Goal: Transaction & Acquisition: Purchase product/service

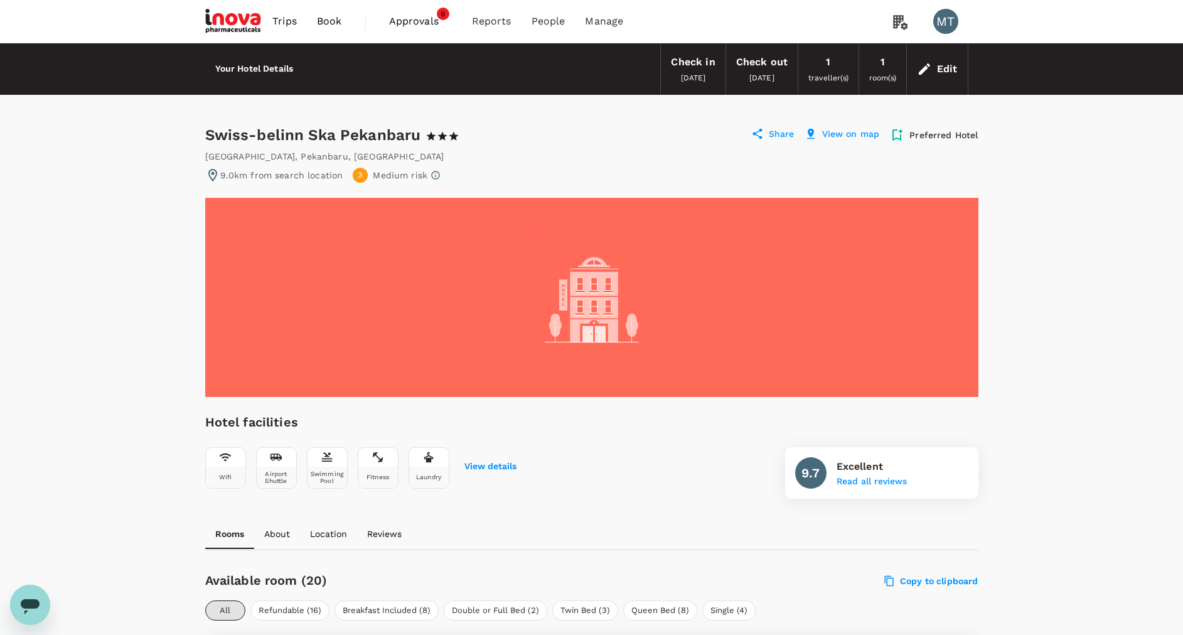
click at [337, 24] on span "Book" at bounding box center [329, 21] width 25 height 15
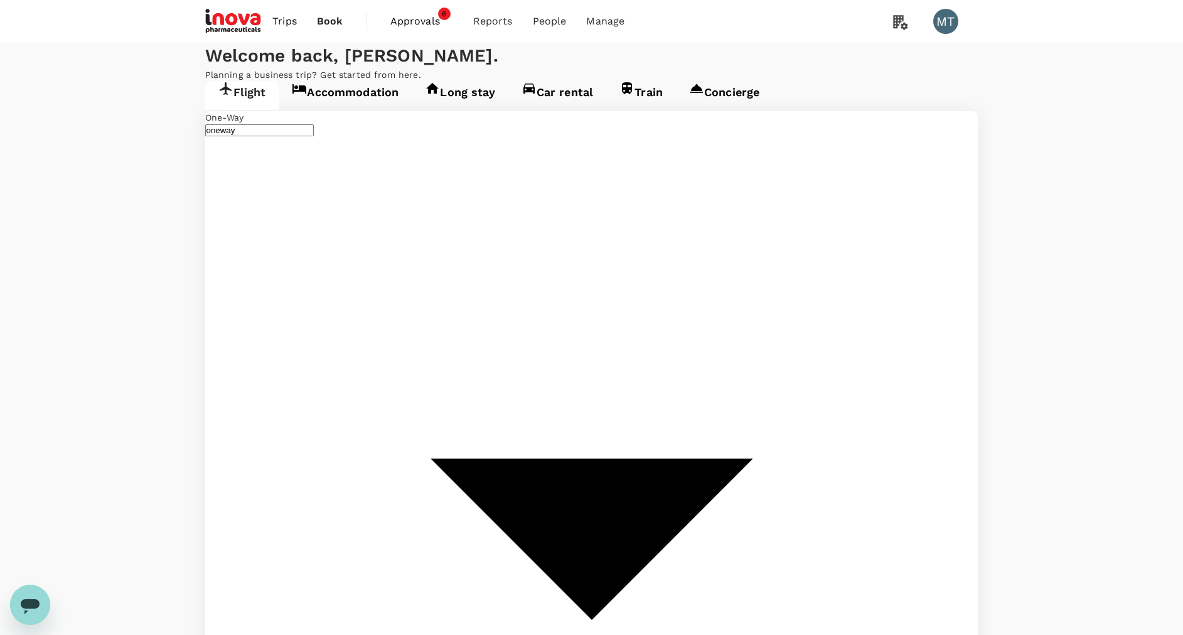
type input "Sultan Syarif Kasim II Intl (PKU)"
type input "[GEOGRAPHIC_DATA] Intl (KNO)"
type input "Sultan Syarif Kasim II Intl (PKU)"
type input "[GEOGRAPHIC_DATA] Intl (KNO)"
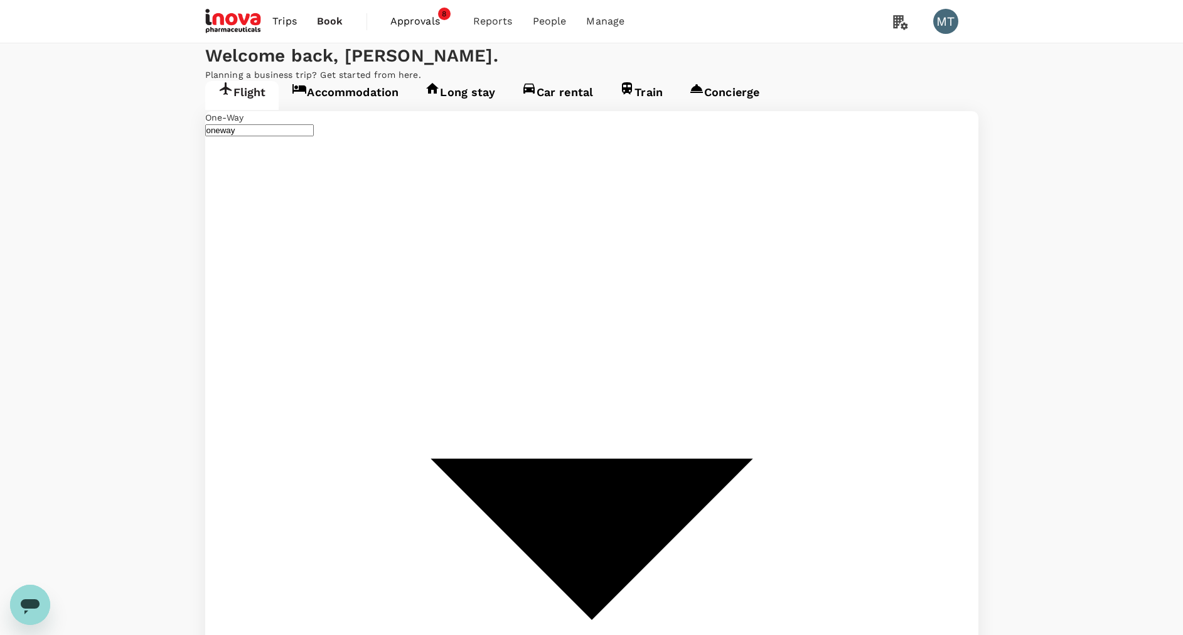
type input "p"
type input "Sultan Mahmud Badaruddin II Intl (PLM)"
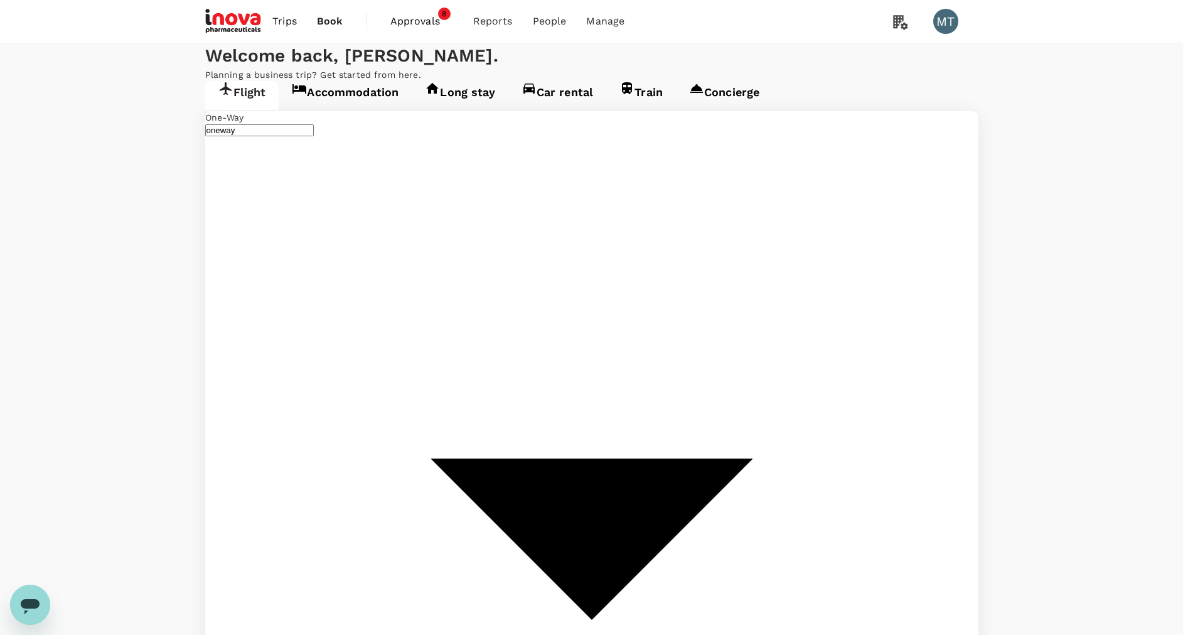
type input "Soekarno-Hatta Intl (CGK)"
click at [794, 409] on div "30" at bounding box center [786, 411] width 24 height 24
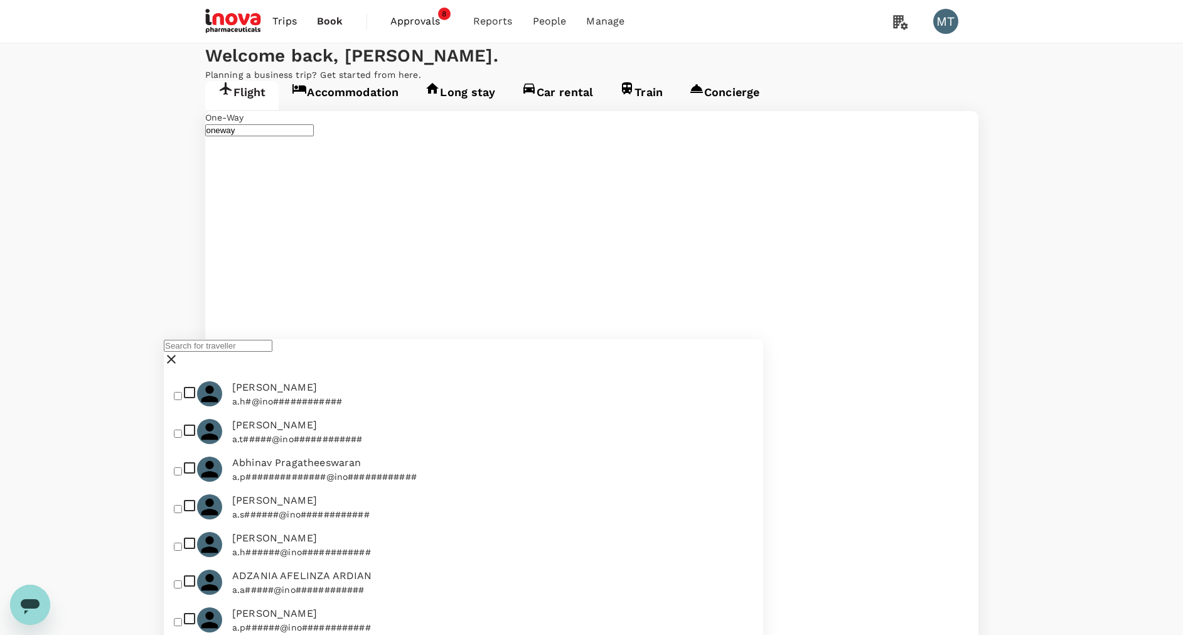
click at [284, 351] on div at bounding box center [463, 354] width 599 height 31
click at [272, 352] on input "text" at bounding box center [218, 346] width 109 height 12
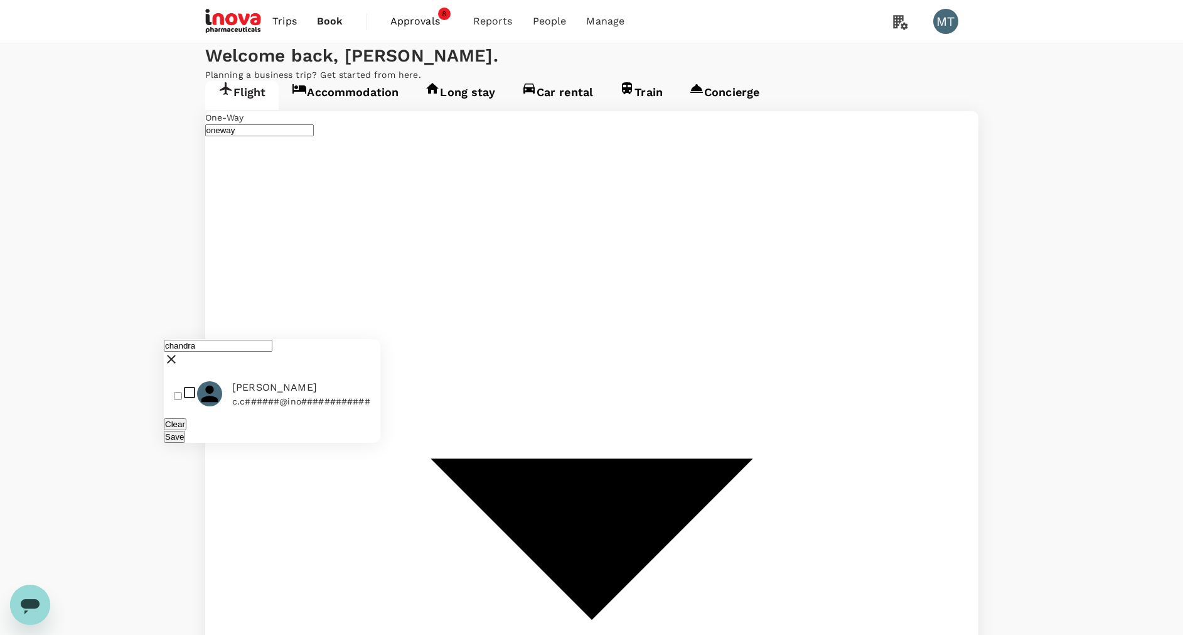
type input "chandra"
click at [182, 400] on input "checkbox" at bounding box center [178, 396] width 8 height 8
checkbox input "true"
click at [185, 443] on button "Save" at bounding box center [174, 437] width 21 height 12
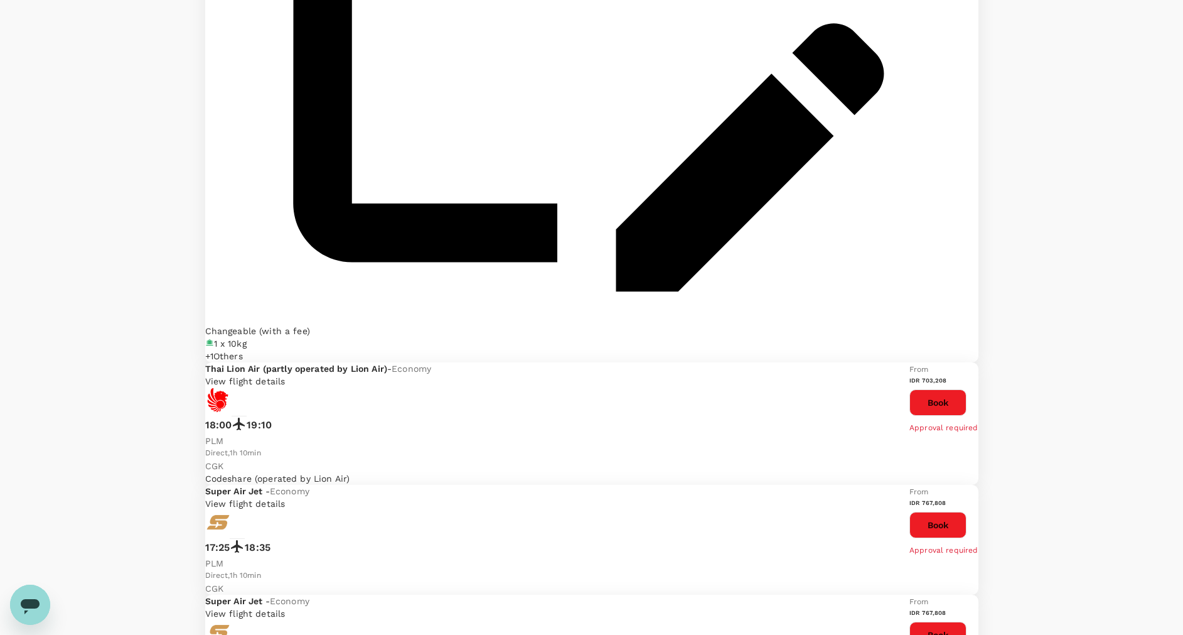
scroll to position [1894, 0]
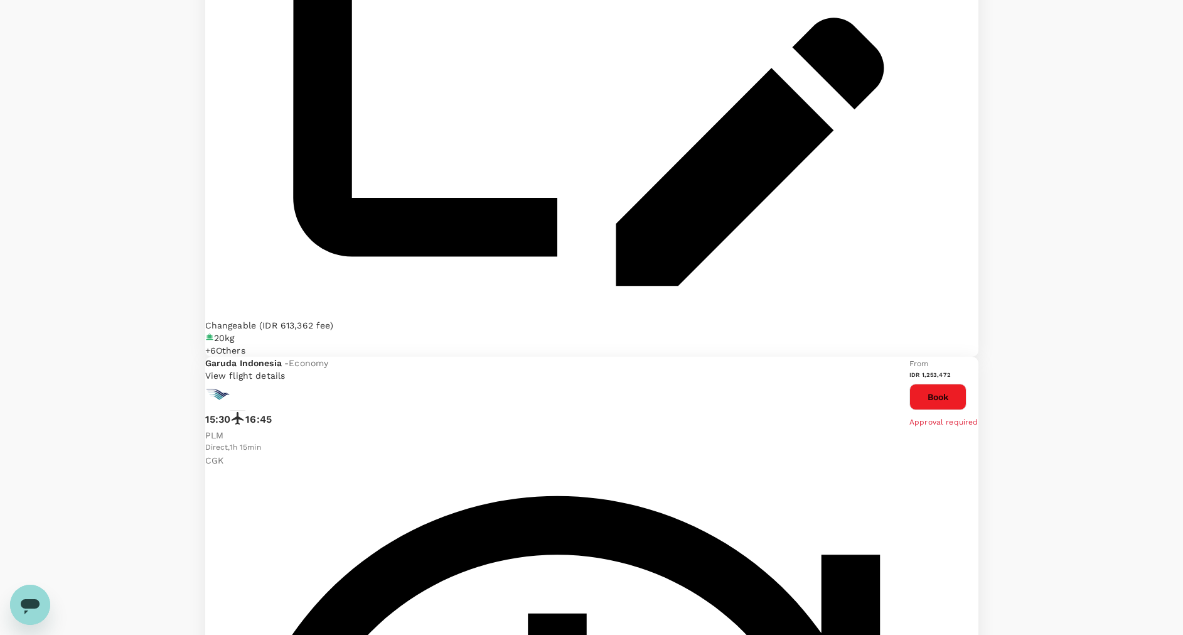
scroll to position [1978, 0]
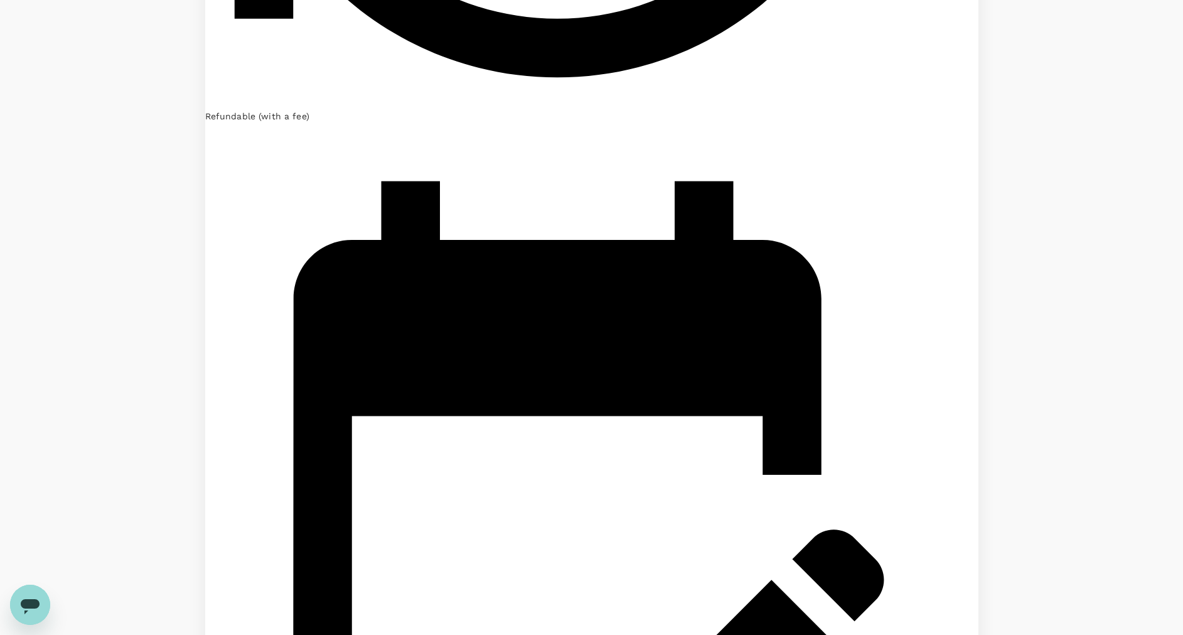
scroll to position [1506, 0]
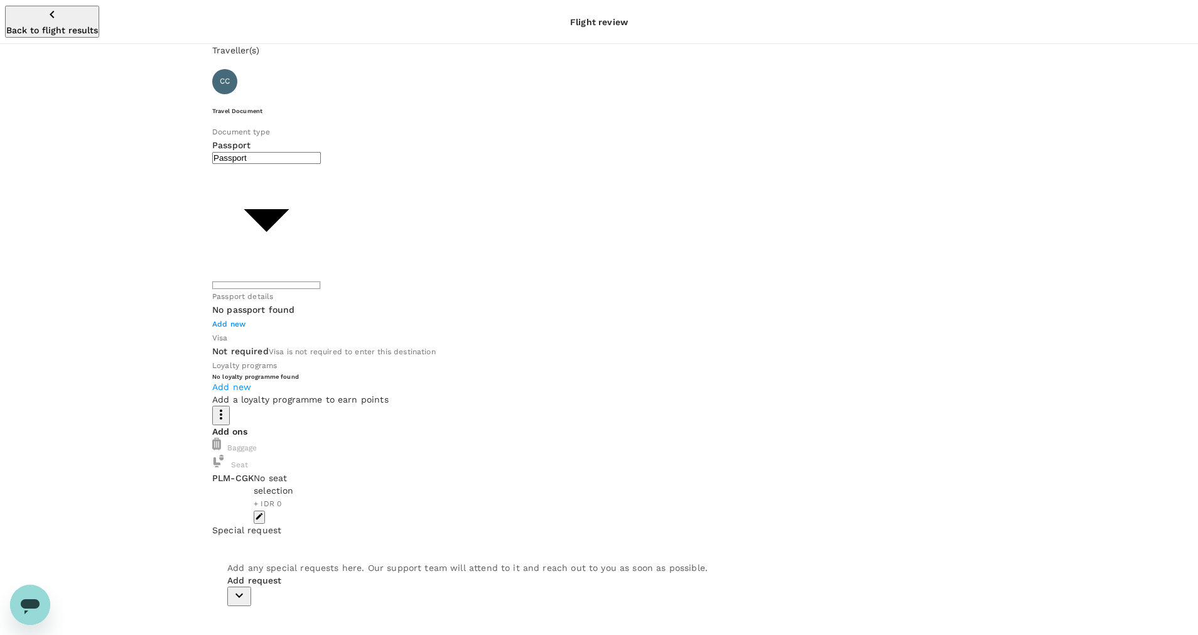
click at [403, 176] on body "Back to flight results Flight review Traveller(s) Traveller 1 : CC Chandra Chan…" at bounding box center [599, 519] width 1198 height 1039
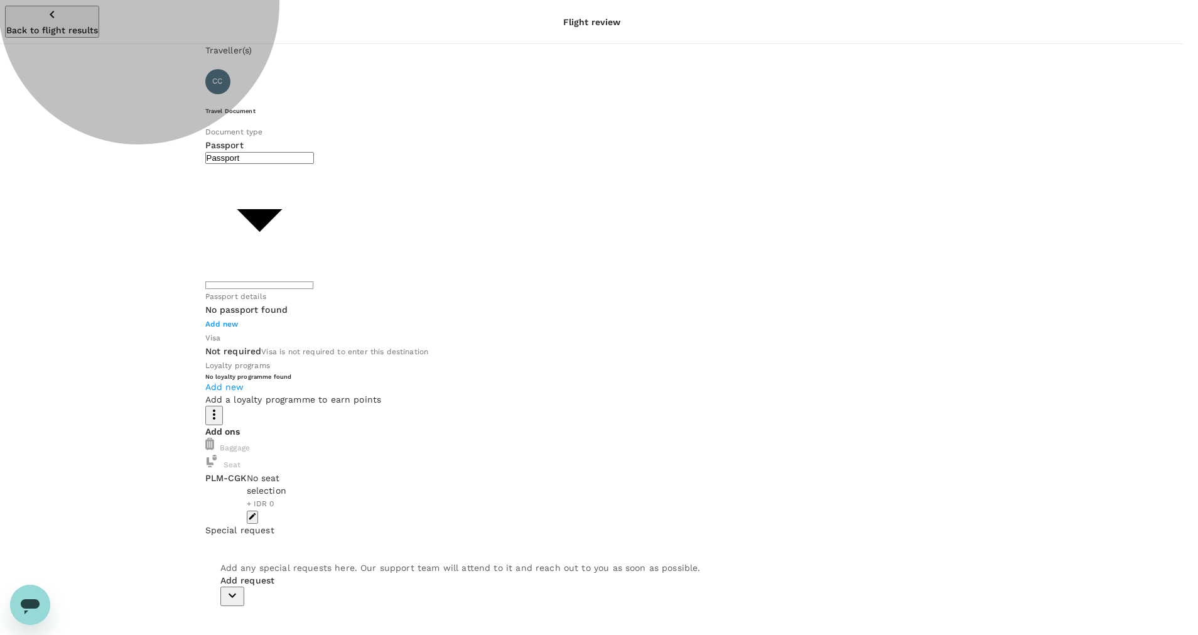
type input "Id card"
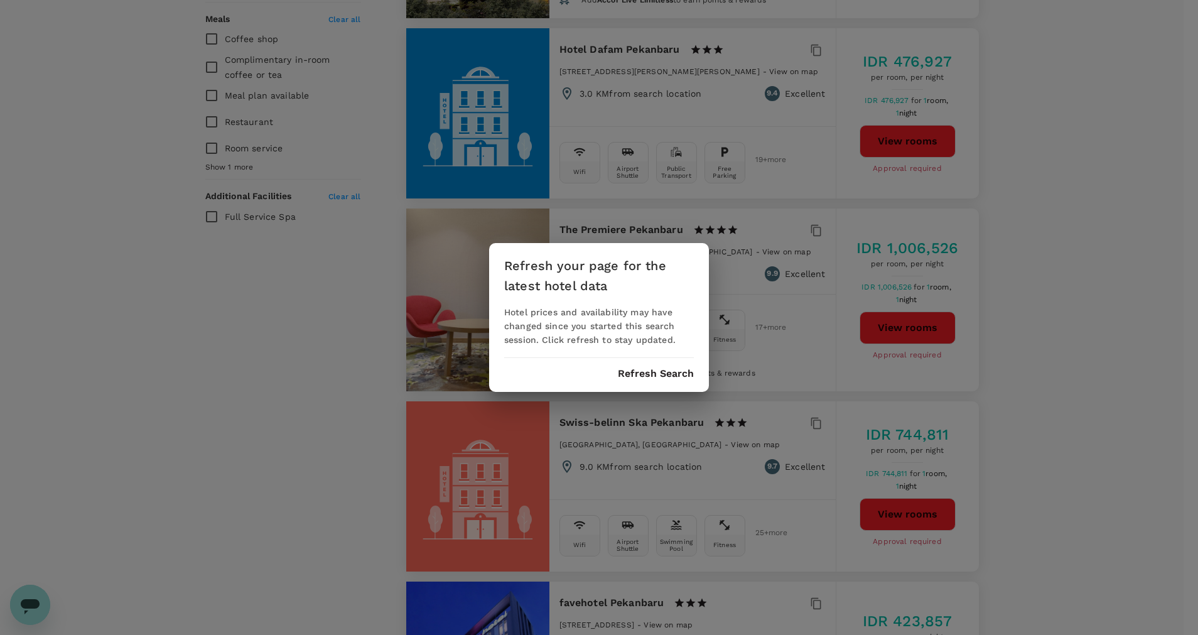
click at [649, 370] on button "Refresh Search" at bounding box center [656, 373] width 76 height 11
click at [649, 371] on button "Refresh Search" at bounding box center [656, 373] width 76 height 11
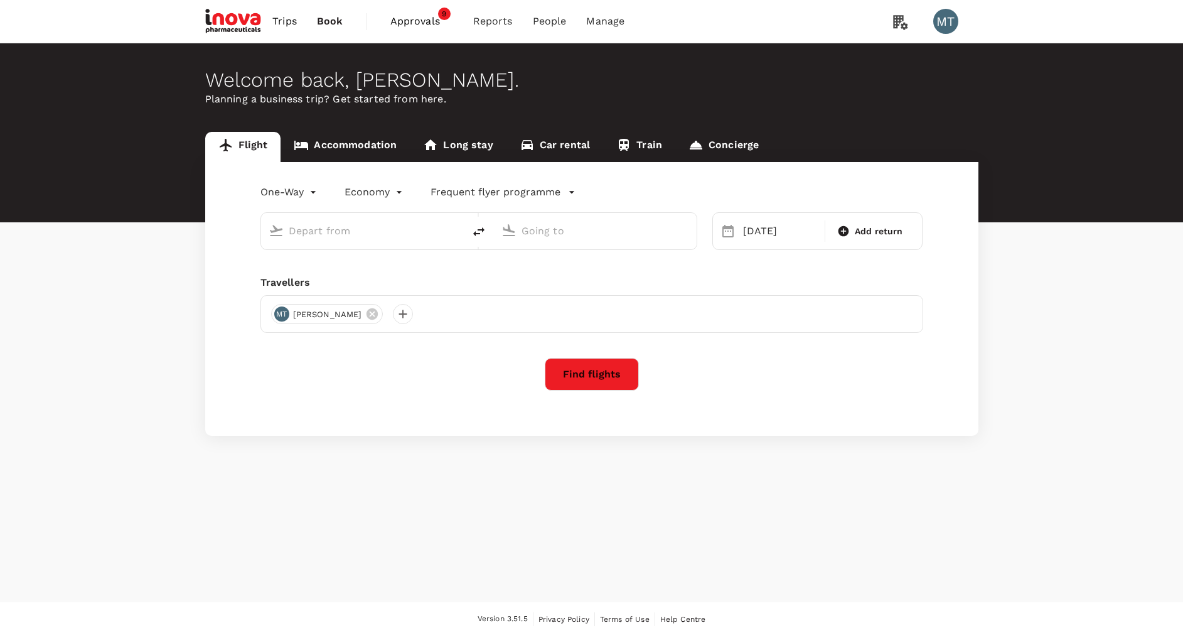
type input "Sultan [PERSON_NAME] Intl (PLM)"
type input "Soekarno-Hatta Intl (CGK)"
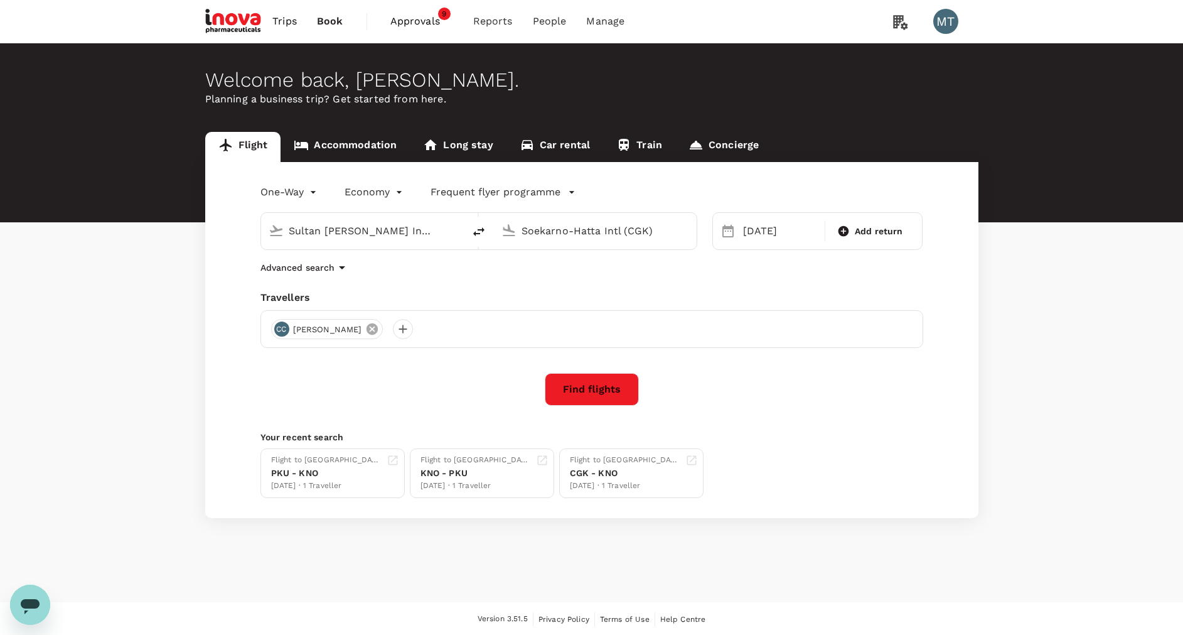
click at [374, 329] on icon at bounding box center [372, 329] width 14 height 14
click at [327, 331] on div at bounding box center [591, 329] width 663 height 38
click at [451, 228] on div "Sultan Mahmud Badaruddin II Intl (PLM)" at bounding box center [373, 231] width 168 height 20
click at [402, 276] on p "Sultan Hasanuddin Intl" at bounding box center [381, 280] width 220 height 13
type input "Sultan Hasanuddin Intl (UPG)"
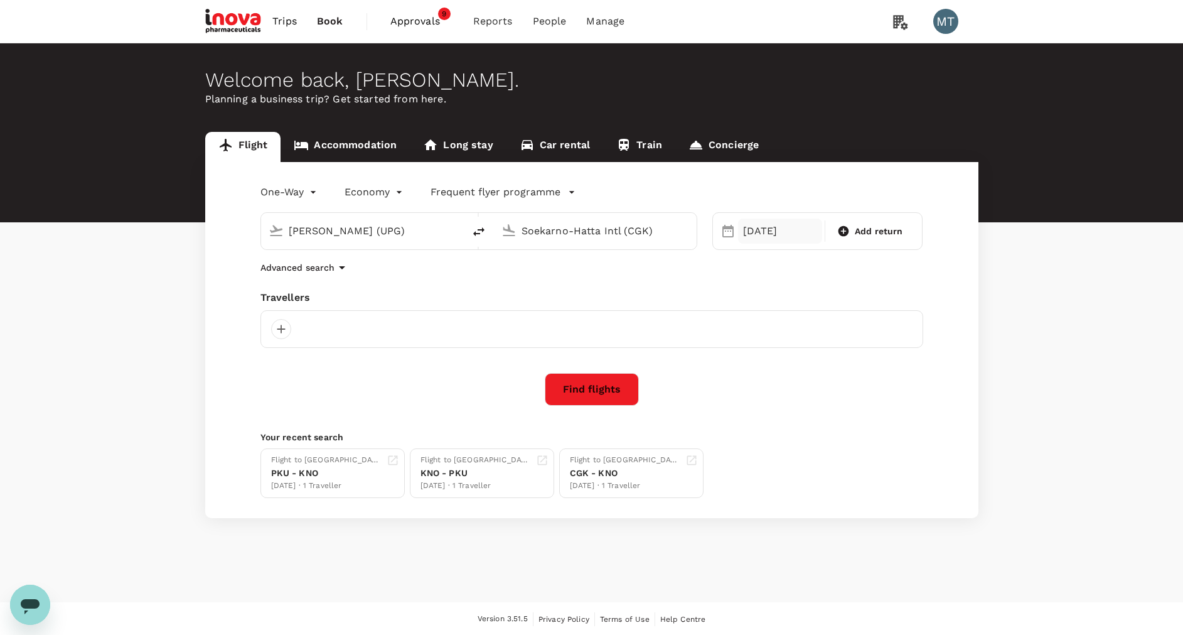
click at [766, 241] on div "30 Sep" at bounding box center [780, 230] width 84 height 25
click at [445, 314] on div at bounding box center [591, 329] width 663 height 38
click at [274, 325] on div at bounding box center [281, 329] width 20 height 20
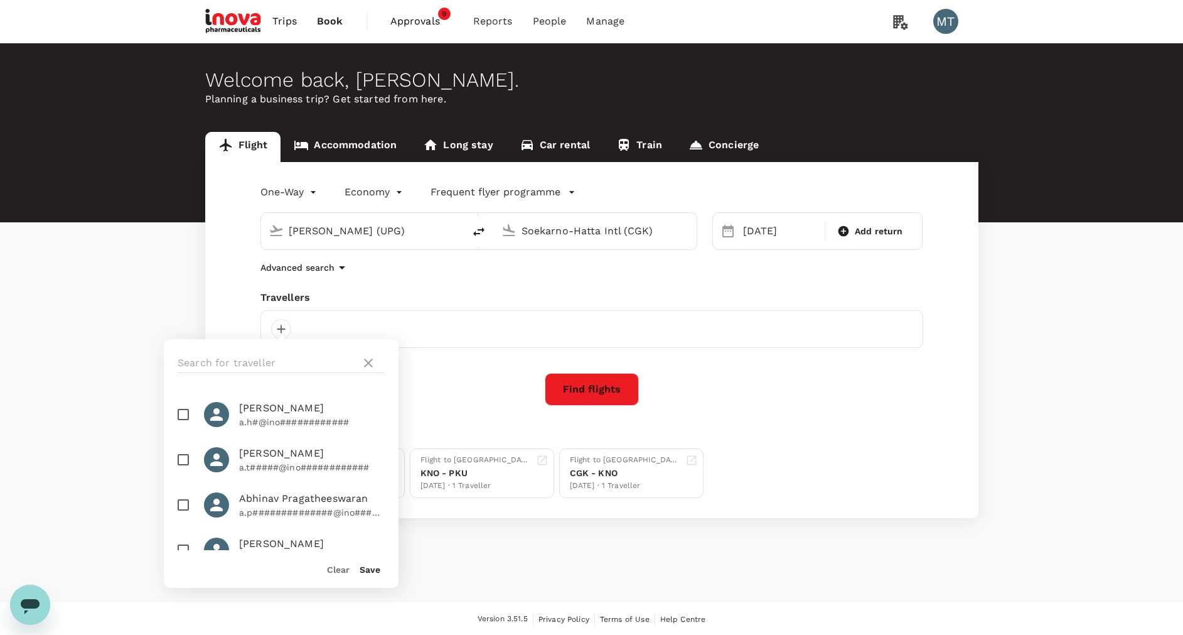
click at [321, 352] on div at bounding box center [281, 363] width 235 height 48
click at [320, 358] on input "text" at bounding box center [267, 363] width 178 height 20
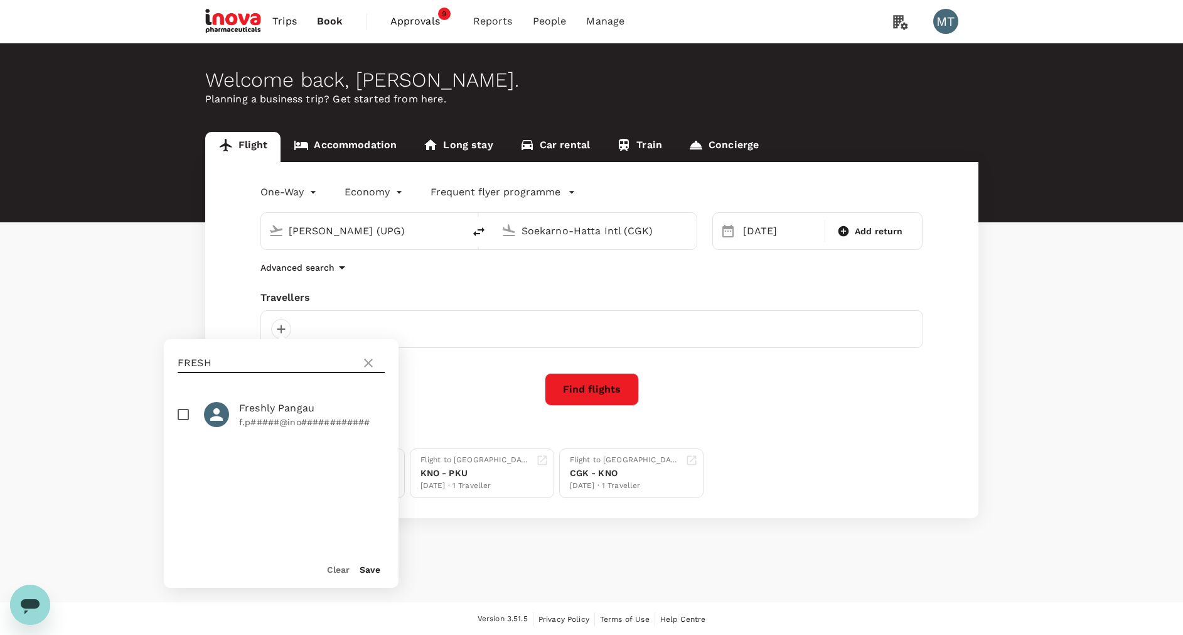
type input "FRESH"
click at [187, 411] on input "checkbox" at bounding box center [183, 414] width 26 height 26
checkbox input "true"
click at [373, 568] on button "Save" at bounding box center [370, 569] width 21 height 10
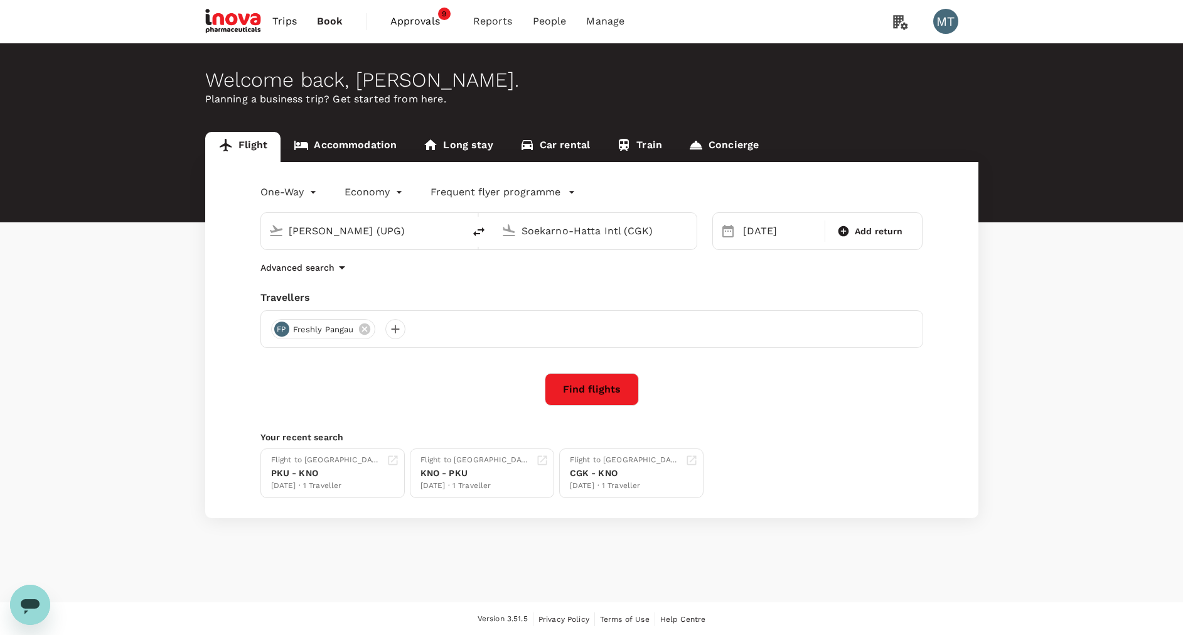
click at [579, 391] on button "Find flights" at bounding box center [592, 389] width 94 height 33
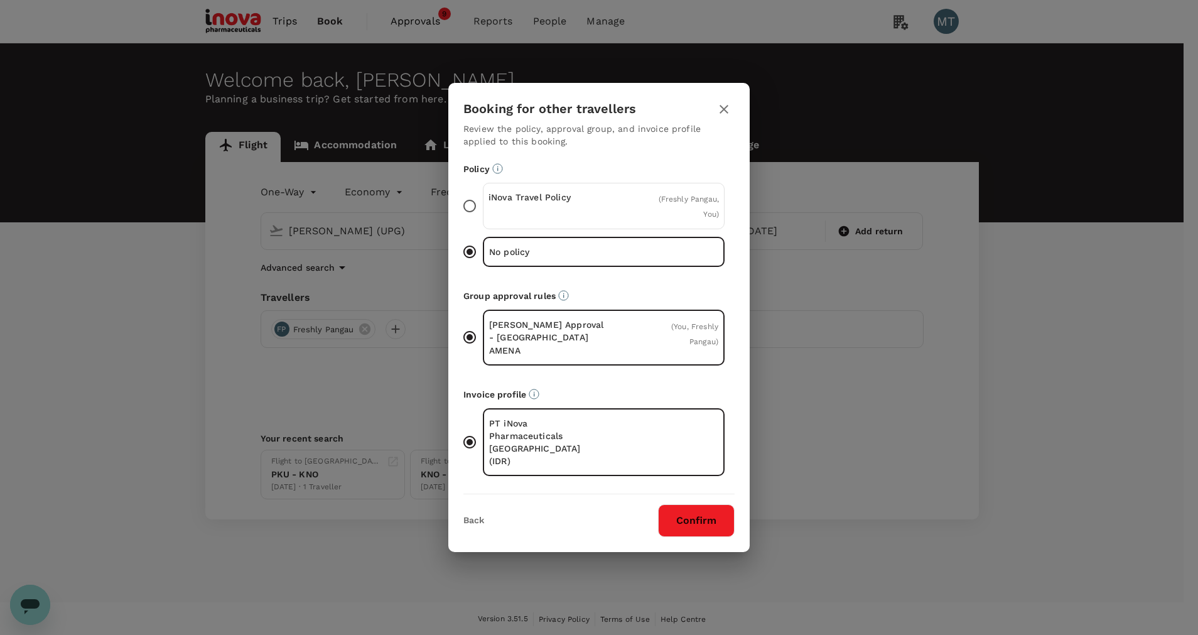
click at [615, 217] on div "iNova Travel Policy ( Freshly Pangau, You )" at bounding box center [604, 206] width 242 height 46
click at [483, 217] on input "iNova Travel Policy ( Freshly Pangau, You )" at bounding box center [469, 206] width 26 height 26
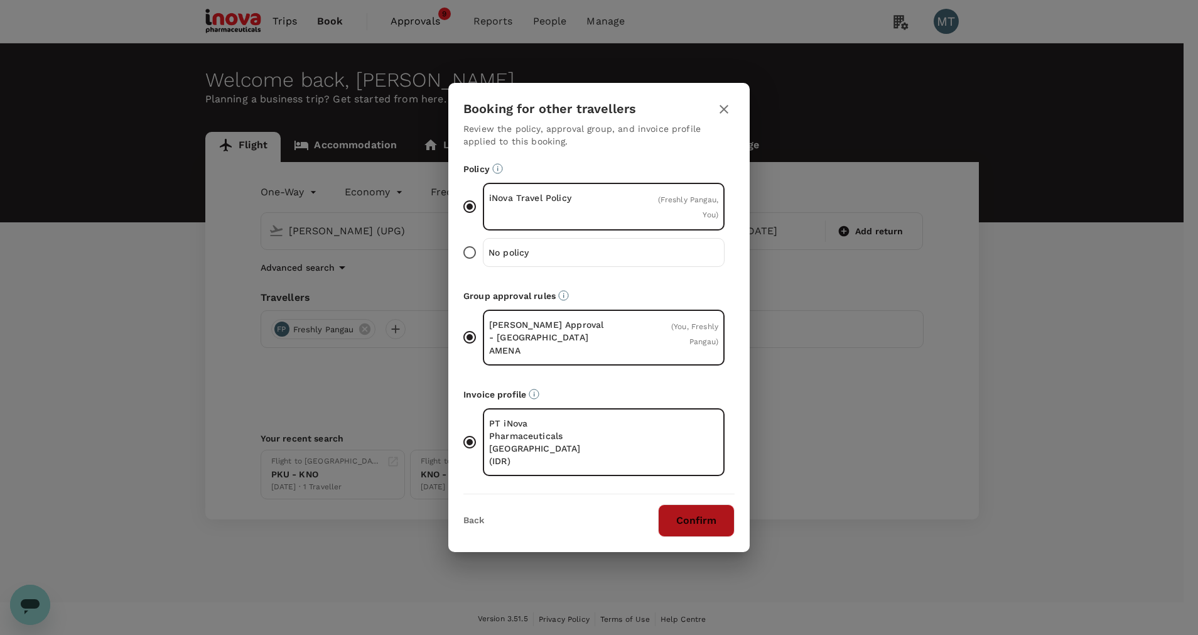
click at [717, 510] on button "Confirm" at bounding box center [696, 520] width 77 height 33
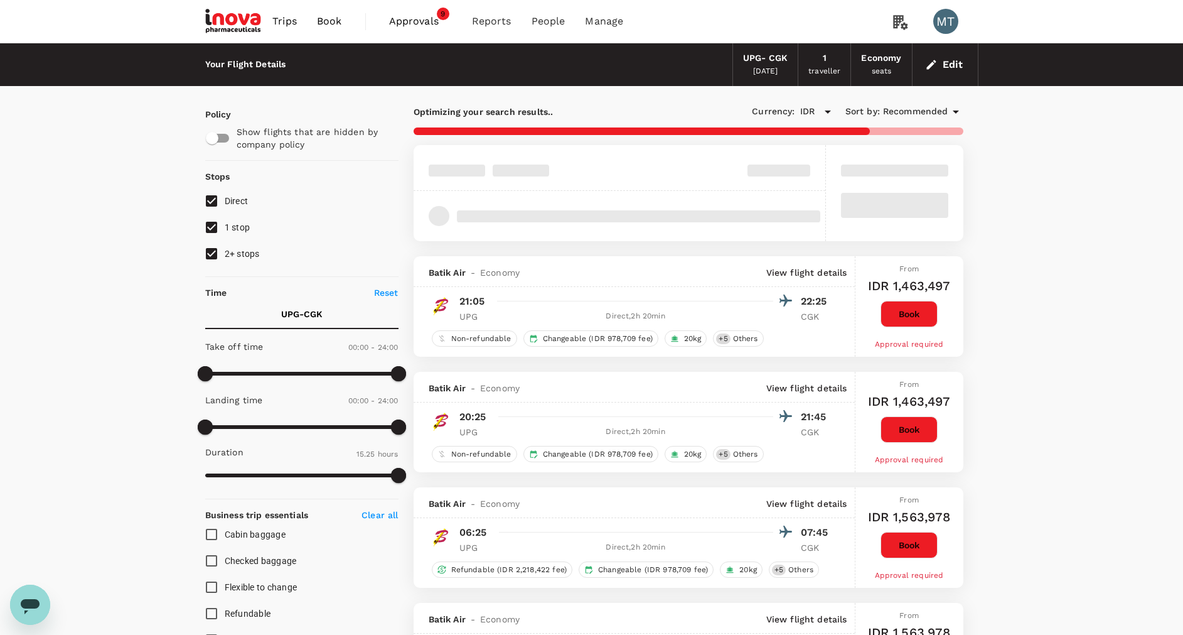
type input "1260"
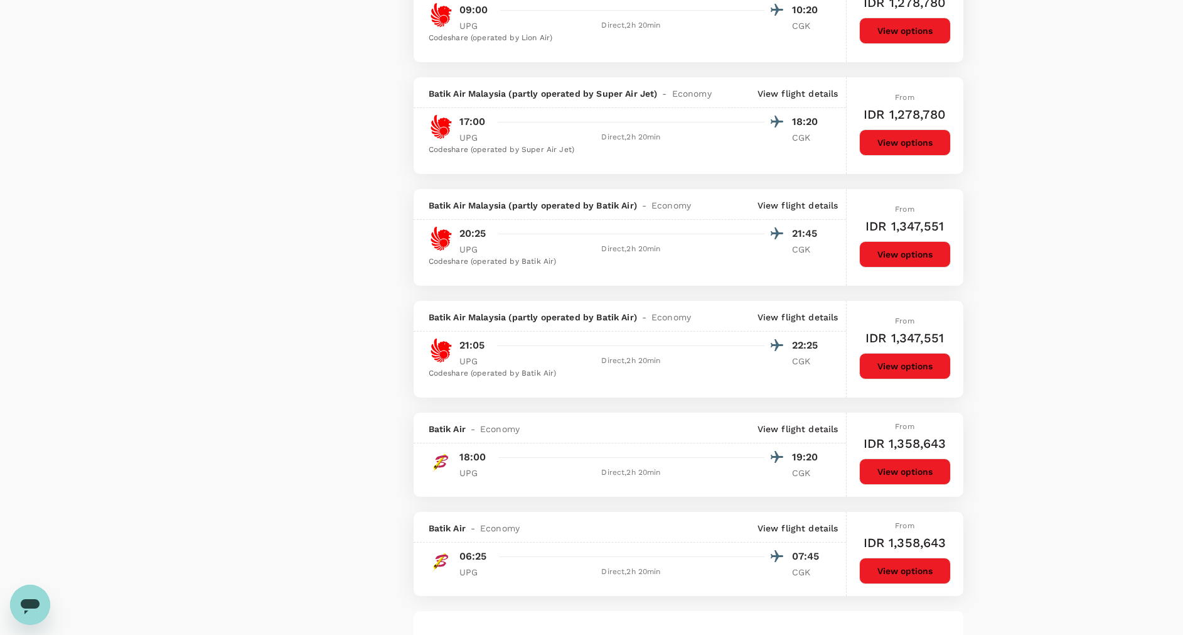
scroll to position [1789, 0]
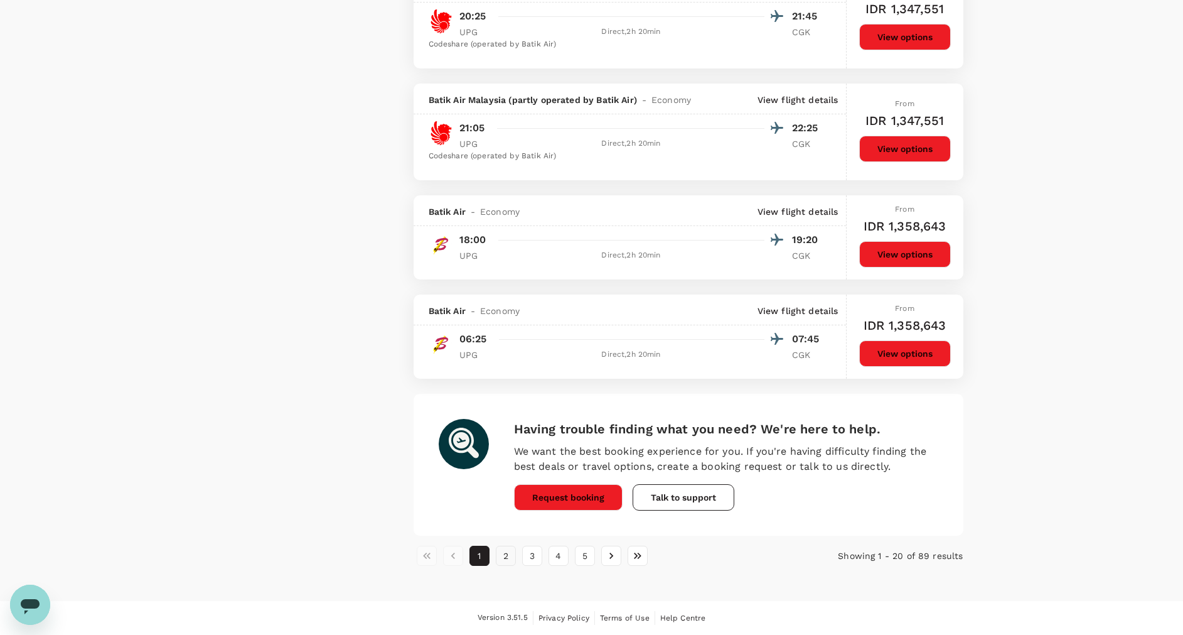
click at [503, 550] on button "2" at bounding box center [506, 555] width 20 height 20
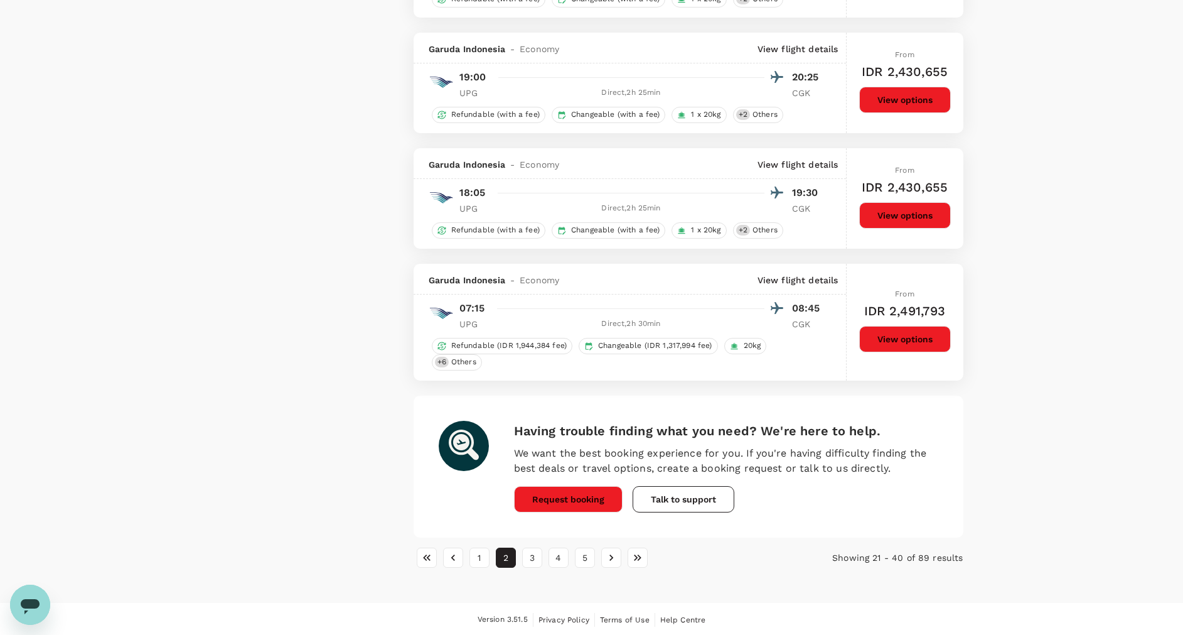
scroll to position [1960, 0]
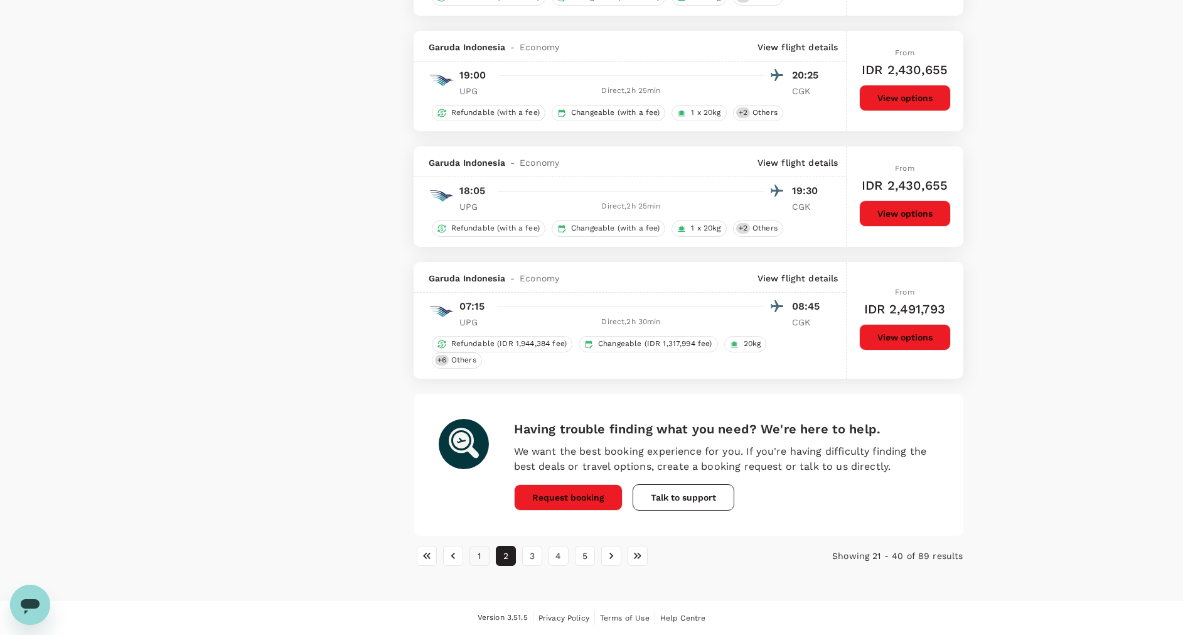
click at [481, 554] on button "1" at bounding box center [480, 555] width 20 height 20
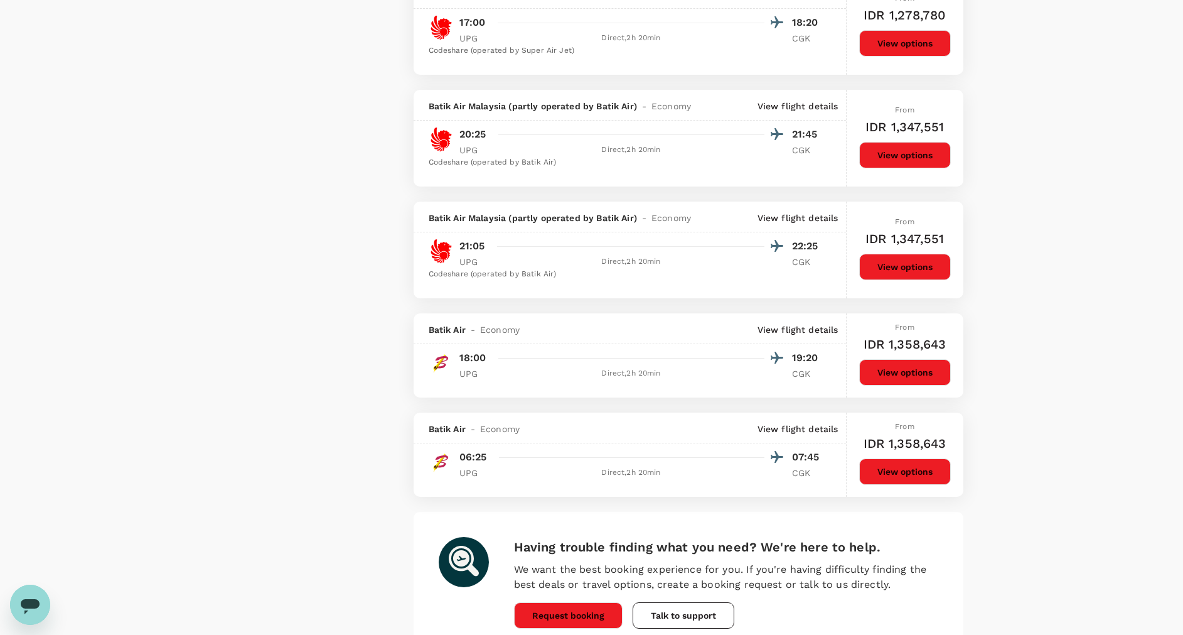
scroll to position [1513, 0]
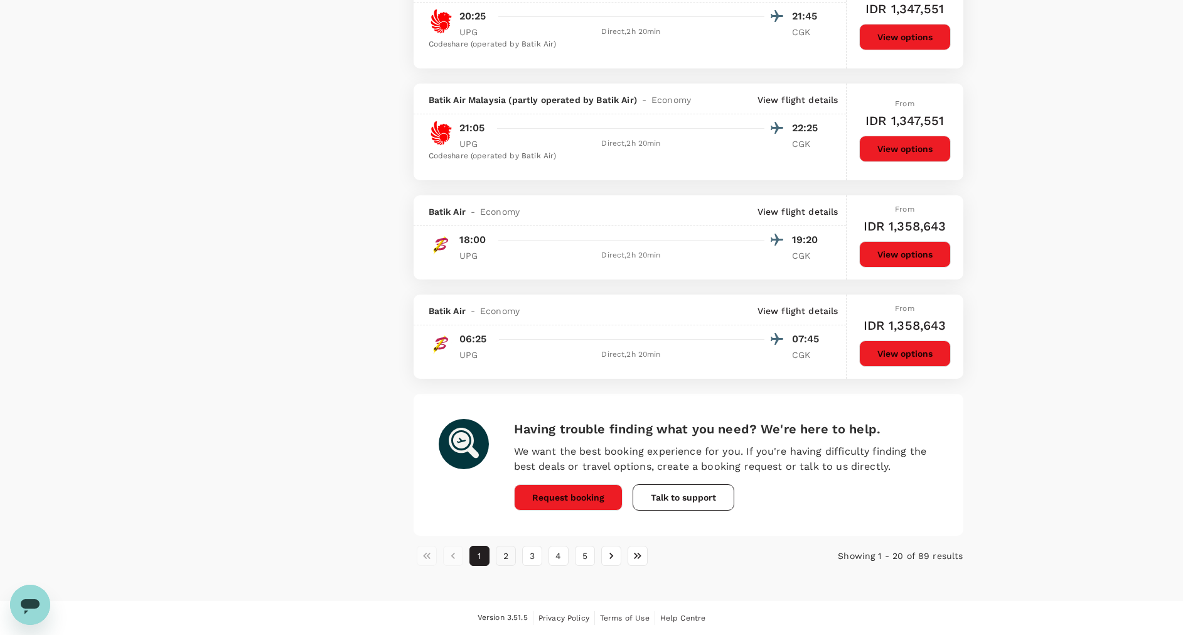
click at [507, 554] on button "2" at bounding box center [506, 555] width 20 height 20
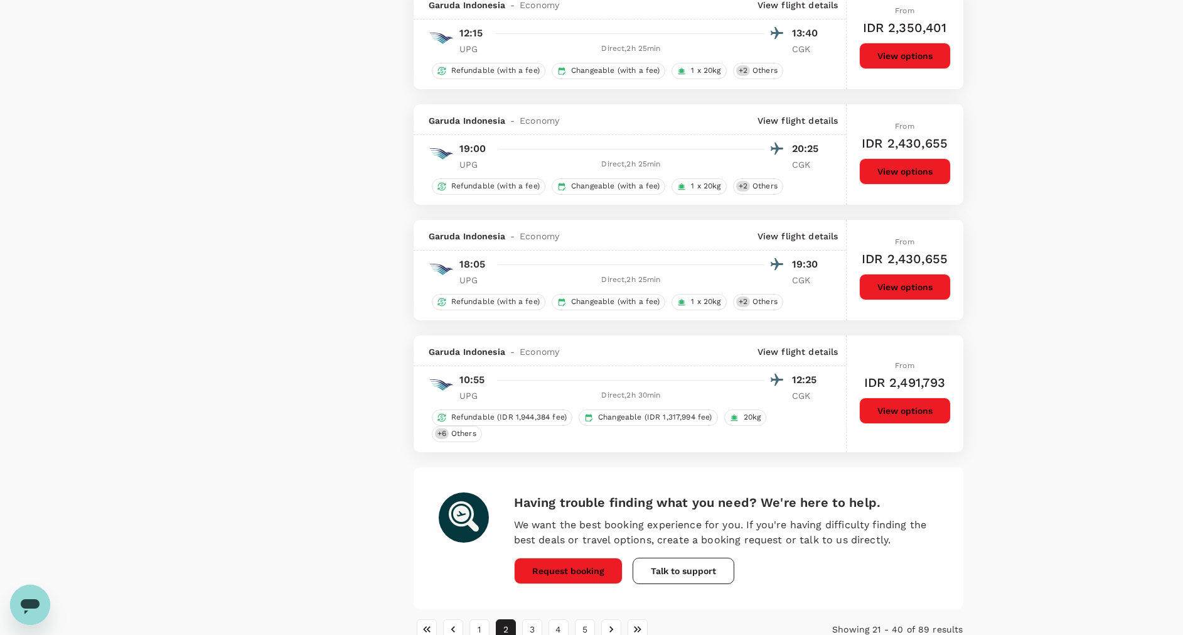
scroll to position [1960, 0]
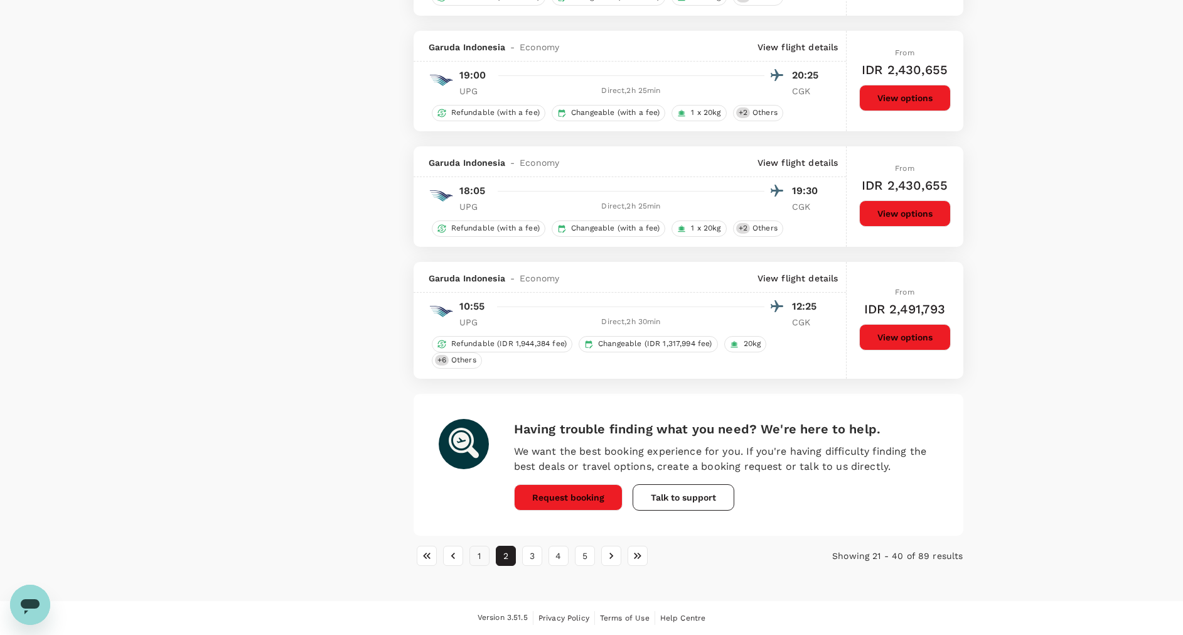
click at [480, 555] on button "1" at bounding box center [480, 555] width 20 height 20
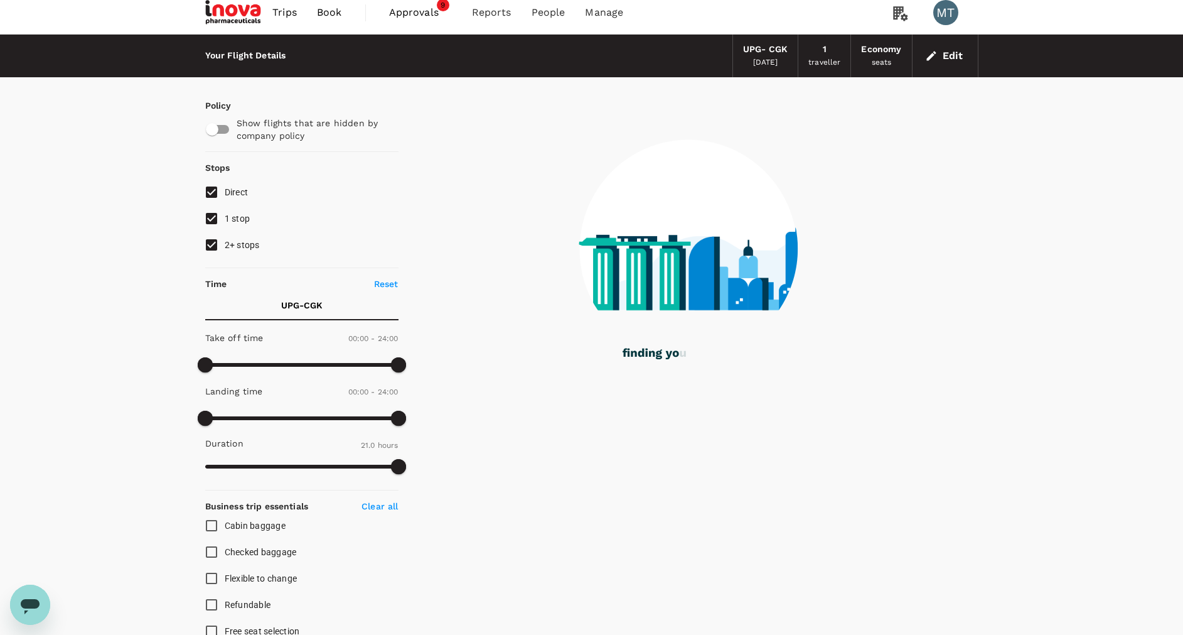
scroll to position [0, 0]
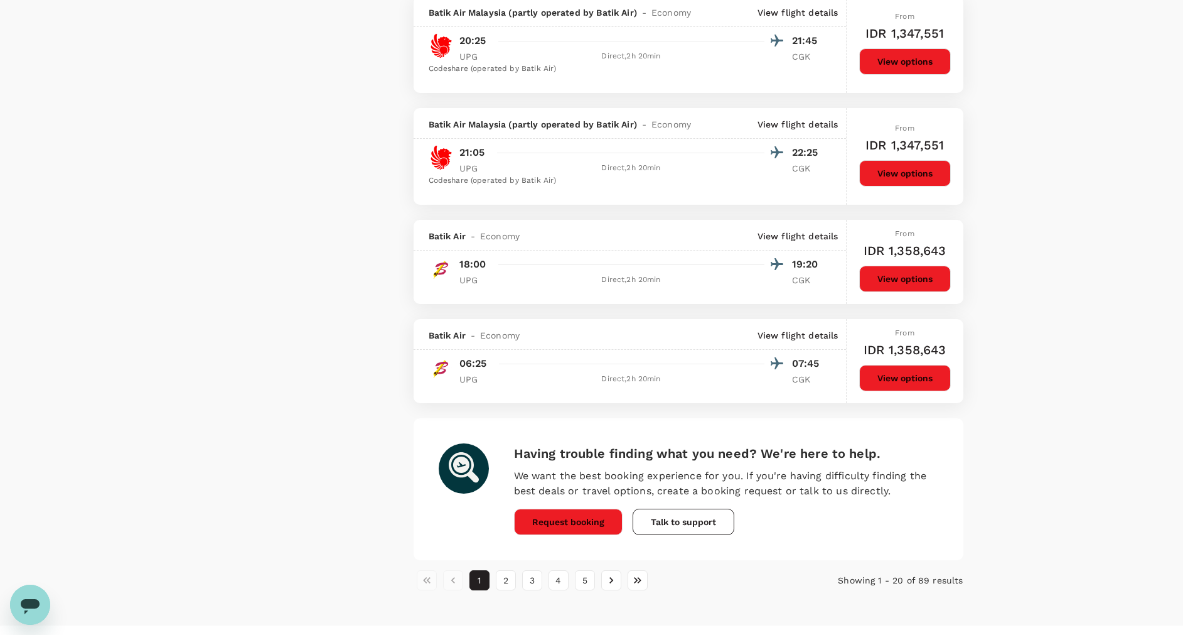
scroll to position [1883, 0]
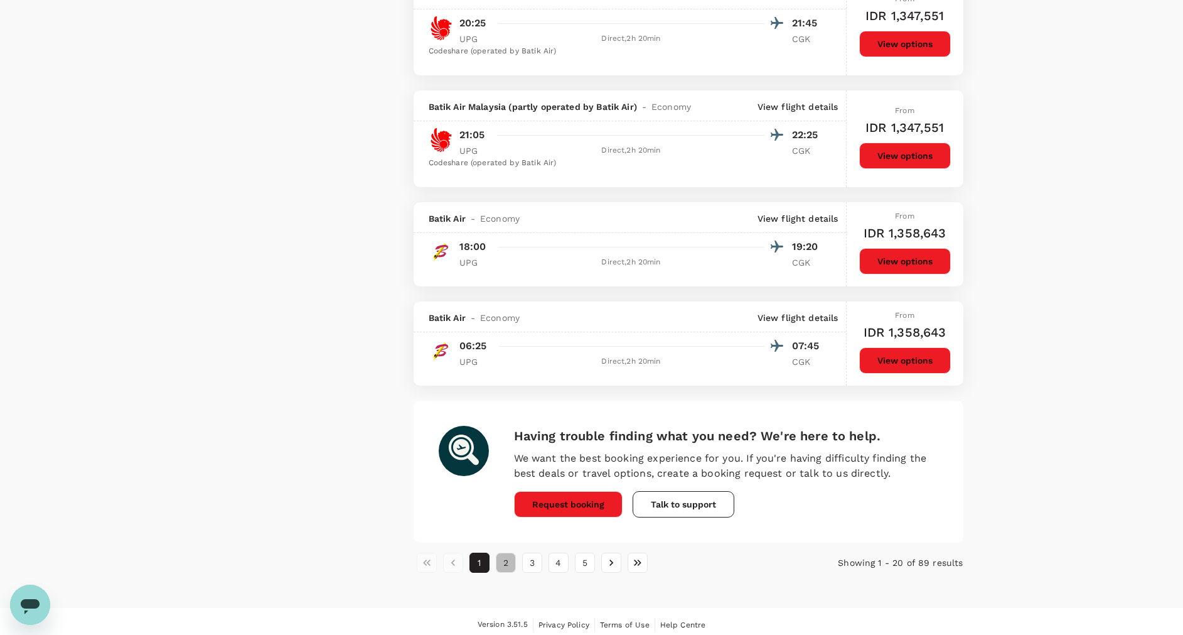
click at [510, 564] on button "2" at bounding box center [506, 562] width 20 height 20
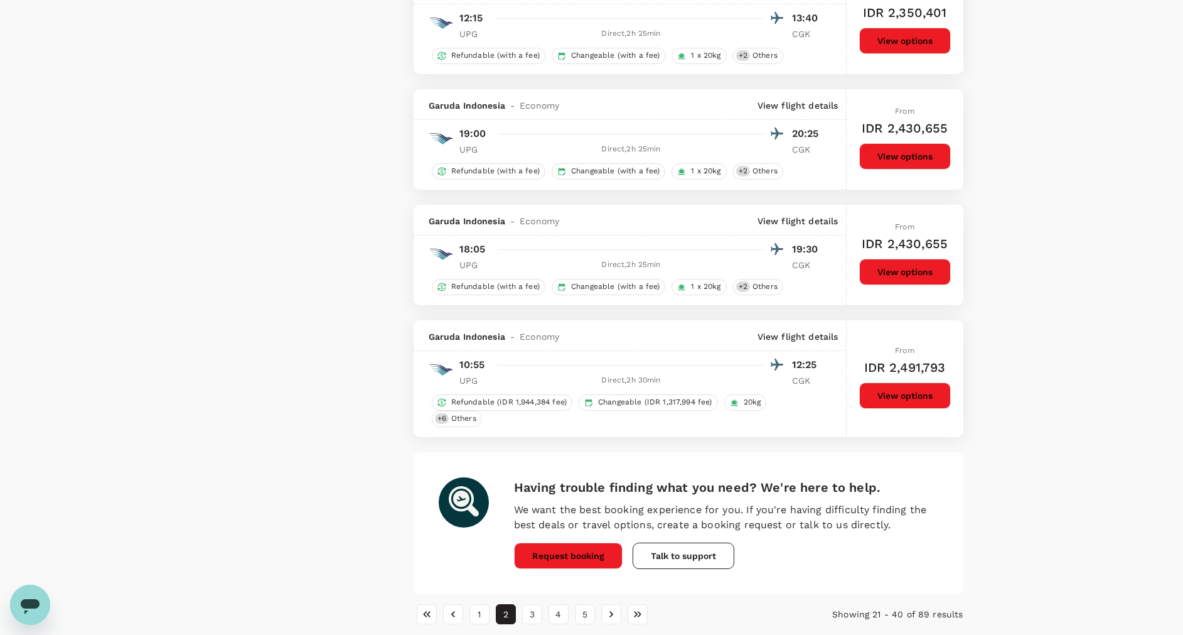
scroll to position [1960, 0]
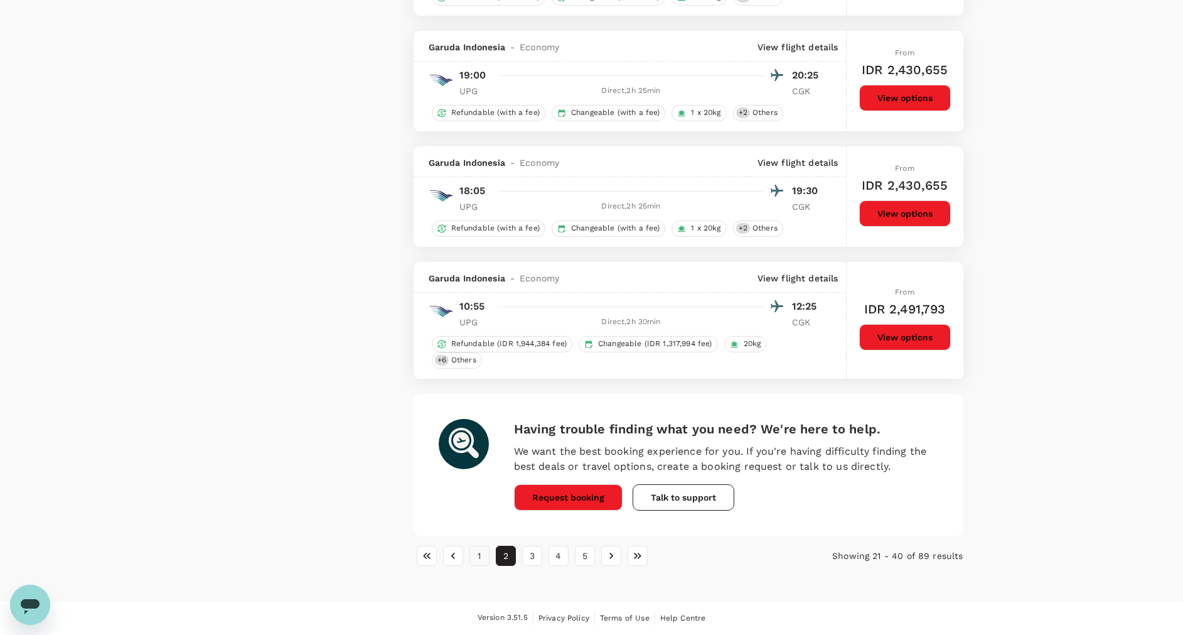
click at [473, 554] on button "1" at bounding box center [480, 555] width 20 height 20
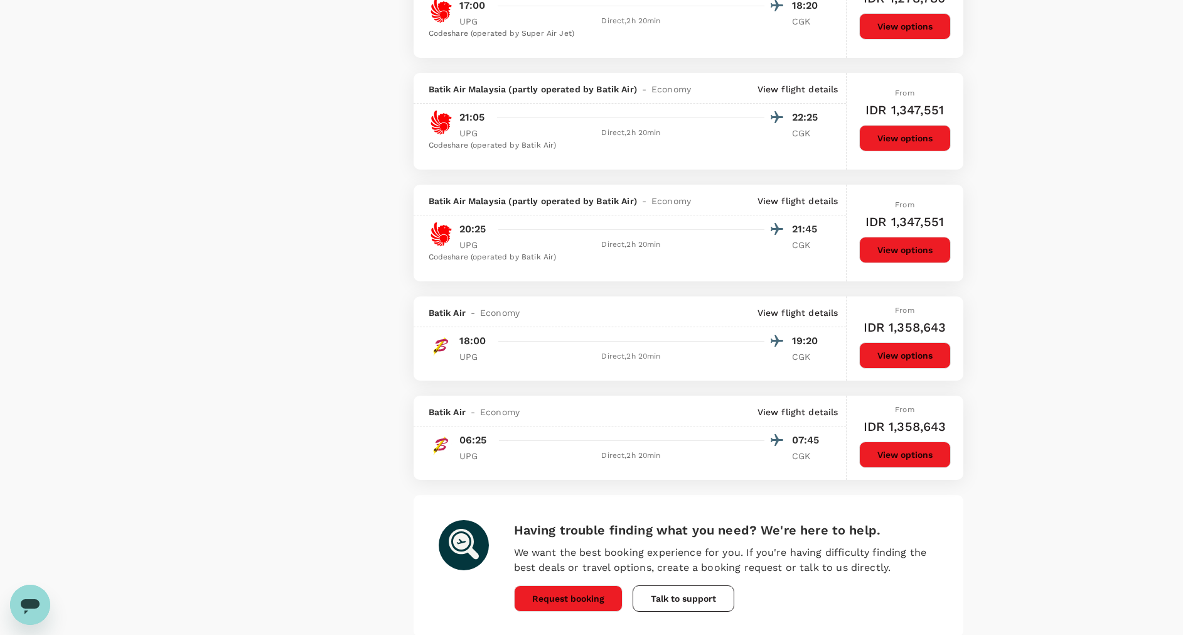
scroll to position [1883, 0]
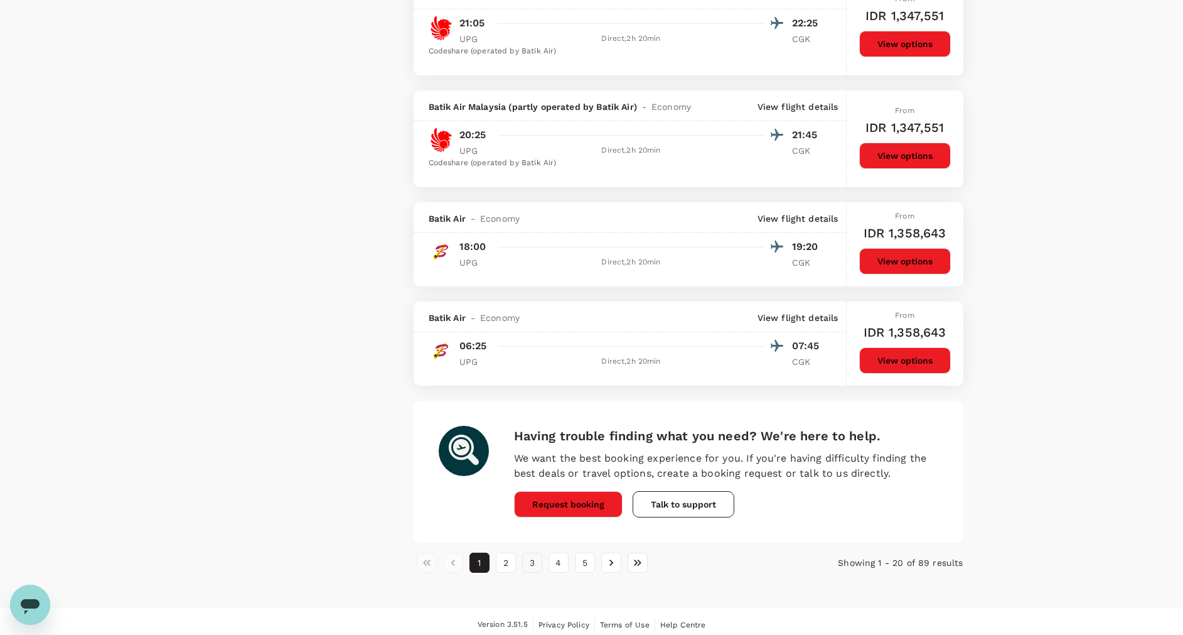
click at [524, 569] on button "3" at bounding box center [532, 562] width 20 height 20
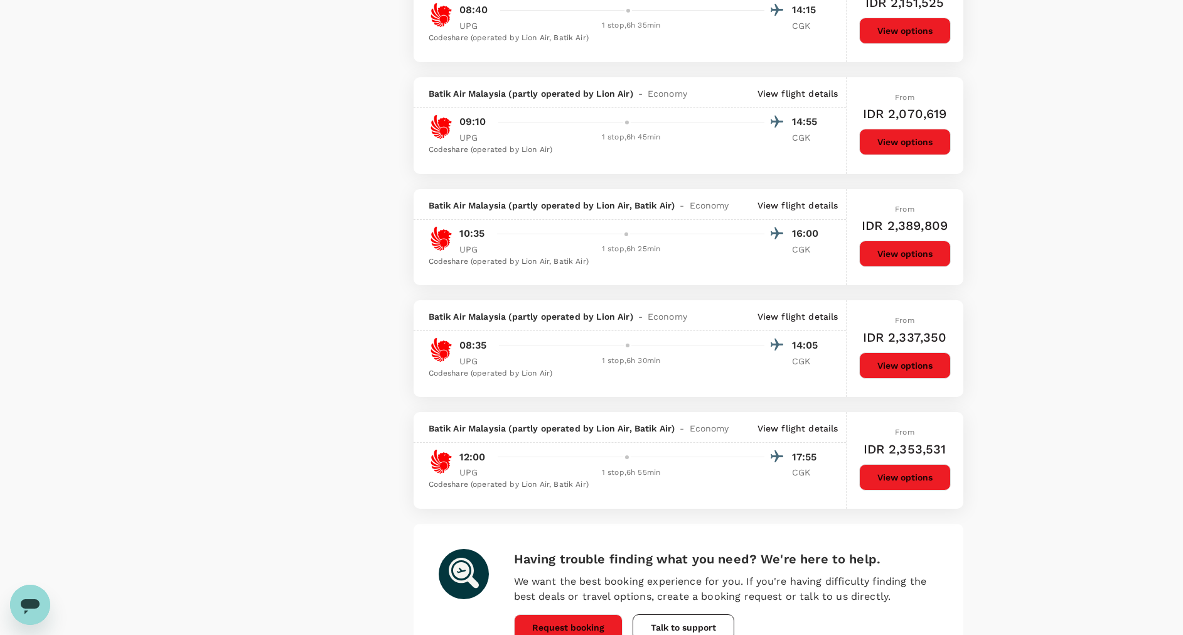
scroll to position [2013, 0]
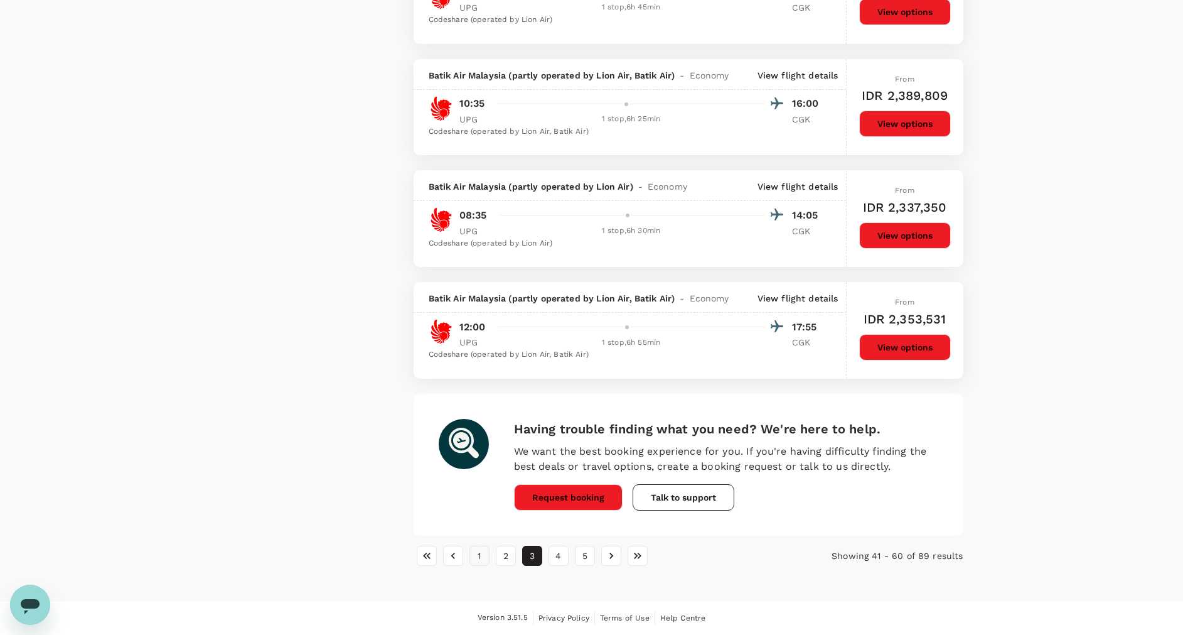
click at [486, 556] on button "1" at bounding box center [480, 555] width 20 height 20
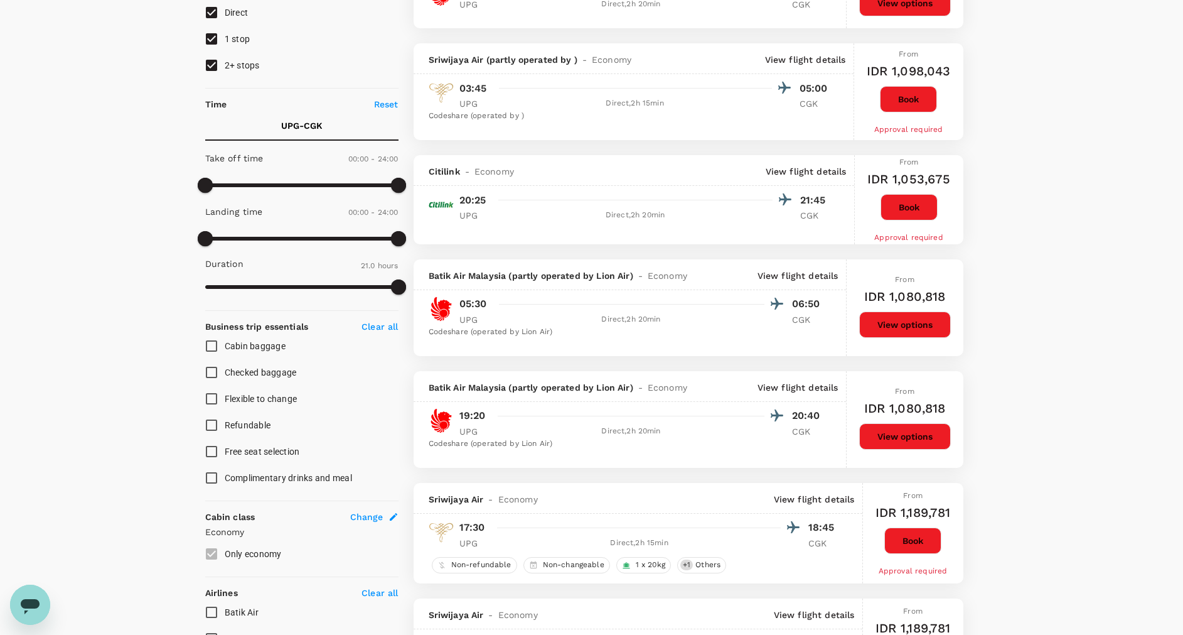
scroll to position [0, 0]
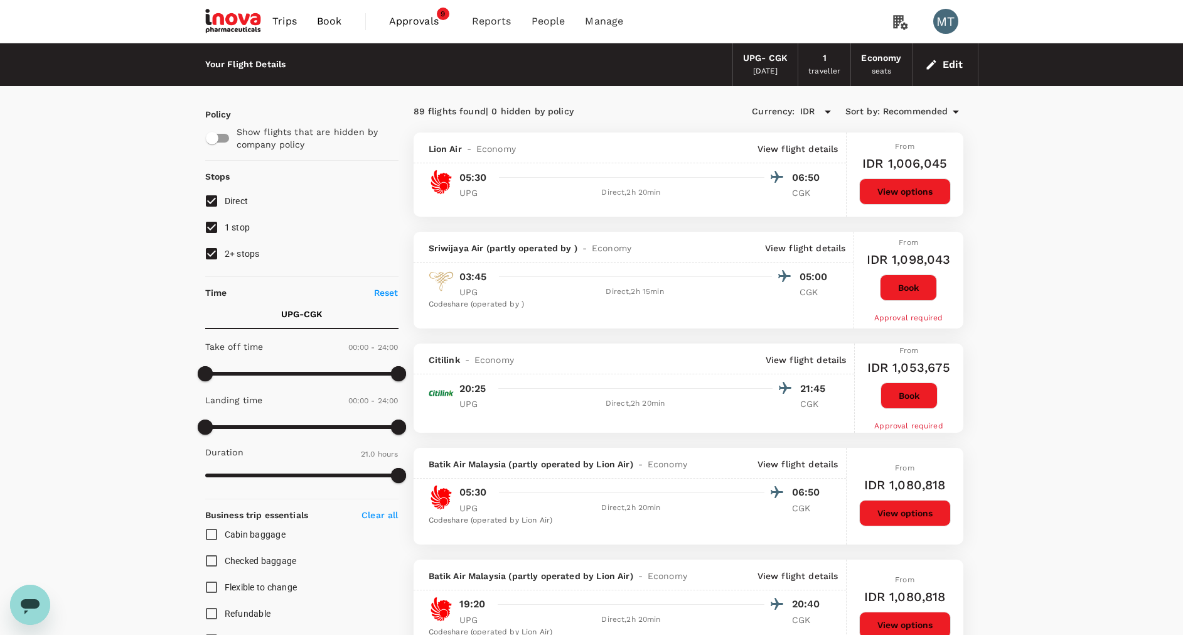
click at [333, 24] on span "Book" at bounding box center [329, 21] width 25 height 15
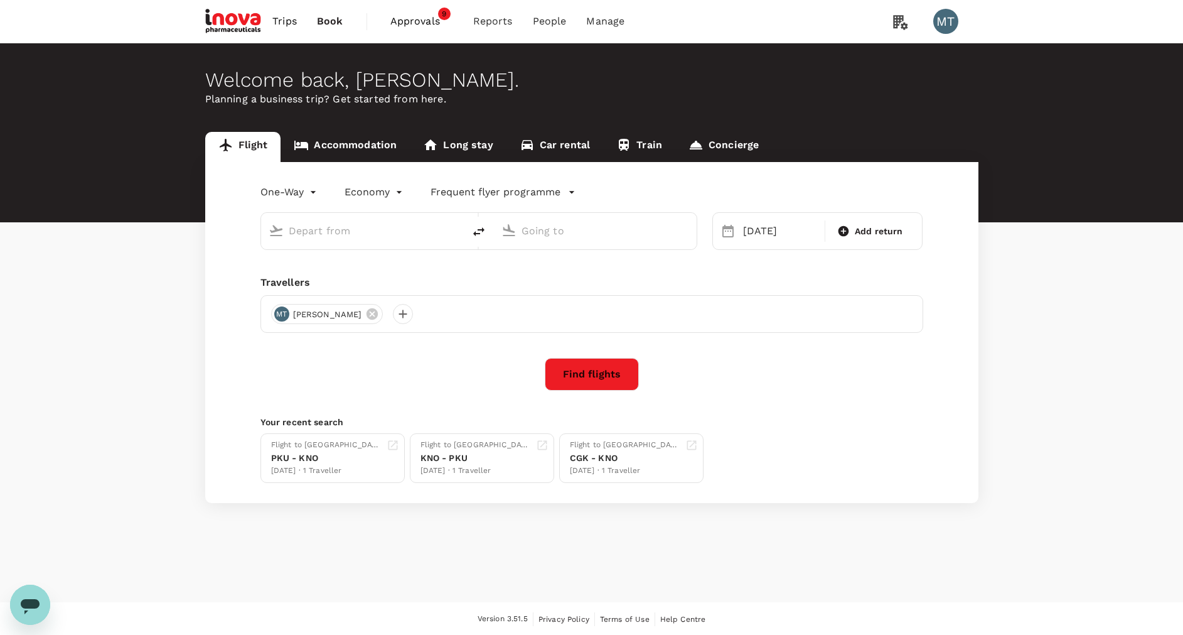
type input "Sultan Hasanuddin Intl (UPG)"
type input "Soekarno-Hatta Intl (CGK)"
type input "Sultan Hasanuddin Intl (UPG)"
type input "Soekarno-Hatta Intl (CGK)"
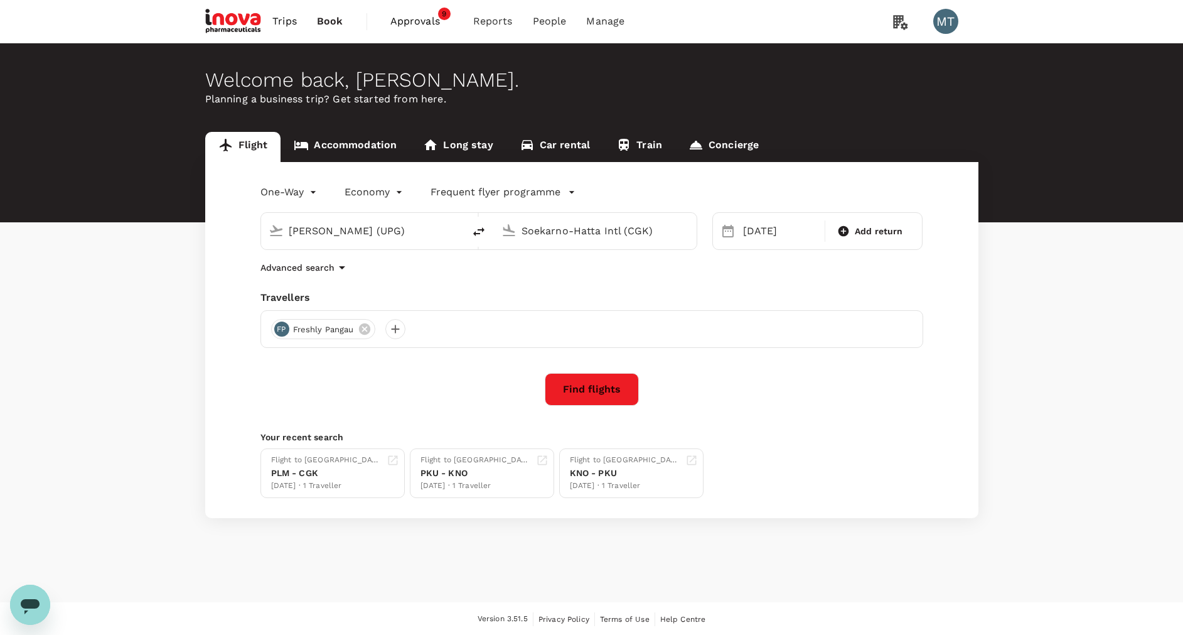
click at [355, 234] on input "Sultan Hasanuddin Intl (UPG)" at bounding box center [363, 230] width 149 height 19
click at [313, 276] on p "Achmad Yani Intl" at bounding box center [381, 280] width 220 height 13
type input "Achmad Yani Intl (SRG)"
click at [368, 333] on icon at bounding box center [363, 328] width 11 height 11
click at [284, 326] on div at bounding box center [281, 329] width 20 height 20
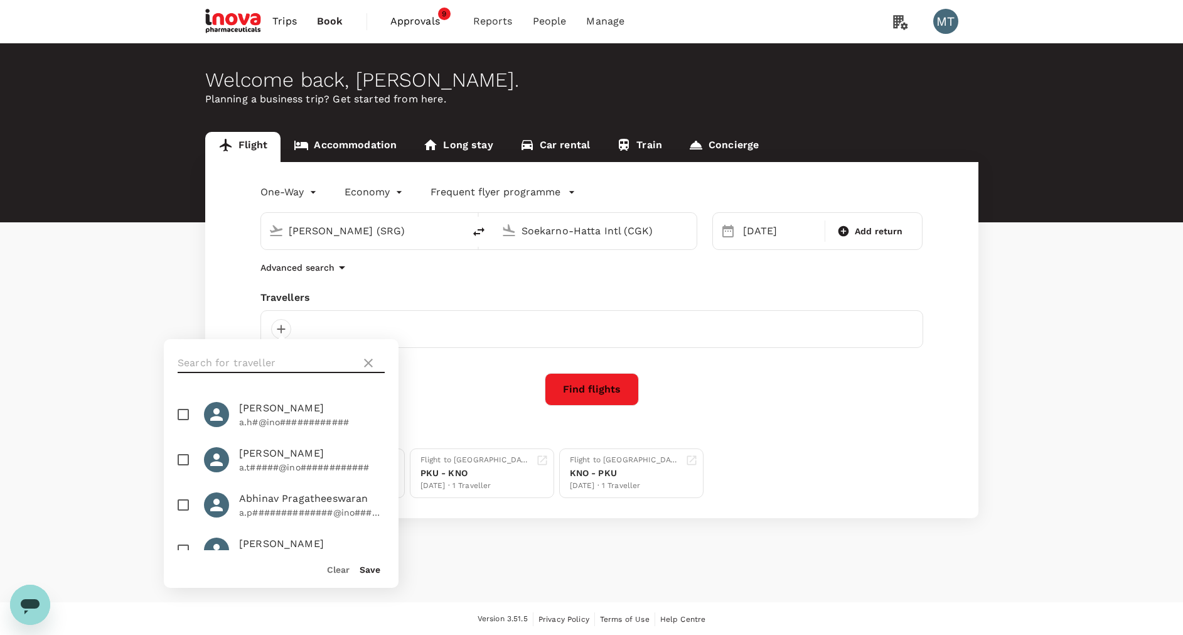
click at [264, 356] on input "text" at bounding box center [267, 363] width 178 height 20
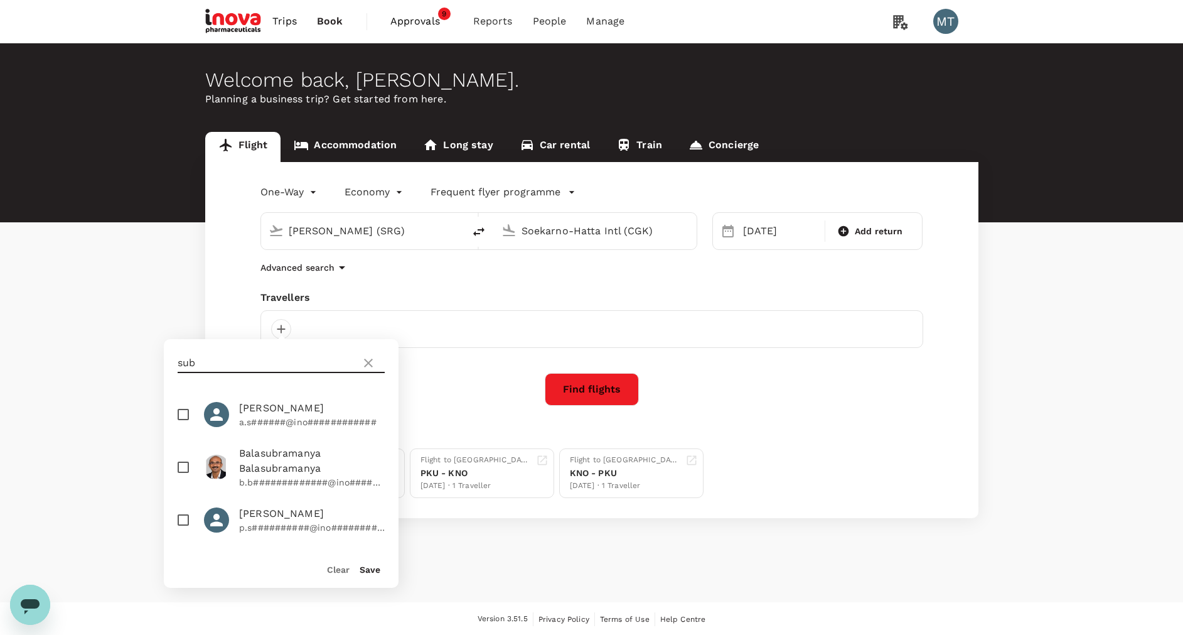
type input "sub"
click at [186, 412] on input "checkbox" at bounding box center [183, 414] width 26 height 26
checkbox input "true"
click at [375, 568] on button "Save" at bounding box center [370, 569] width 21 height 10
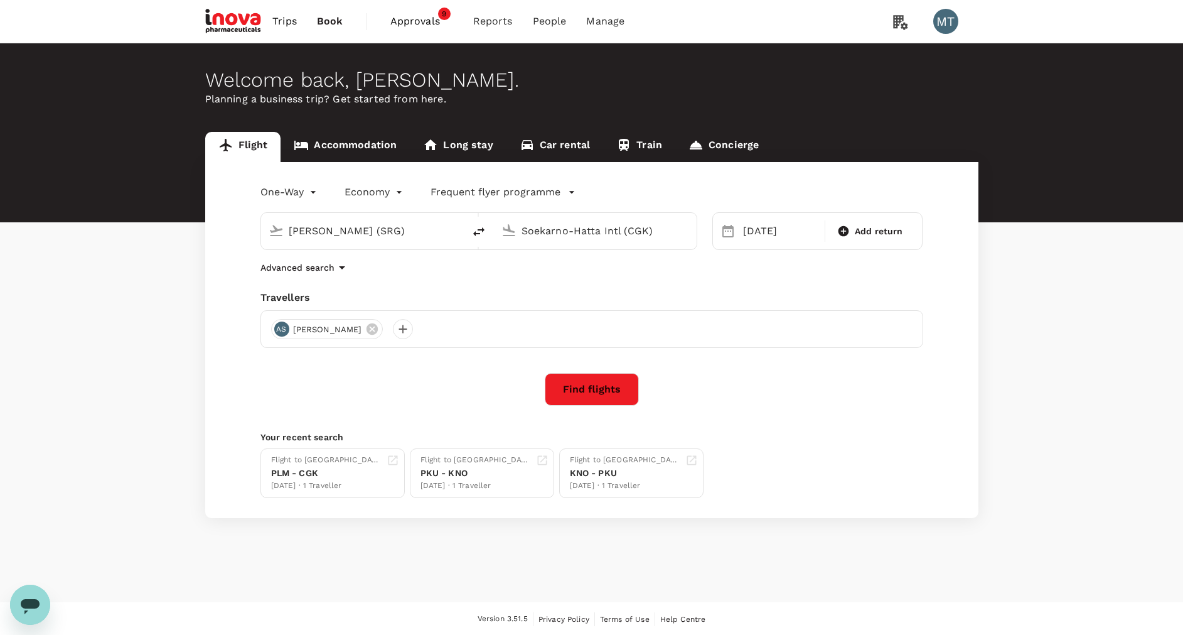
click at [575, 393] on button "Find flights" at bounding box center [592, 389] width 94 height 33
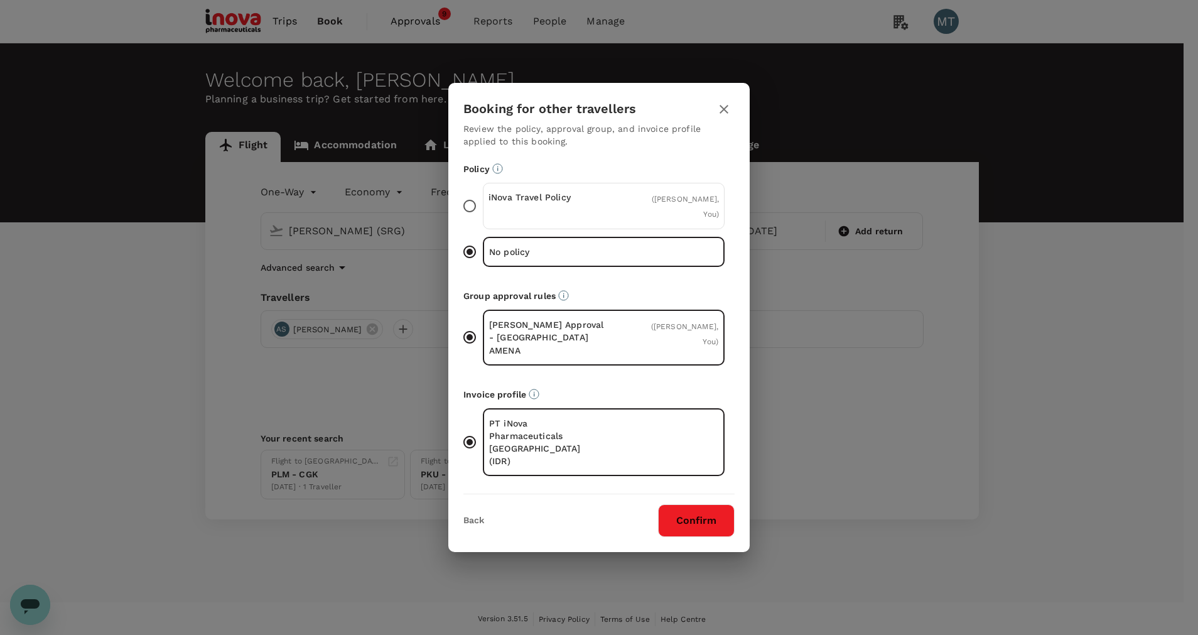
click at [556, 229] on div "iNova Travel Policy ( Achmad Subchan, You )" at bounding box center [604, 206] width 242 height 46
click at [483, 219] on input "iNova Travel Policy ( Achmad Subchan, You )" at bounding box center [469, 206] width 26 height 26
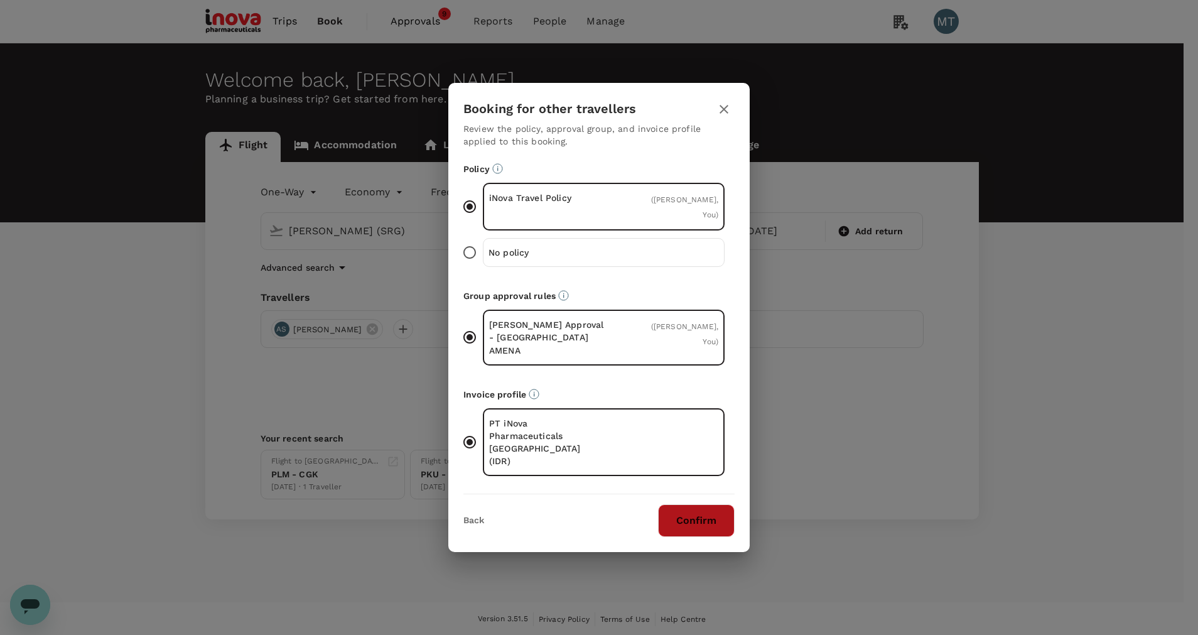
click at [690, 504] on button "Confirm" at bounding box center [696, 520] width 77 height 33
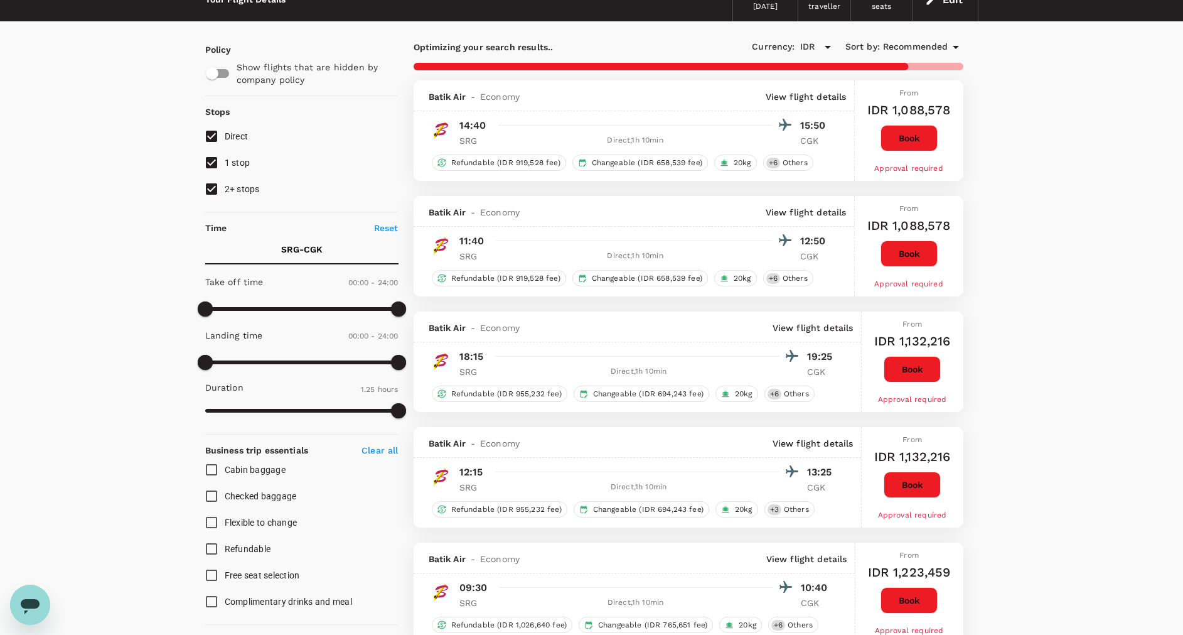
scroll to position [94, 0]
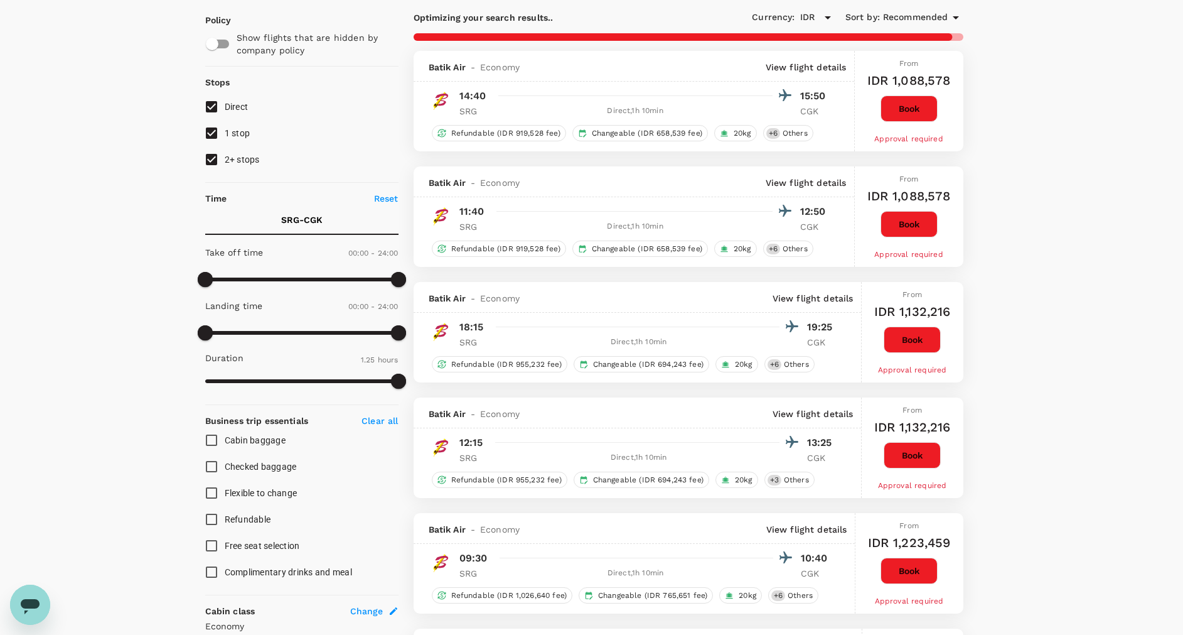
type input "855"
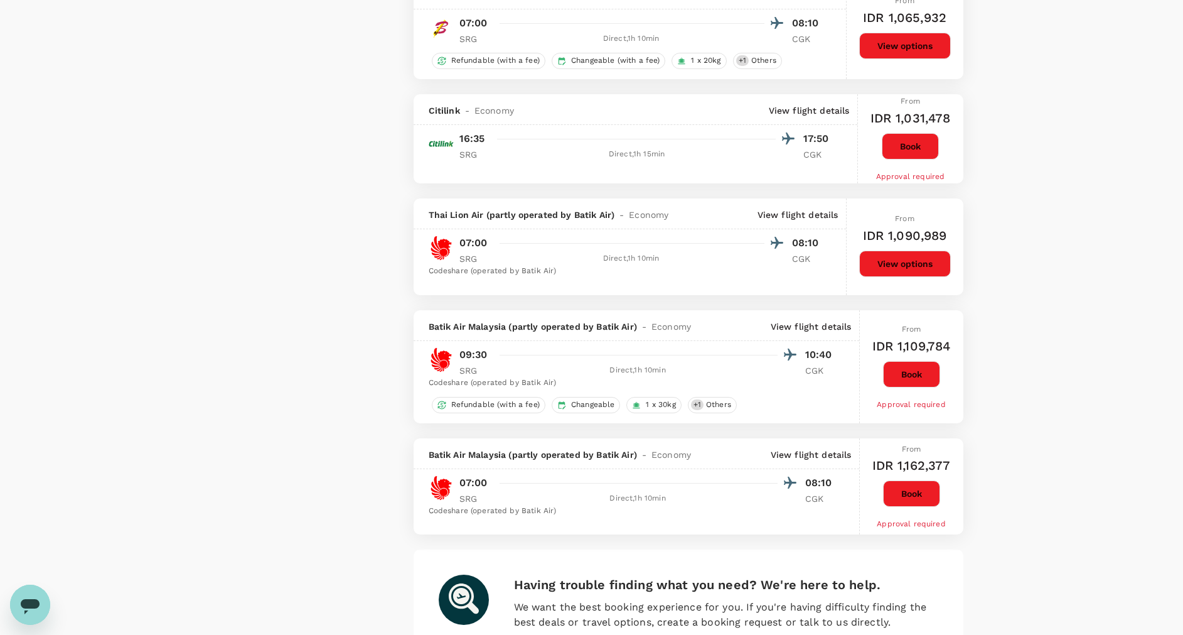
scroll to position [1977, 0]
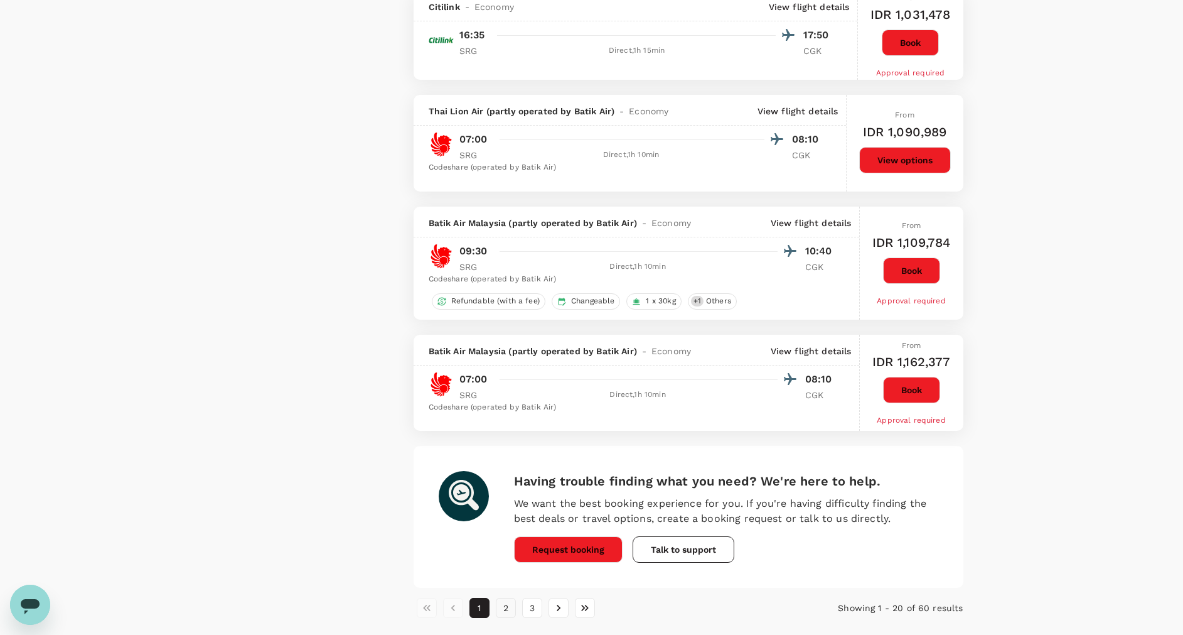
click at [512, 608] on button "2" at bounding box center [506, 608] width 20 height 20
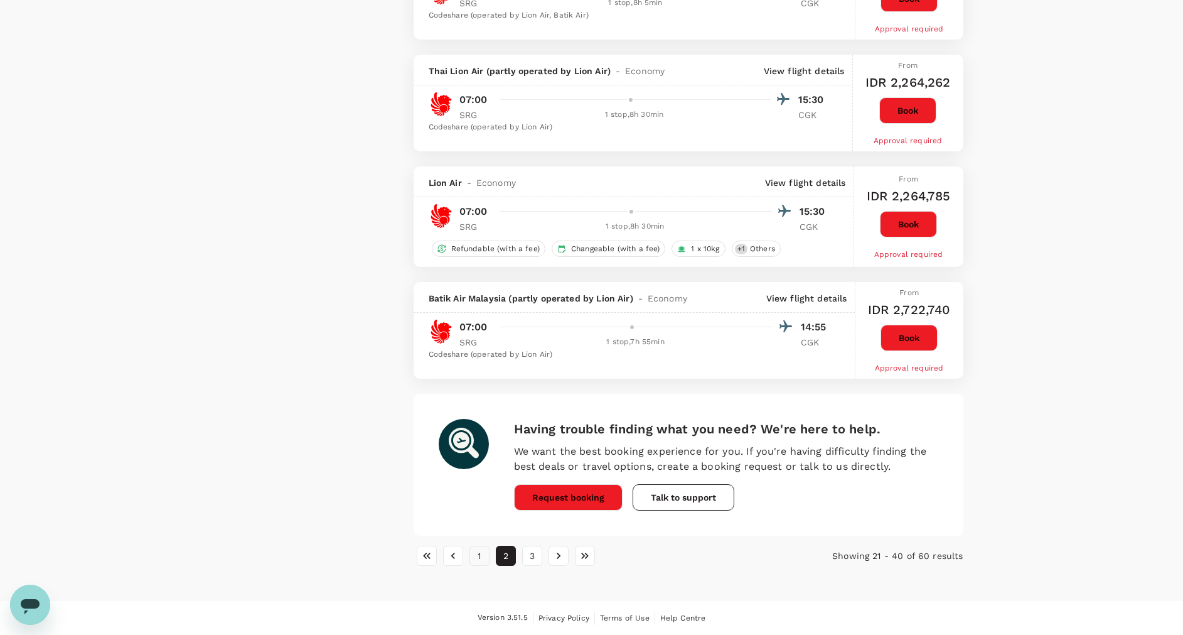
click at [482, 555] on button "1" at bounding box center [480, 555] width 20 height 20
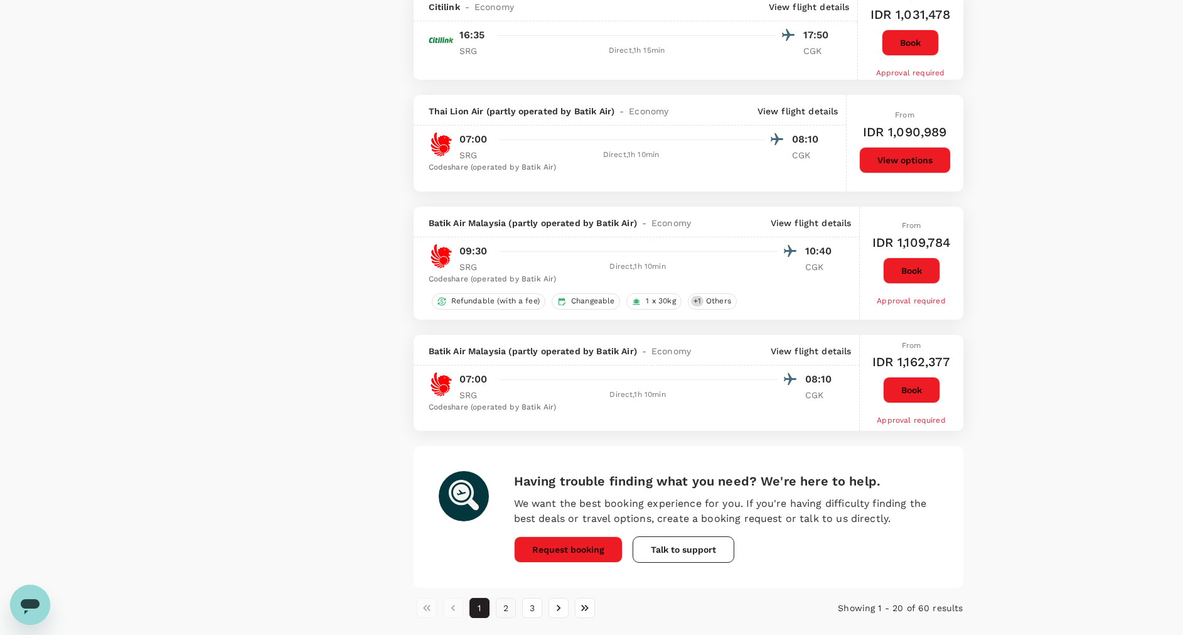
click at [512, 613] on button "2" at bounding box center [506, 608] width 20 height 20
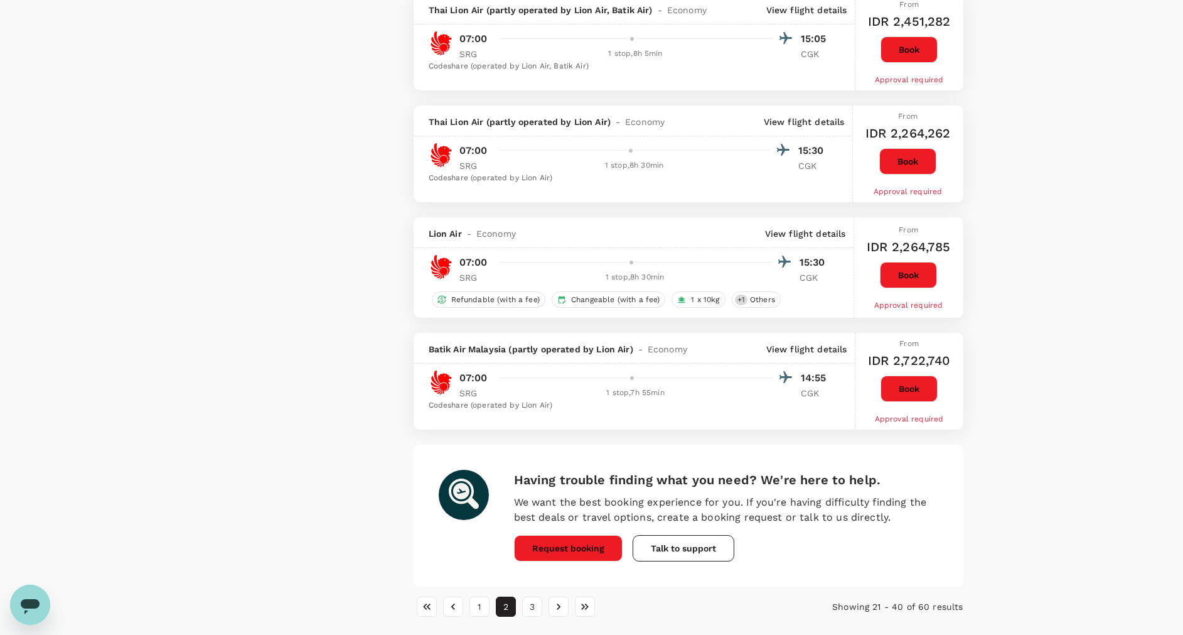
scroll to position [2002, 0]
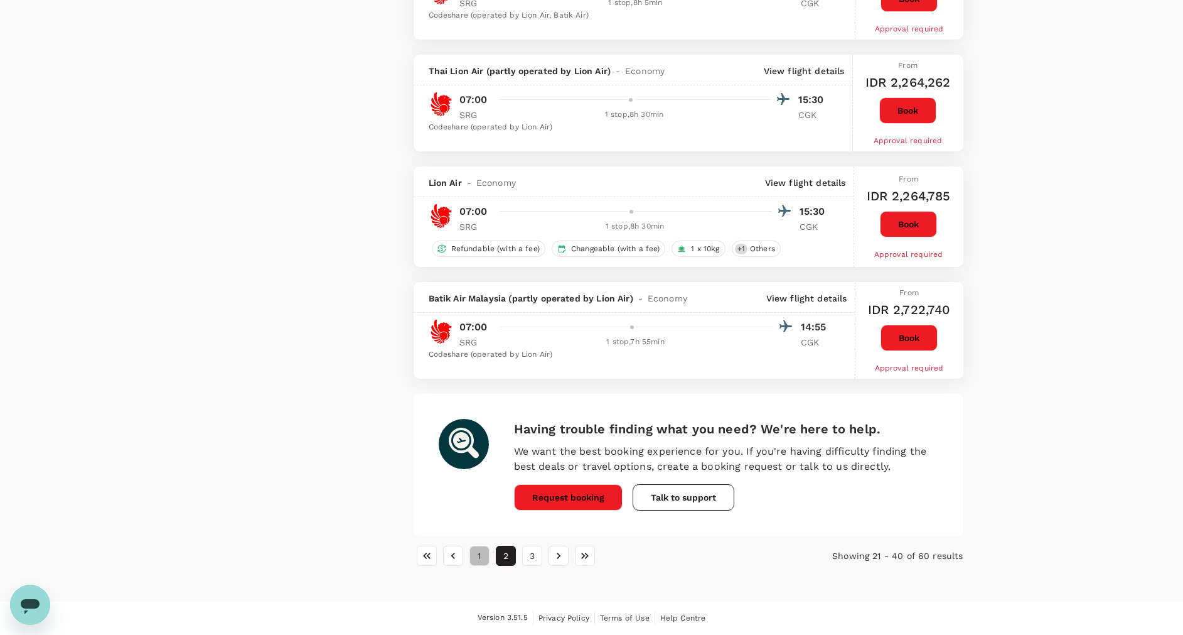
click at [483, 563] on button "1" at bounding box center [480, 555] width 20 height 20
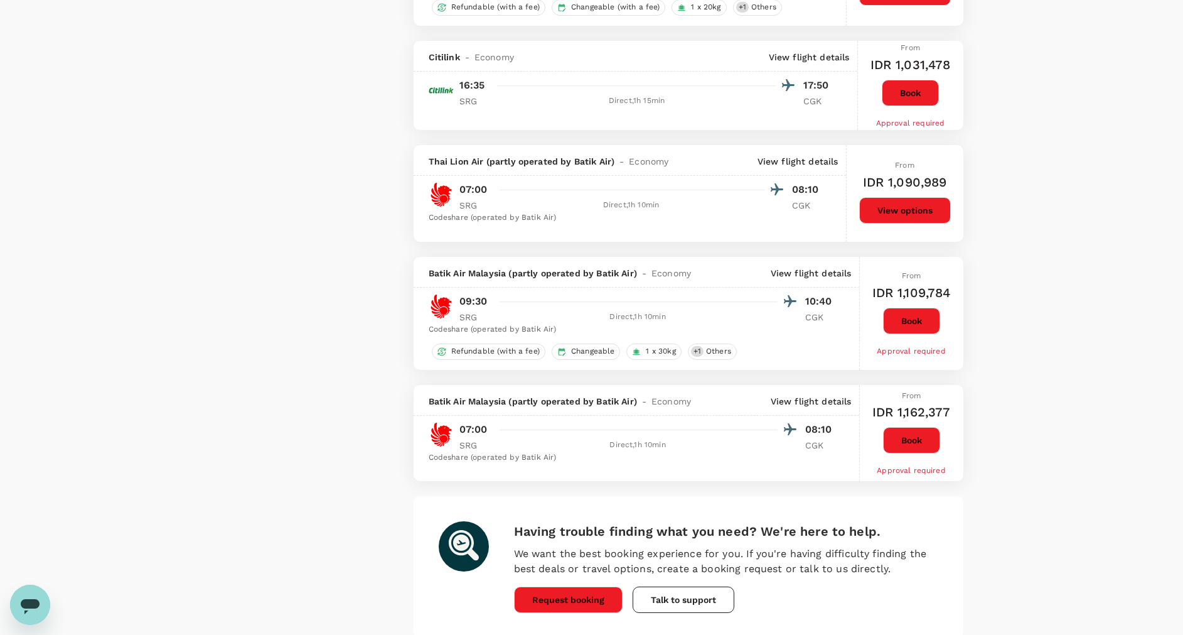
scroll to position [2029, 0]
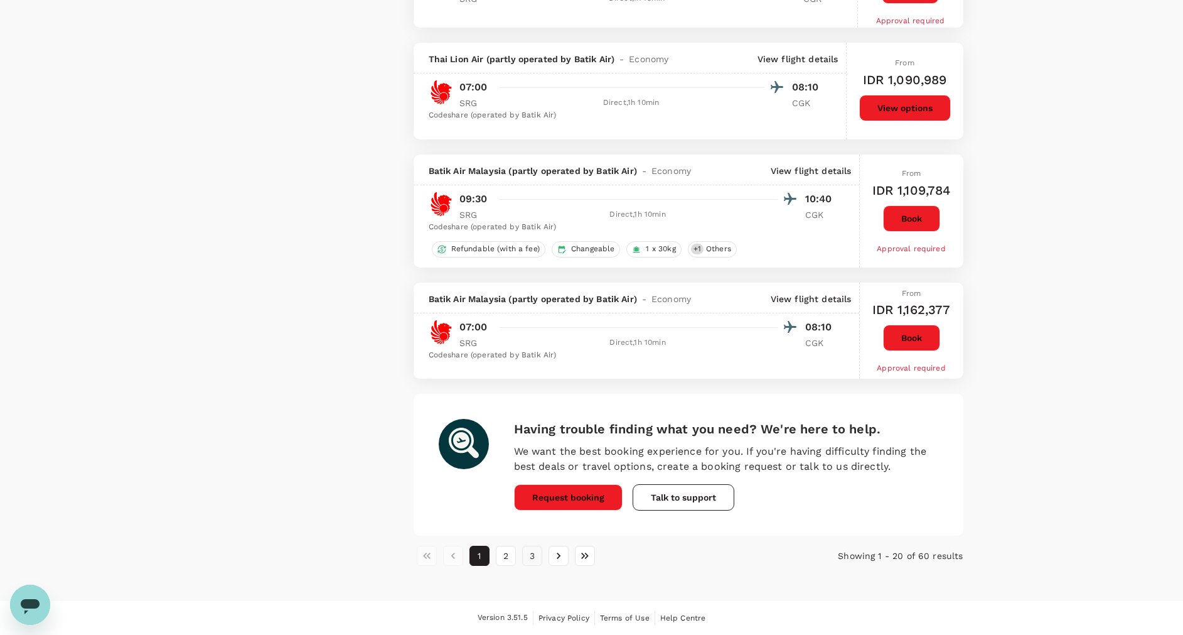
click at [533, 559] on button "3" at bounding box center [532, 555] width 20 height 20
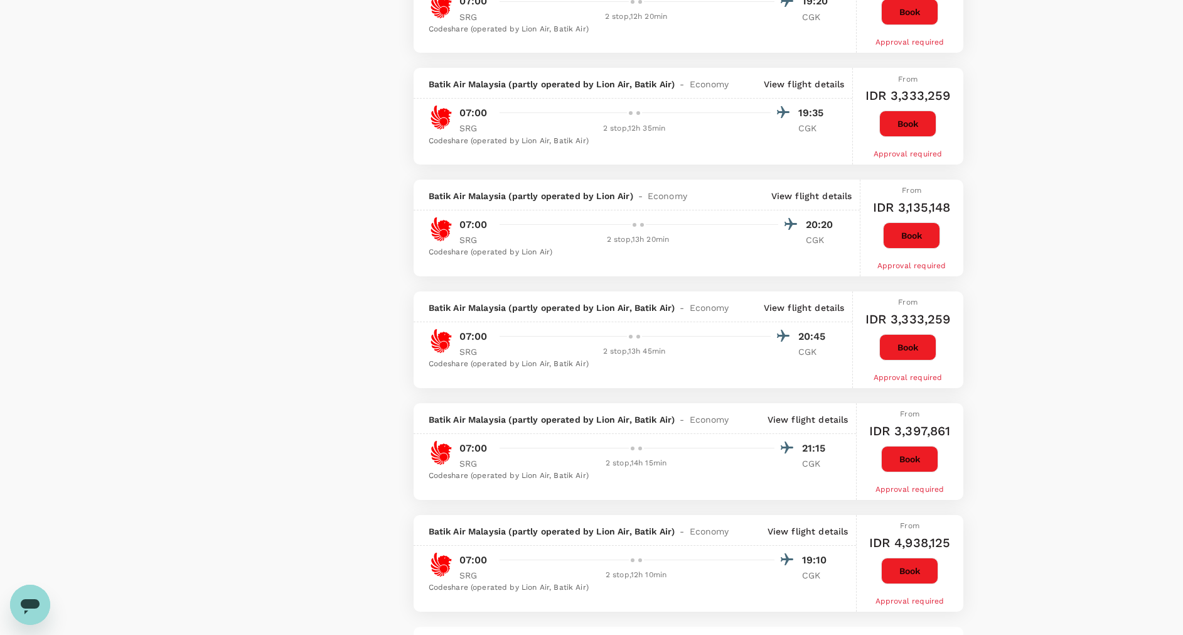
scroll to position [1977, 0]
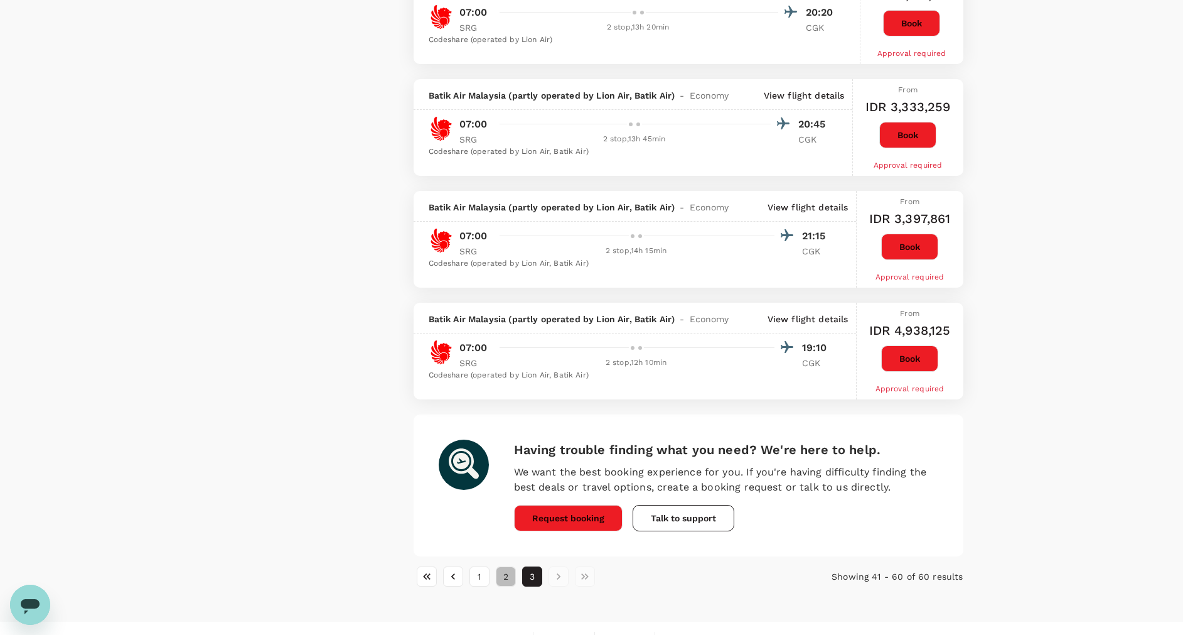
click at [506, 583] on button "2" at bounding box center [506, 576] width 20 height 20
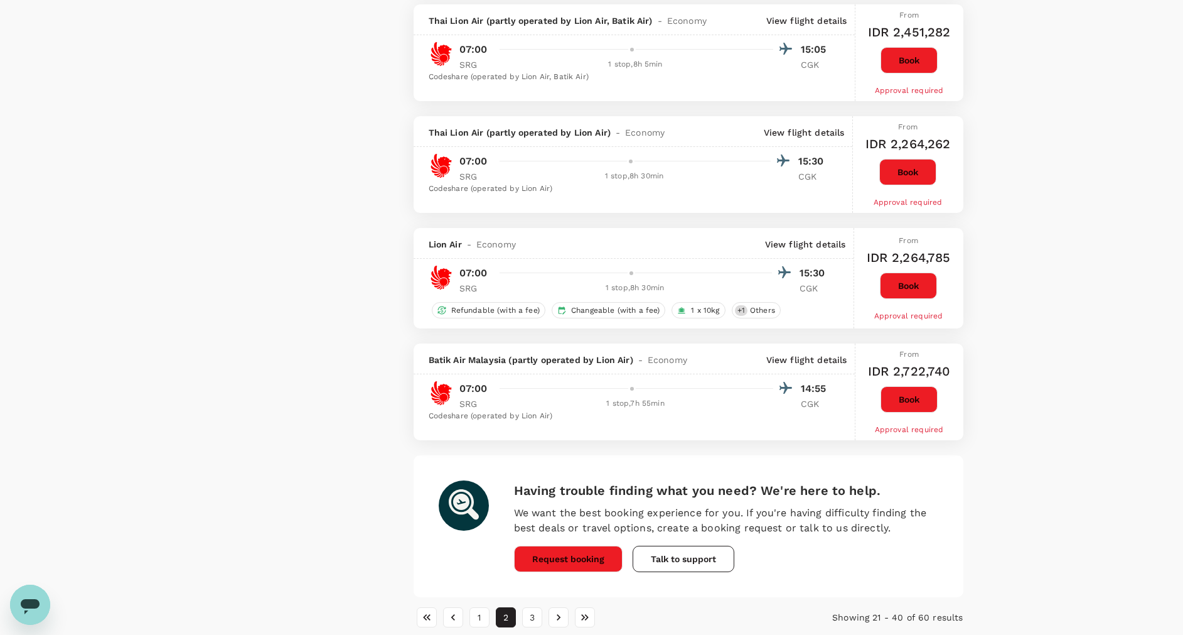
scroll to position [2002, 0]
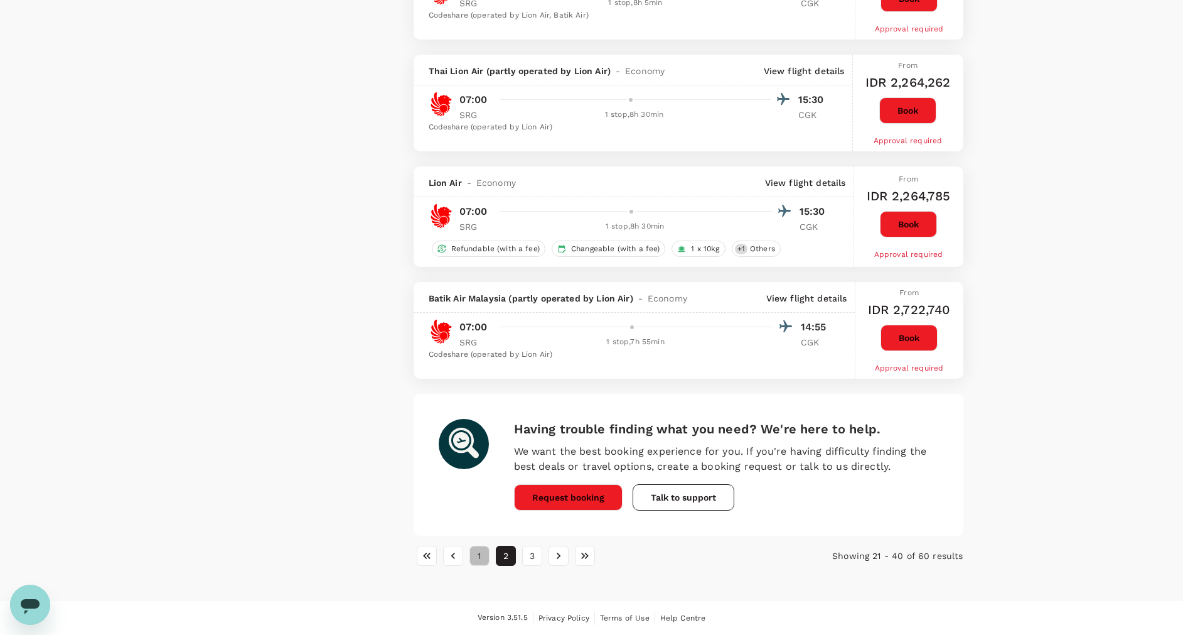
click at [474, 554] on button "1" at bounding box center [480, 555] width 20 height 20
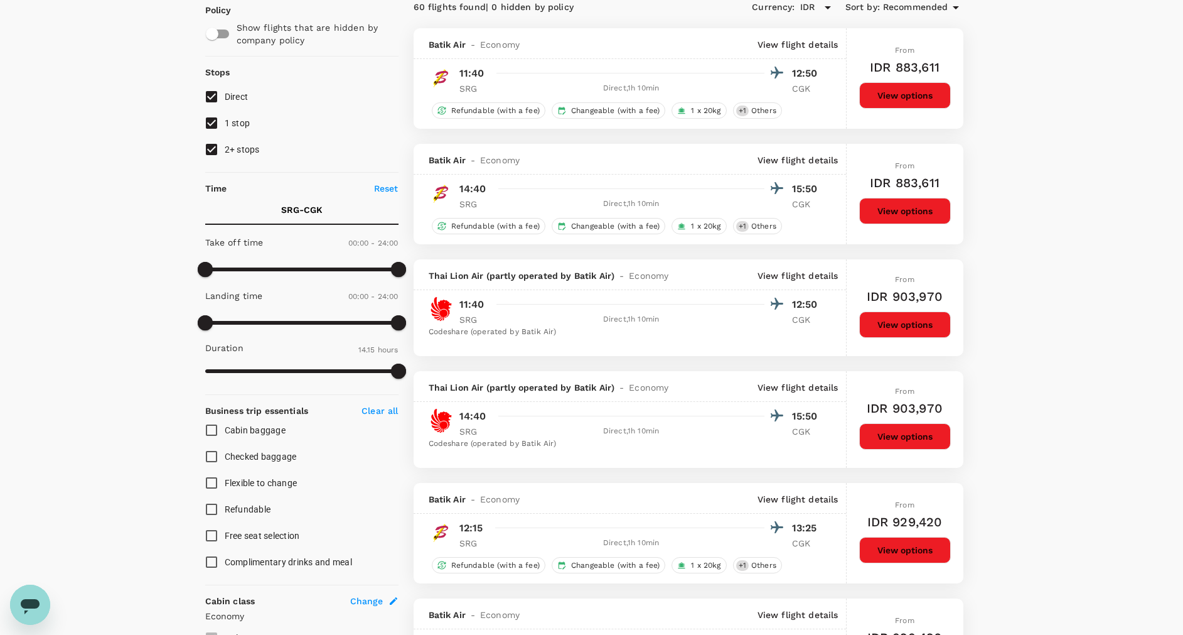
scroll to position [0, 0]
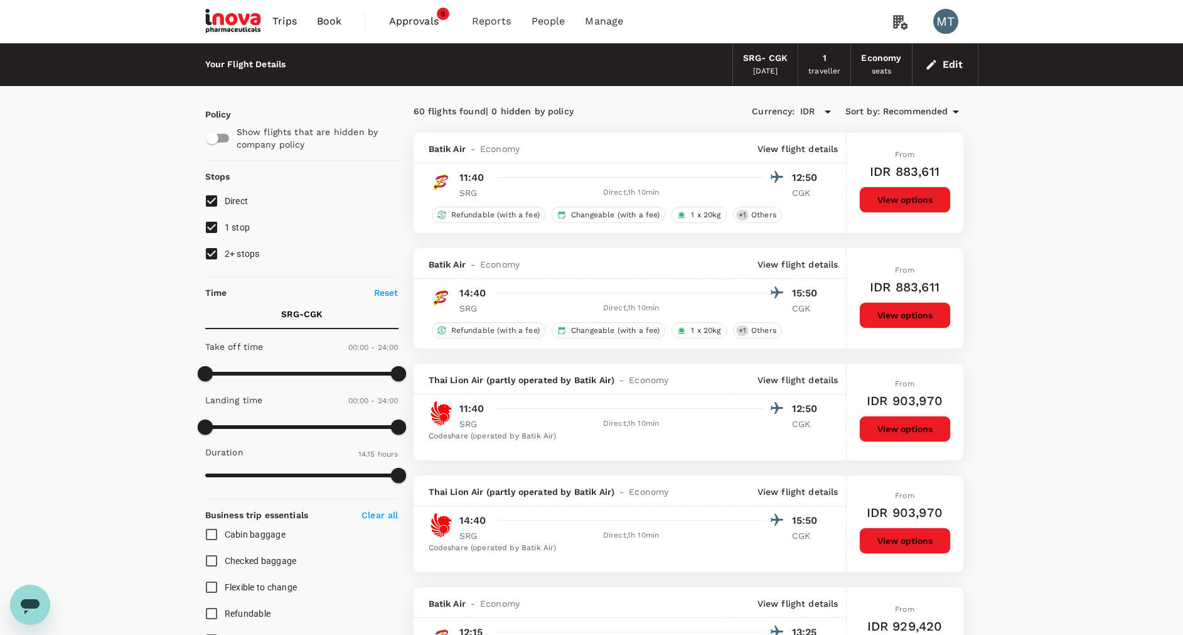
click at [331, 20] on span "Book" at bounding box center [329, 21] width 25 height 15
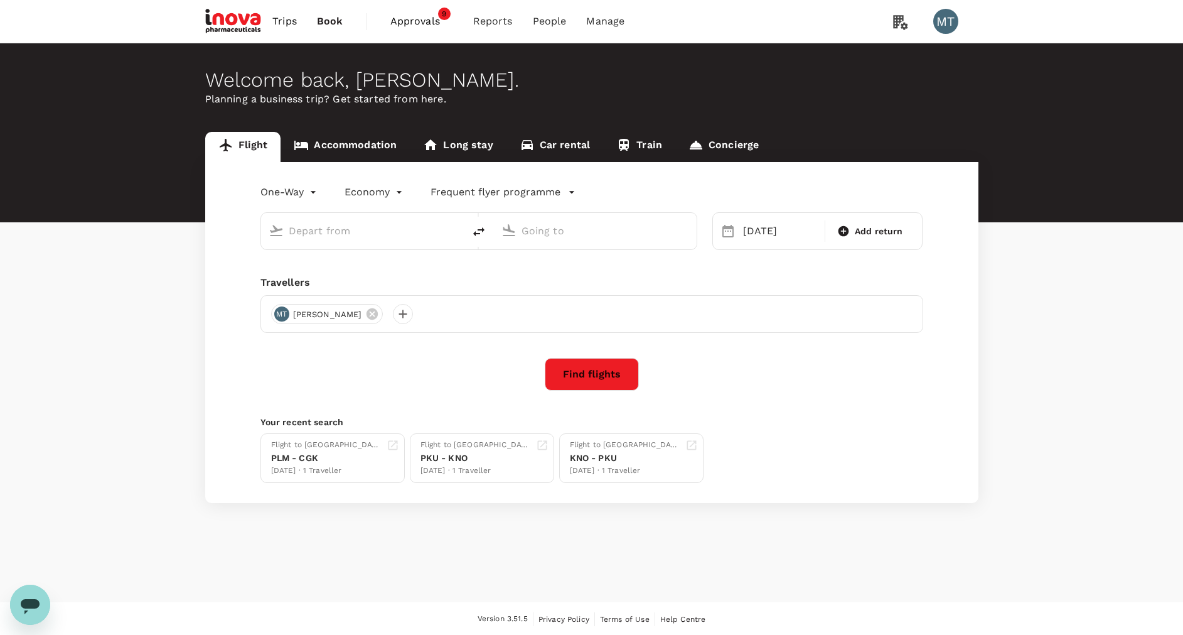
type input "Achmad Yani Intl (SRG)"
type input "Soekarno-Hatta Intl (CGK)"
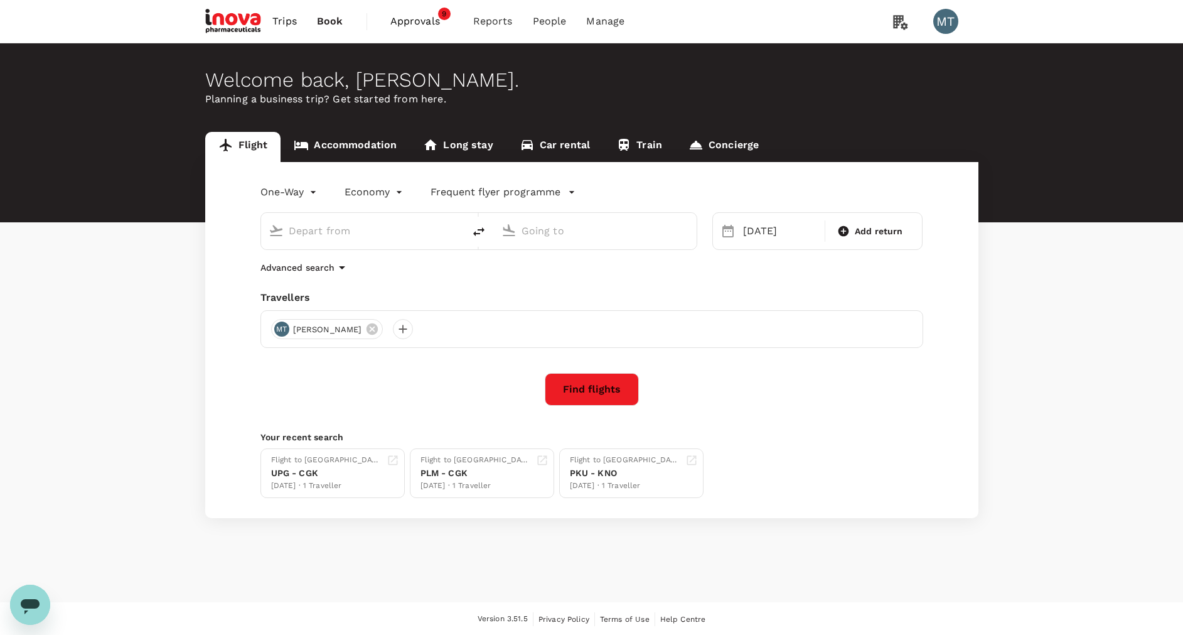
type input "Achmad Yani Intl (SRG)"
type input "Soekarno-Hatta Intl (CGK)"
click at [423, 231] on input "Achmad Yani Intl (SRG)" at bounding box center [363, 230] width 149 height 19
click at [445, 274] on p "Kuala Namu Intl" at bounding box center [381, 280] width 220 height 13
type input "Kuala Namu Intl (KNO)"
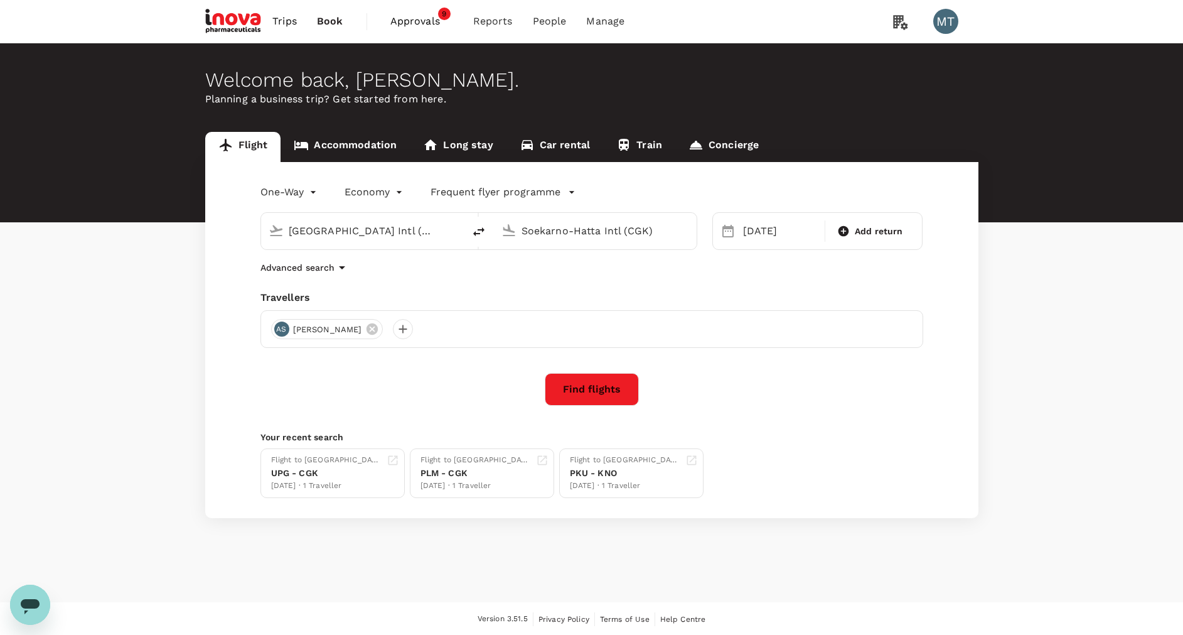
click at [591, 389] on button "Find flights" at bounding box center [592, 389] width 94 height 33
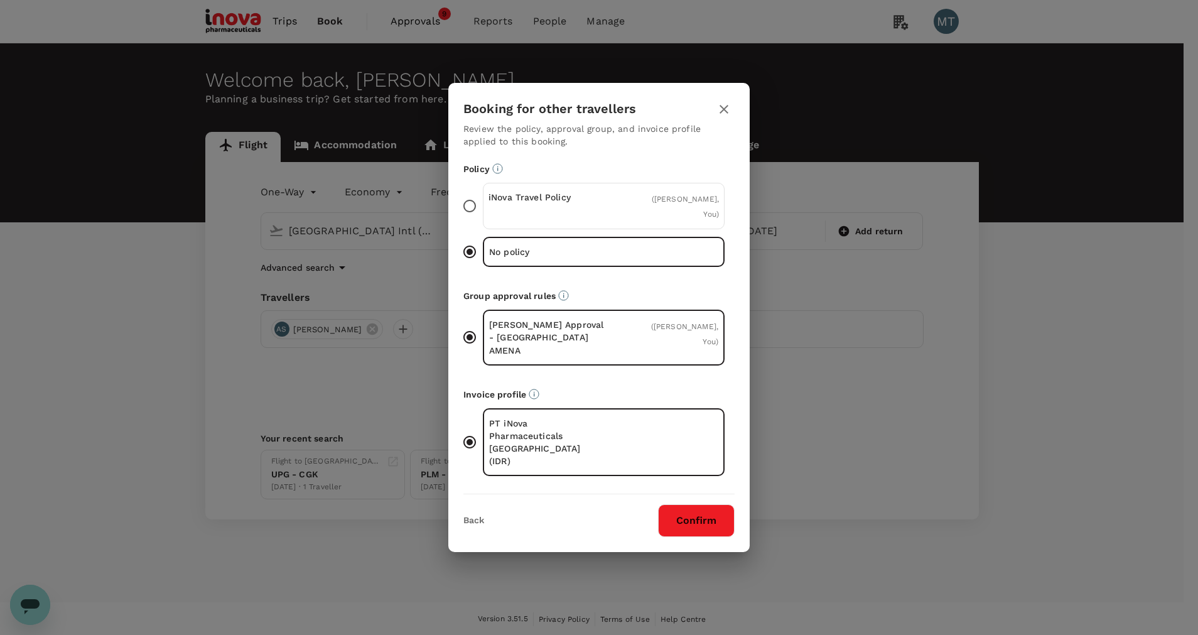
click at [614, 221] on div "iNova Travel Policy ( Achmad Subchan, You )" at bounding box center [604, 206] width 242 height 46
click at [483, 219] on input "iNova Travel Policy ( Achmad Subchan, You )" at bounding box center [469, 206] width 26 height 26
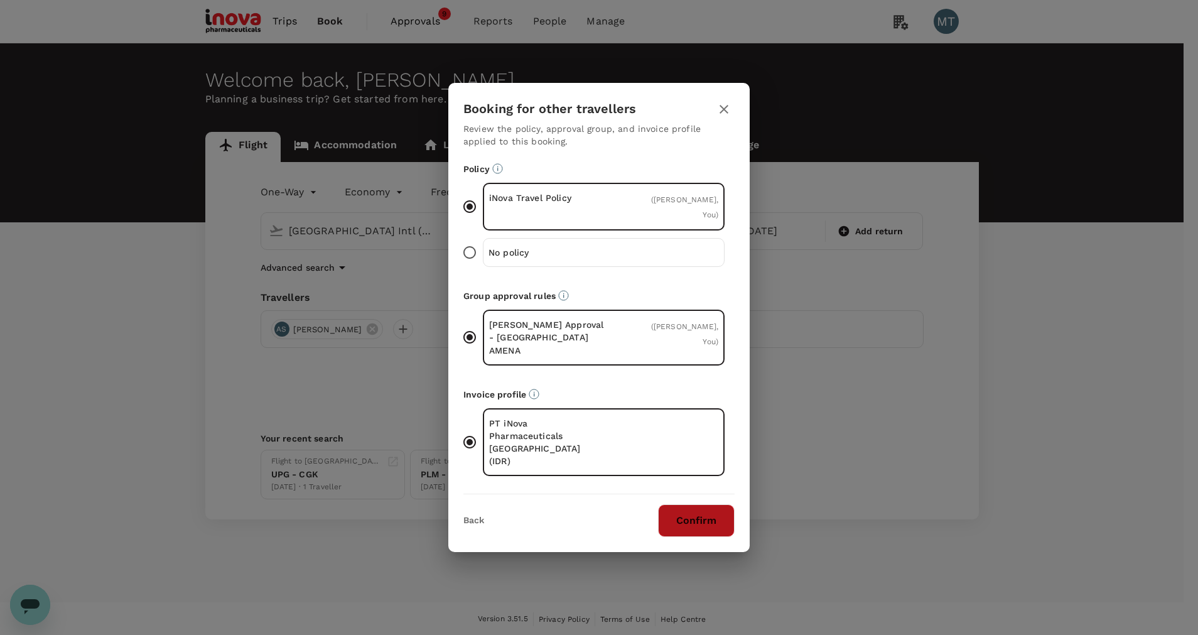
click at [712, 504] on button "Confirm" at bounding box center [696, 520] width 77 height 33
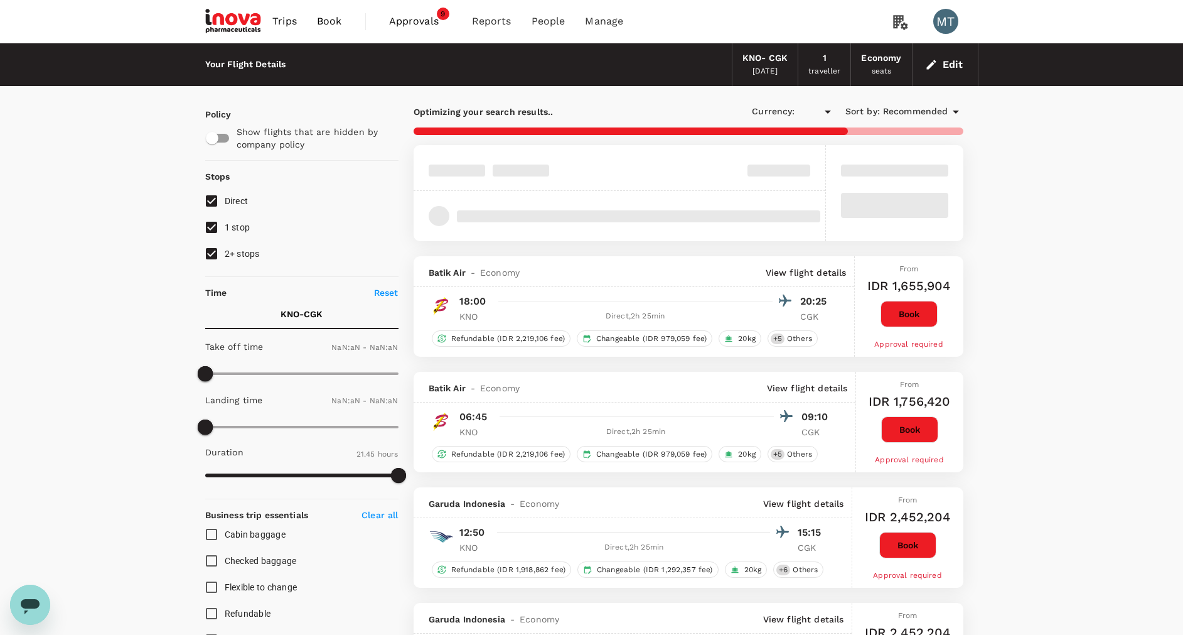
type input "IDR"
type input "1440"
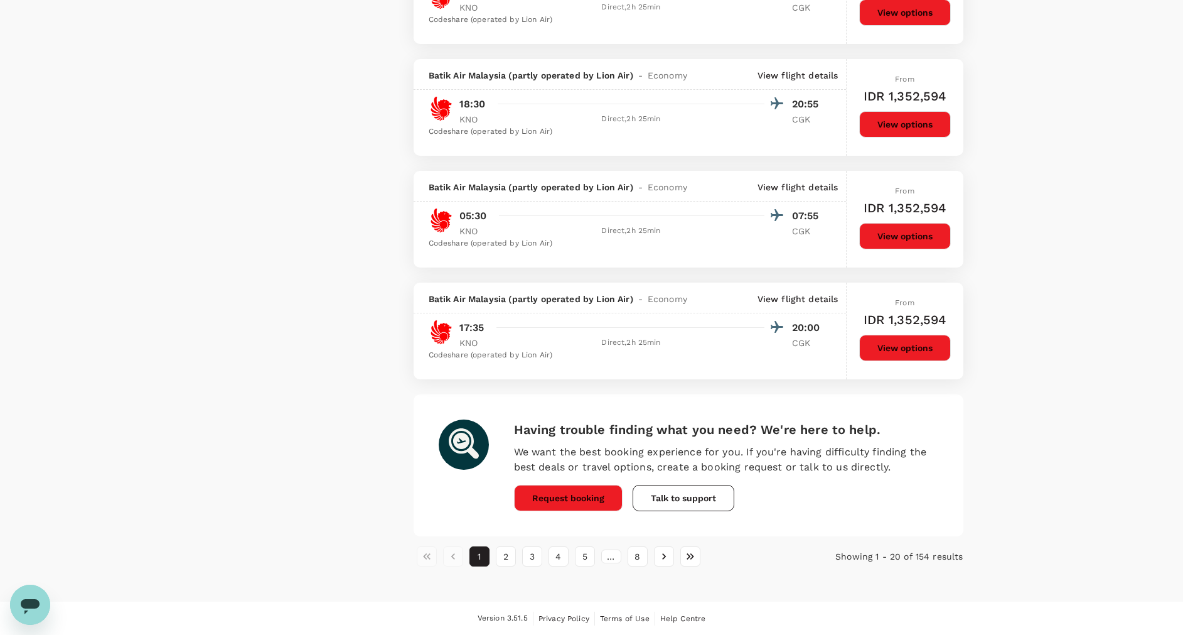
scroll to position [2004, 0]
click at [503, 560] on button "2" at bounding box center [506, 555] width 20 height 20
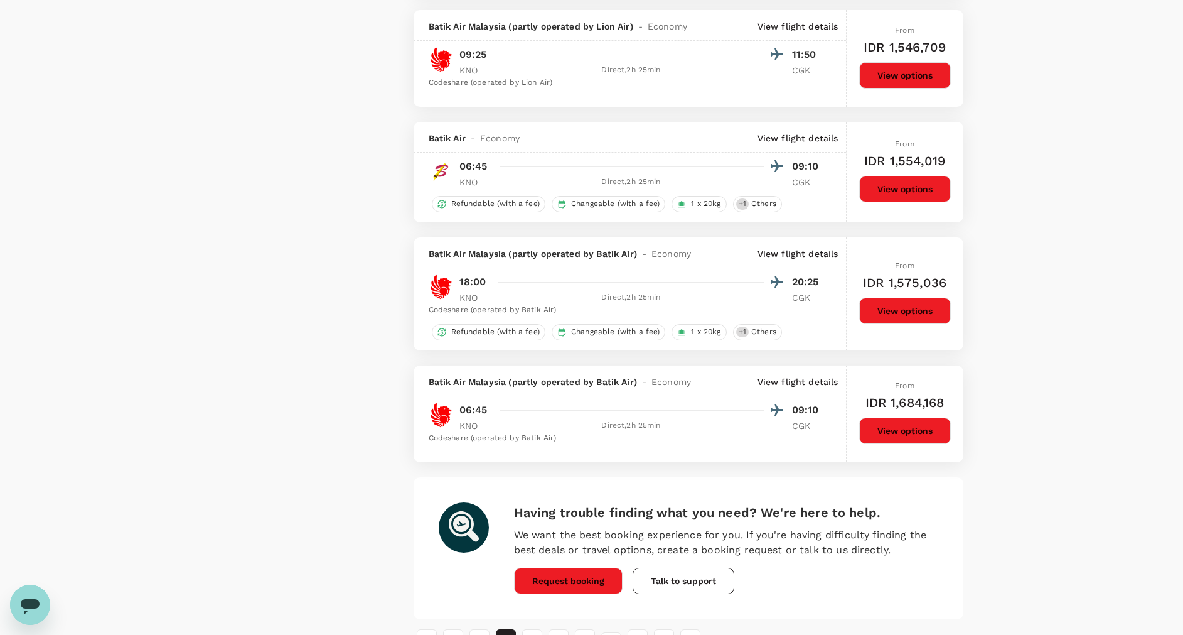
scroll to position [1967, 0]
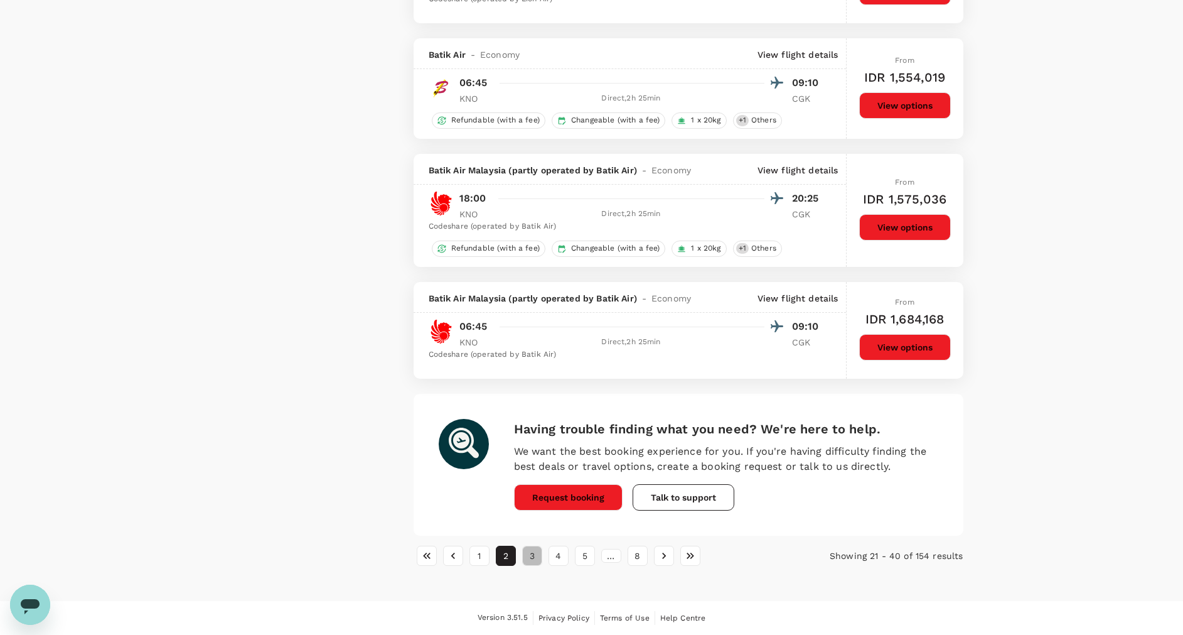
click at [538, 559] on button "3" at bounding box center [532, 555] width 20 height 20
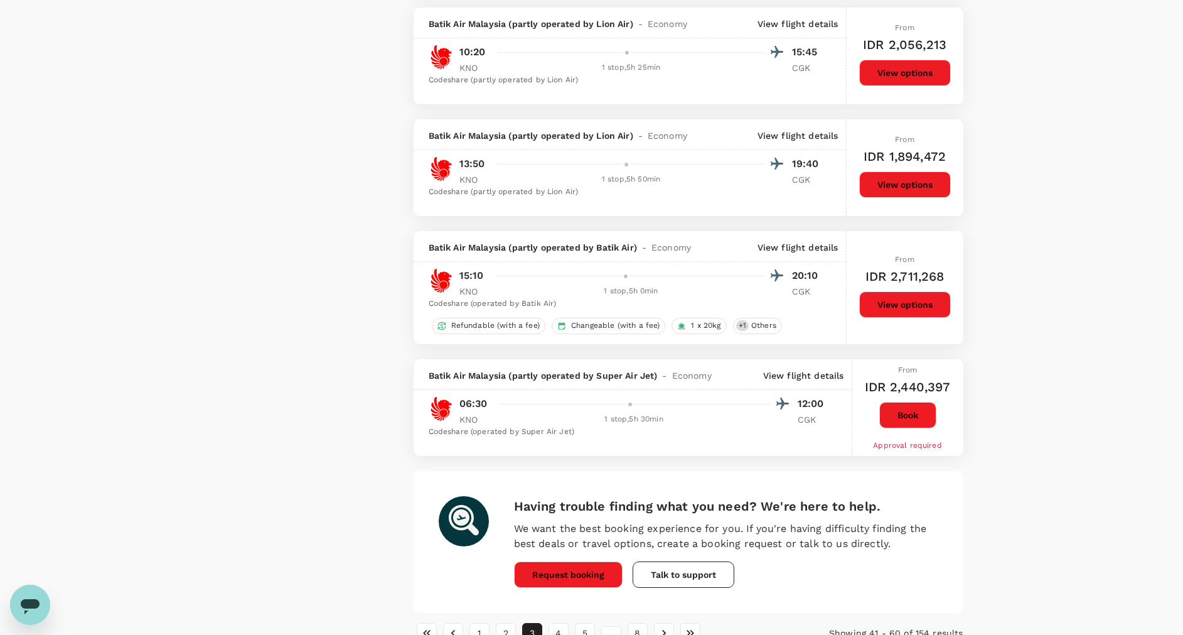
scroll to position [2021, 0]
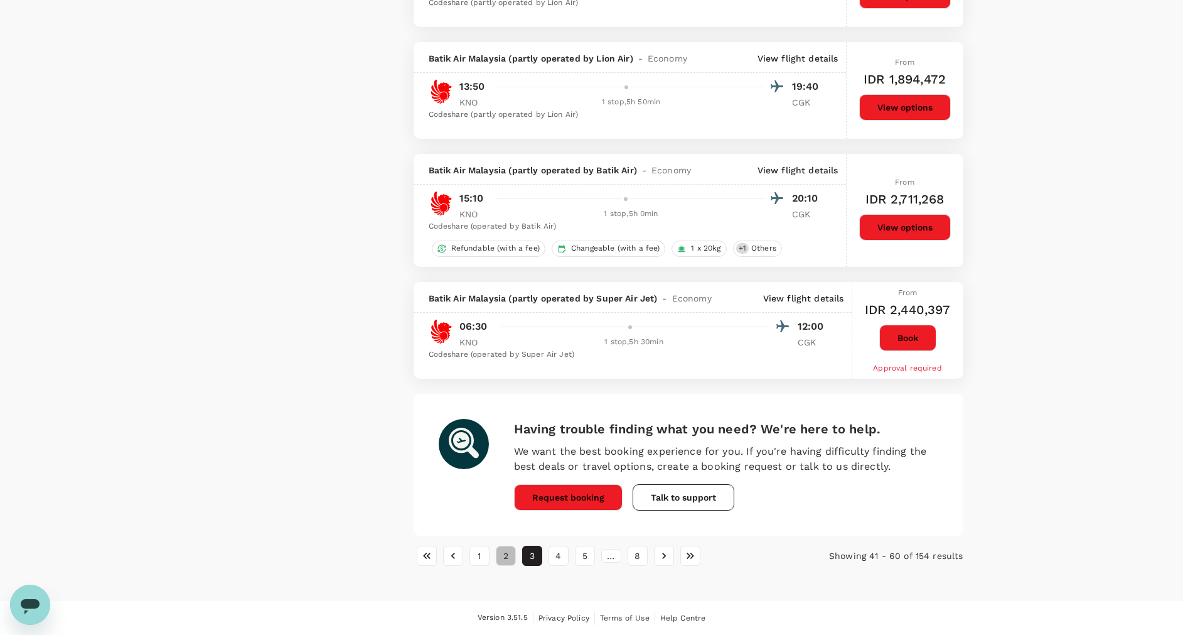
click at [513, 550] on button "2" at bounding box center [506, 555] width 20 height 20
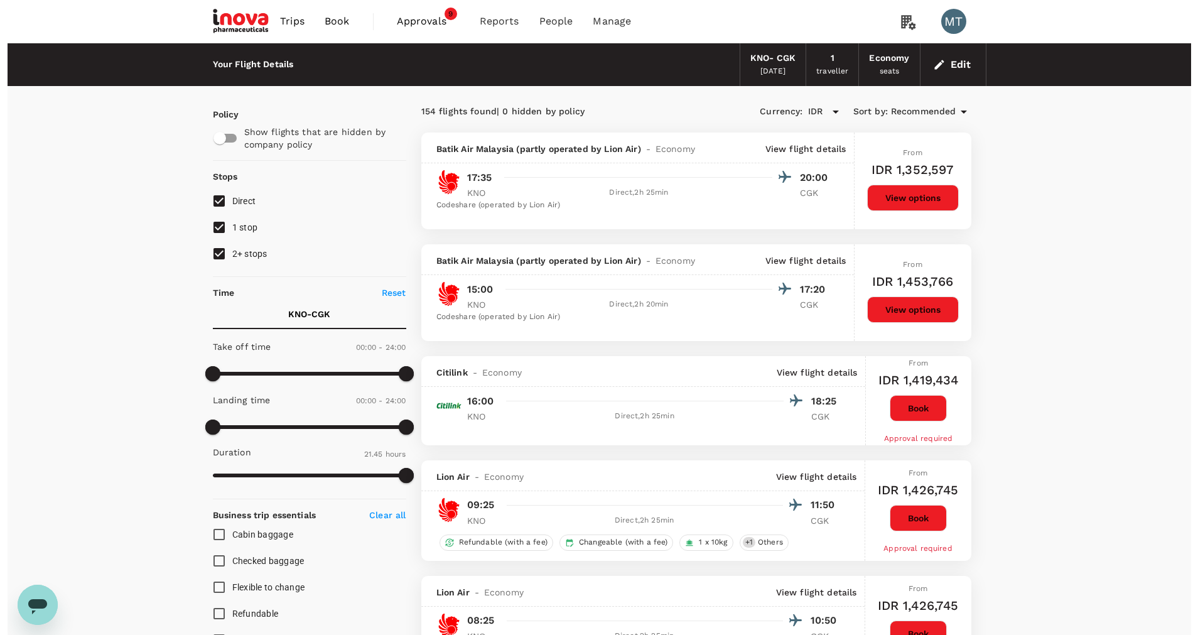
scroll to position [94, 0]
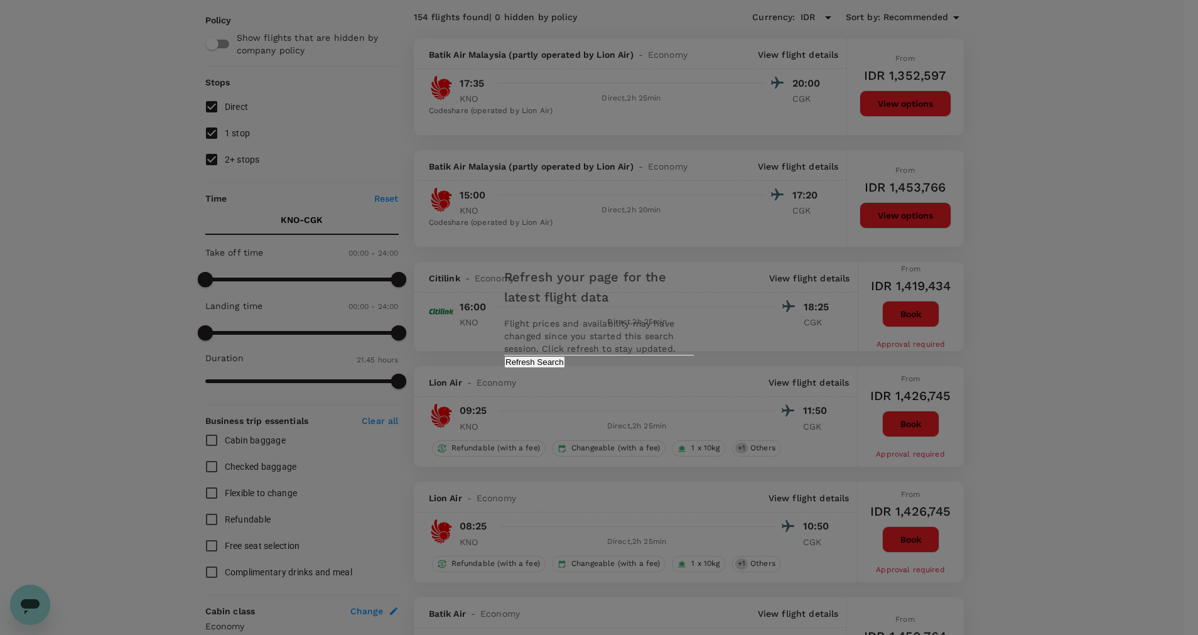
click at [565, 368] on button "Refresh Search" at bounding box center [534, 362] width 61 height 12
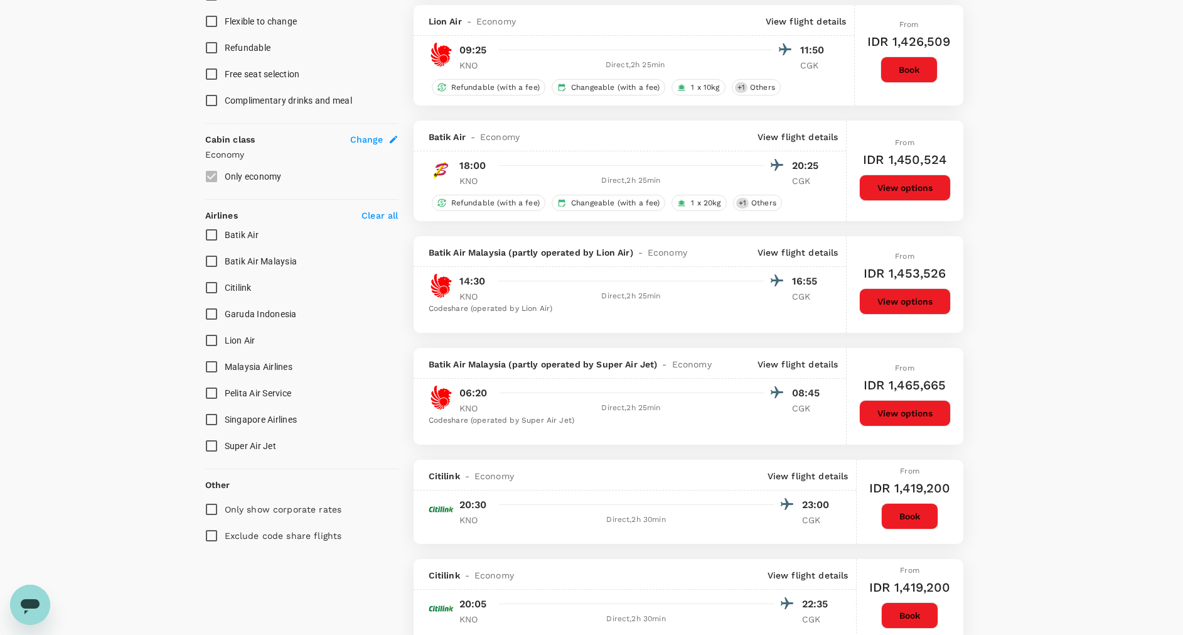
scroll to position [565, 0]
click at [878, 190] on button "View options" at bounding box center [905, 188] width 92 height 26
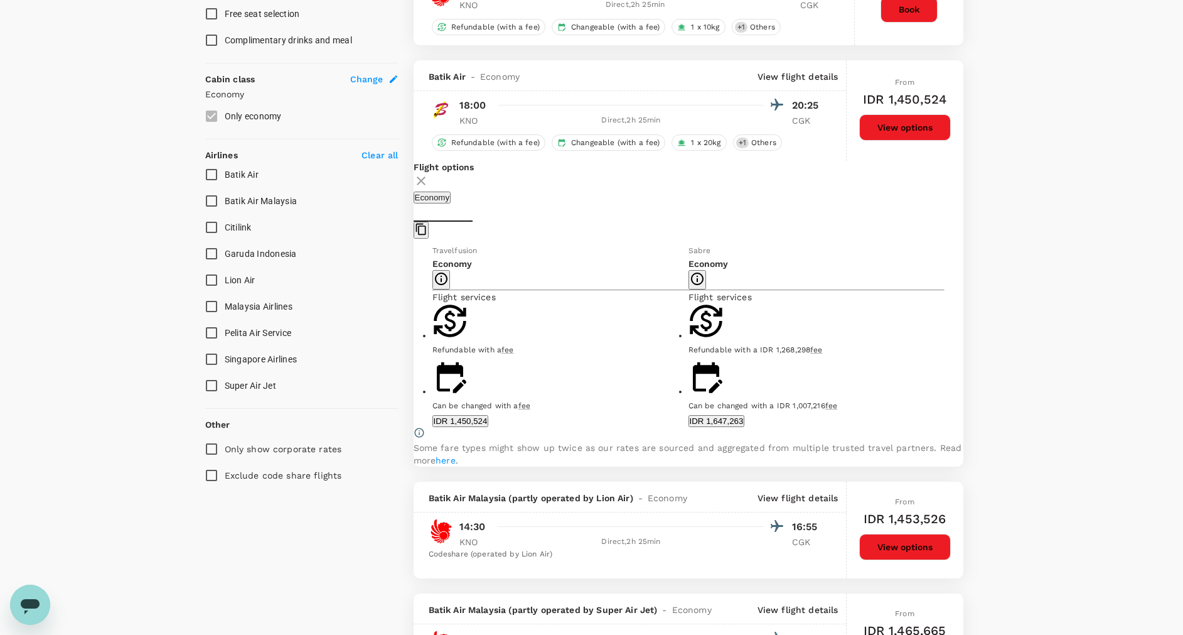
scroll to position [686, 0]
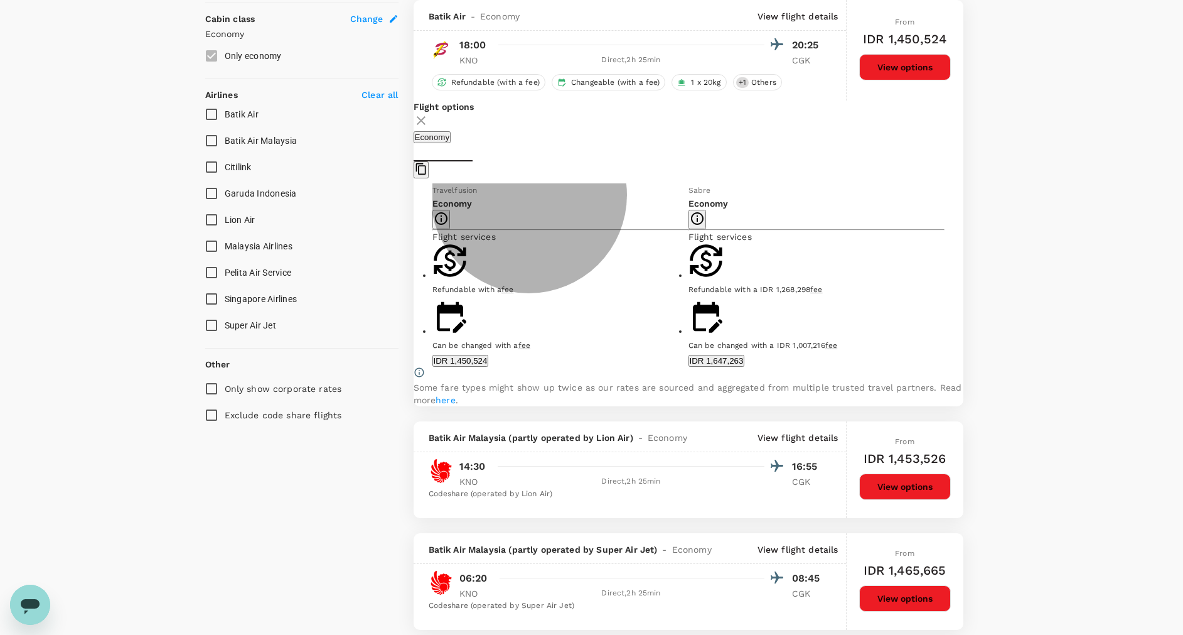
click at [489, 366] on button "IDR 1,450,524" at bounding box center [460, 361] width 56 height 12
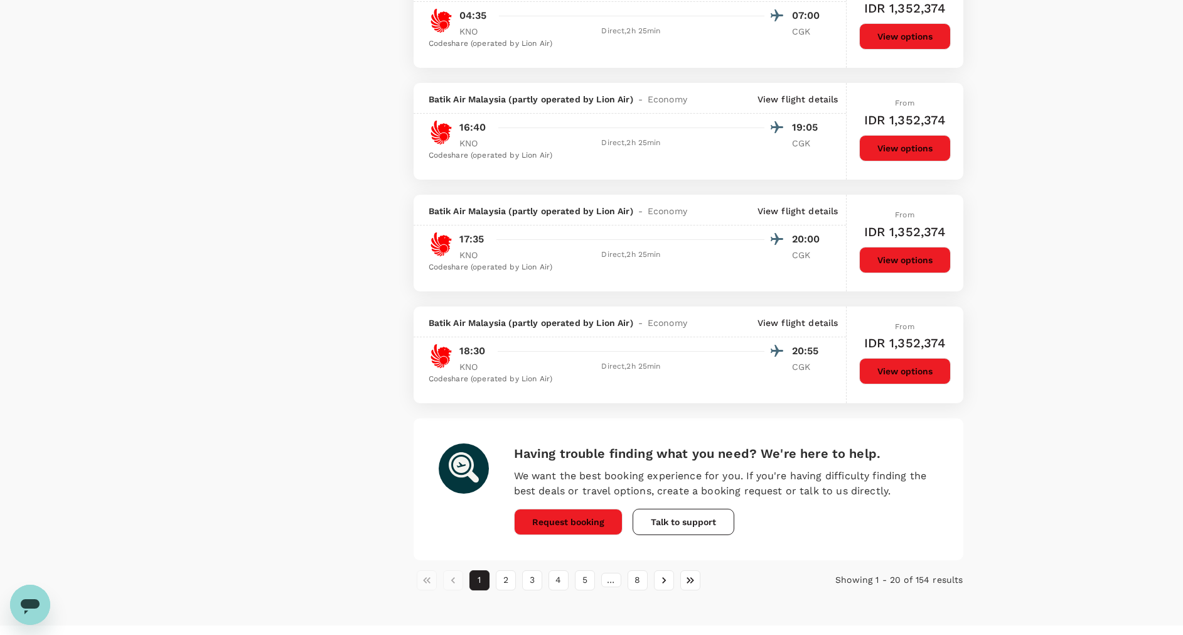
scroll to position [1994, 0]
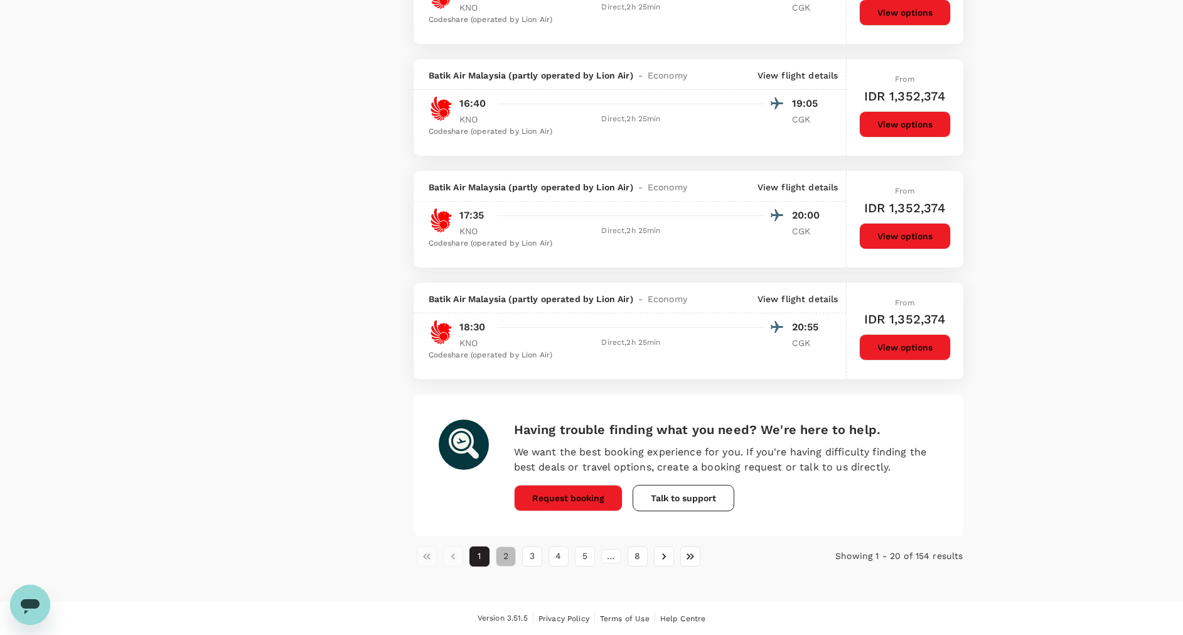
click at [510, 557] on button "2" at bounding box center [506, 556] width 20 height 20
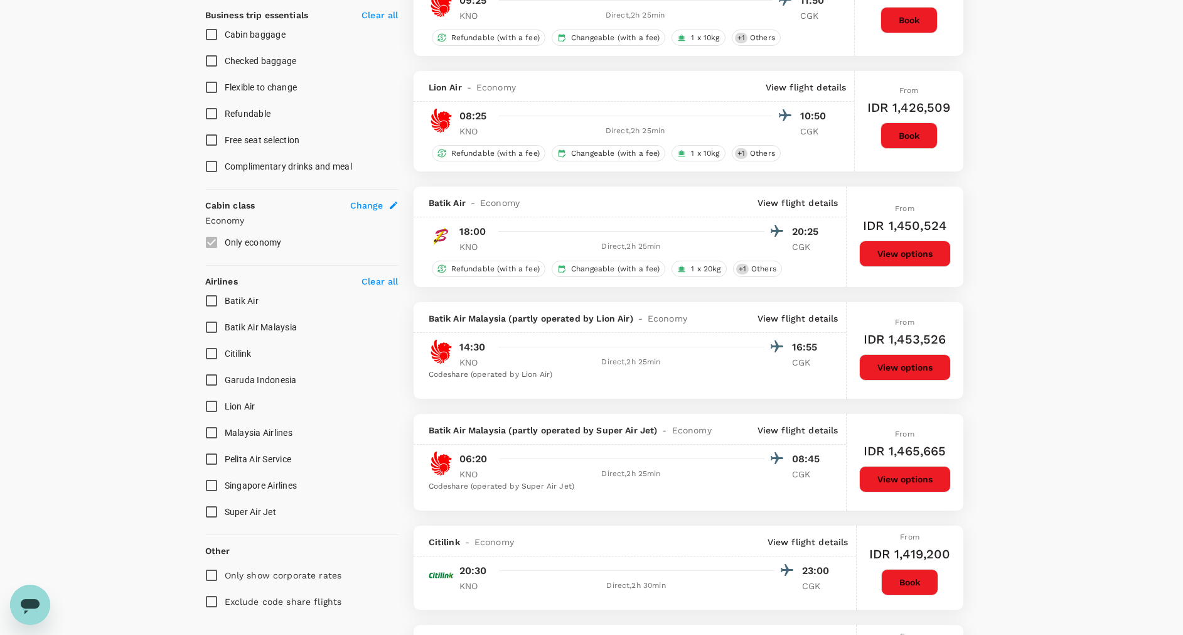
scroll to position [471, 0]
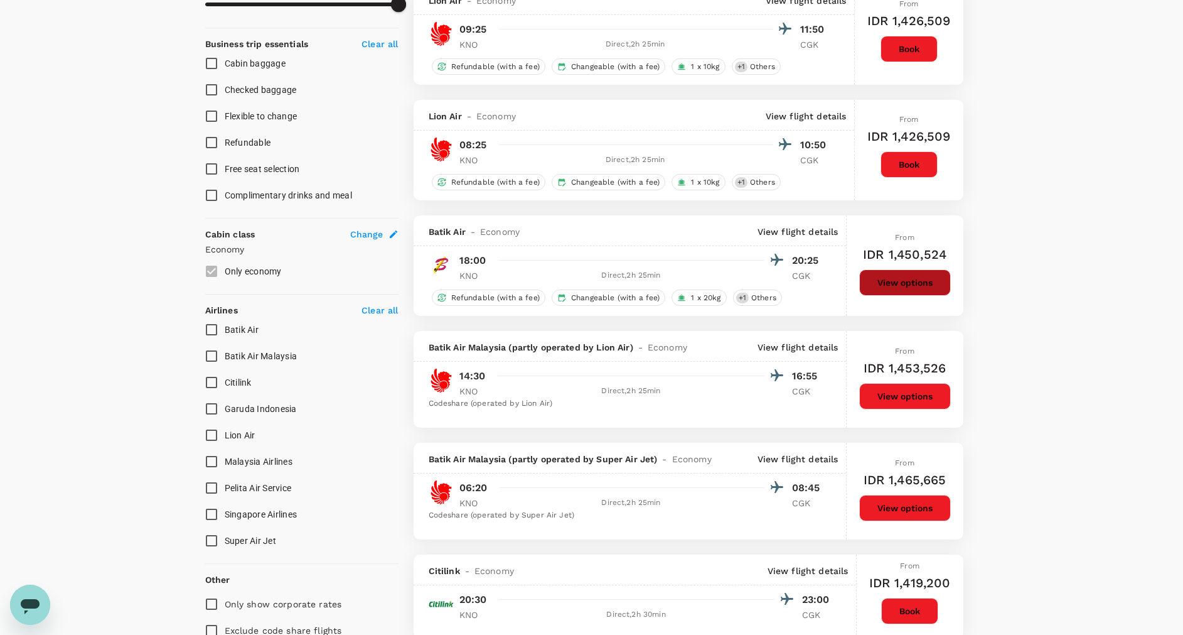
click at [883, 269] on button "View options" at bounding box center [905, 282] width 92 height 26
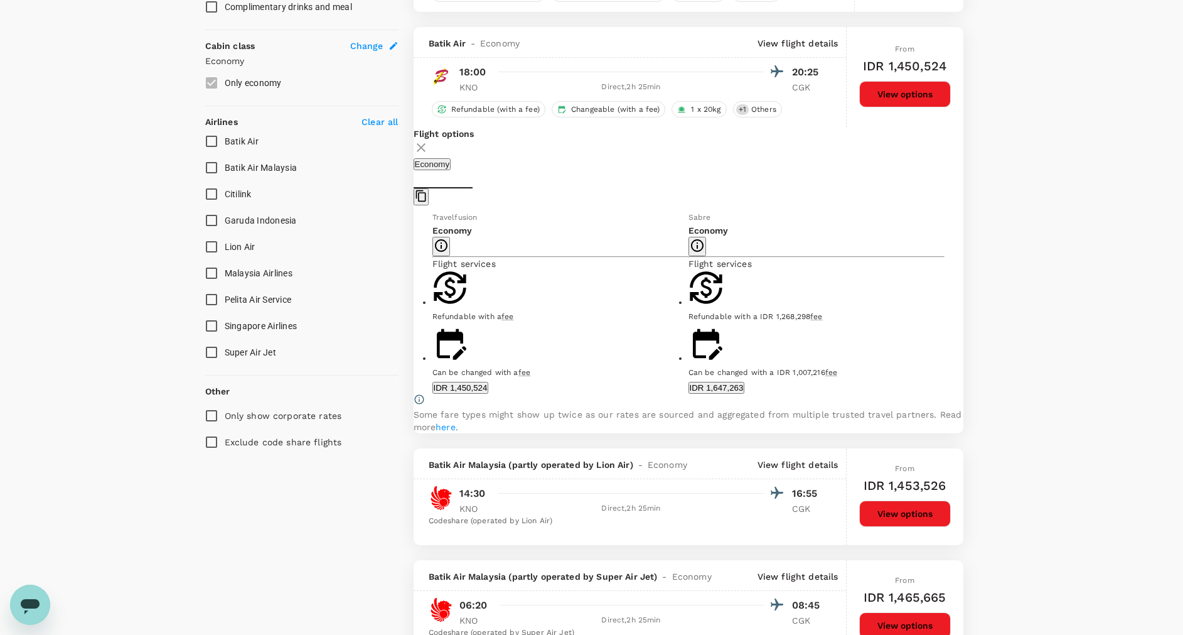
scroll to position [686, 0]
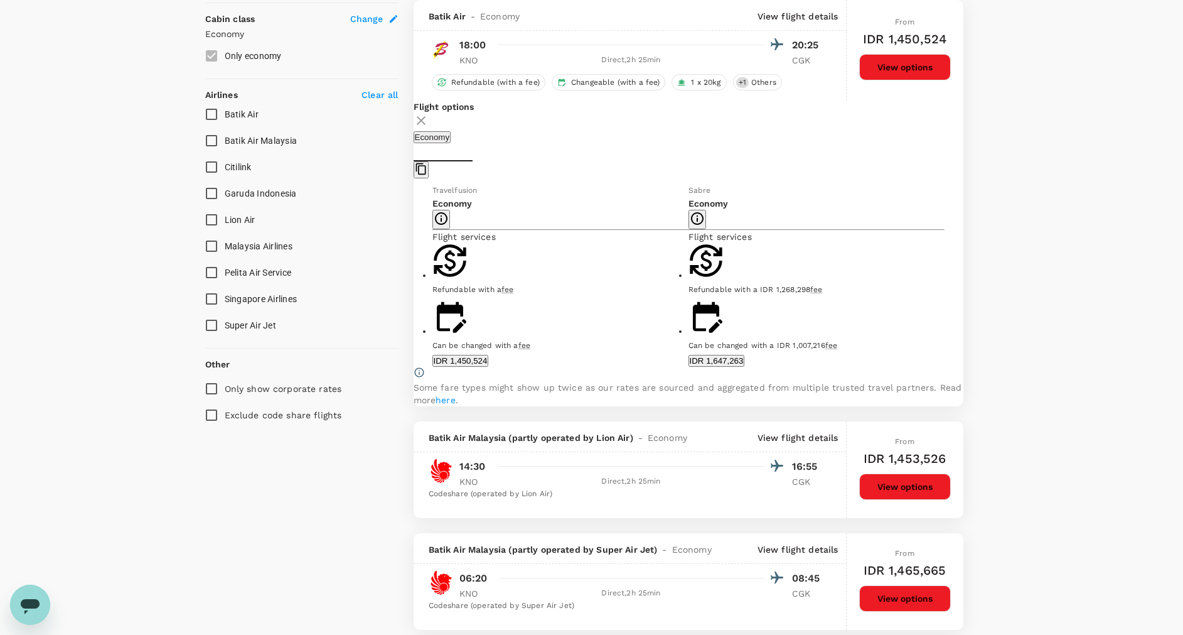
click at [489, 365] on button "IDR 1,450,524" at bounding box center [460, 361] width 56 height 12
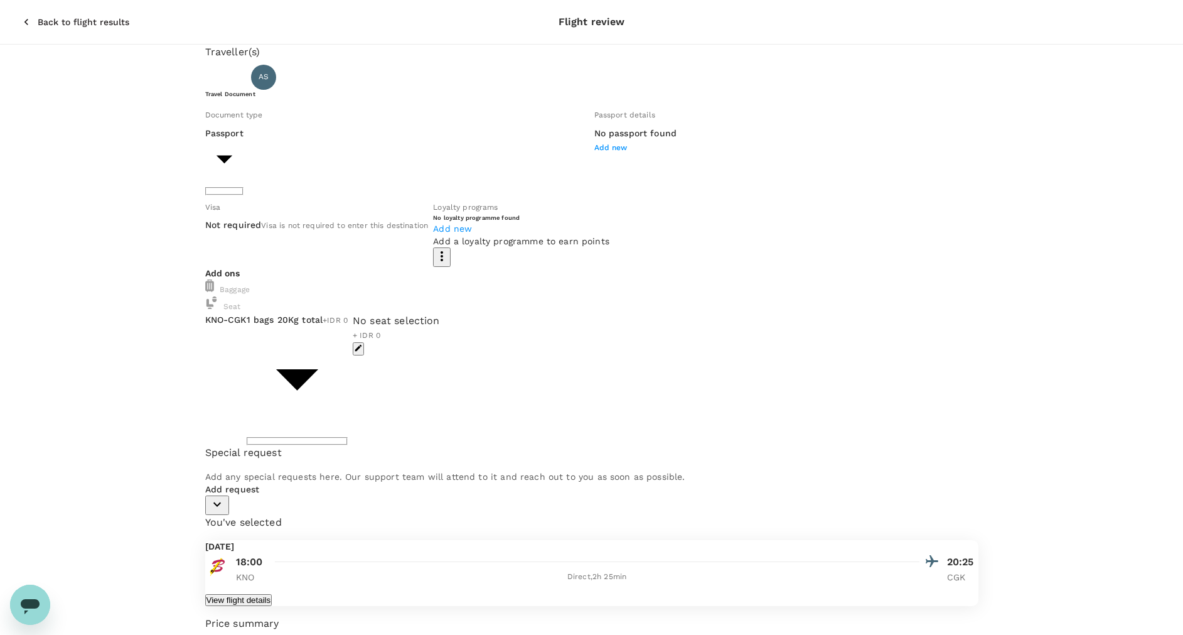
click at [404, 171] on body "Back to flight results Flight review Traveller(s) Traveller 1 : AS Achmad Subch…" at bounding box center [591, 450] width 1183 height 901
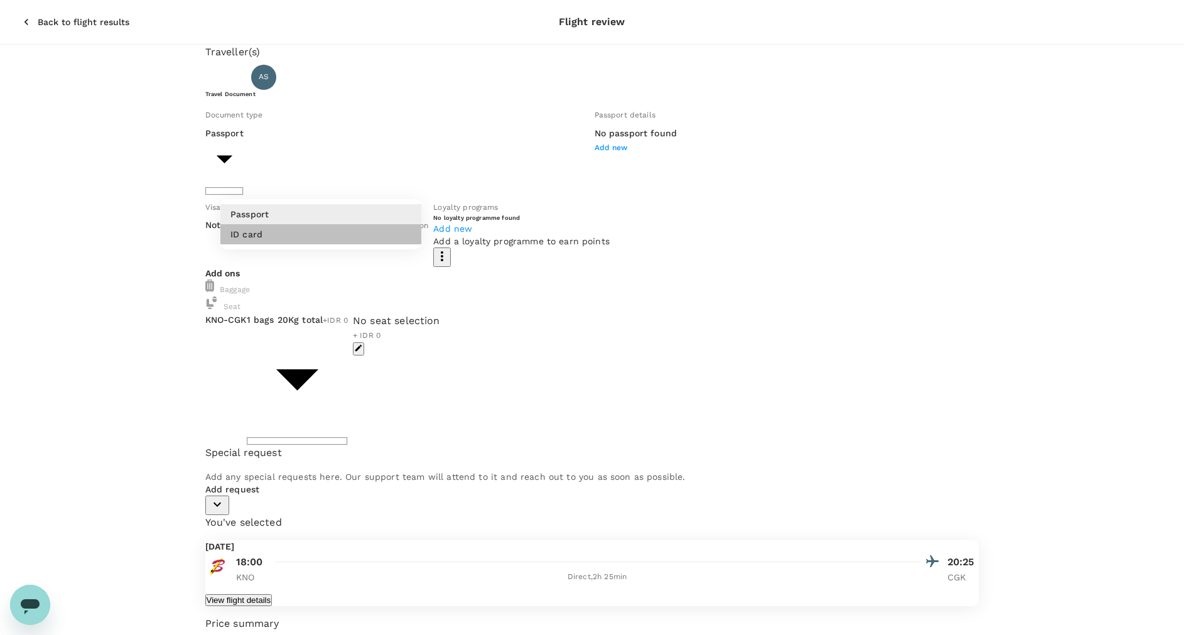
click at [383, 244] on li "ID card" at bounding box center [320, 234] width 201 height 20
type input "Id card"
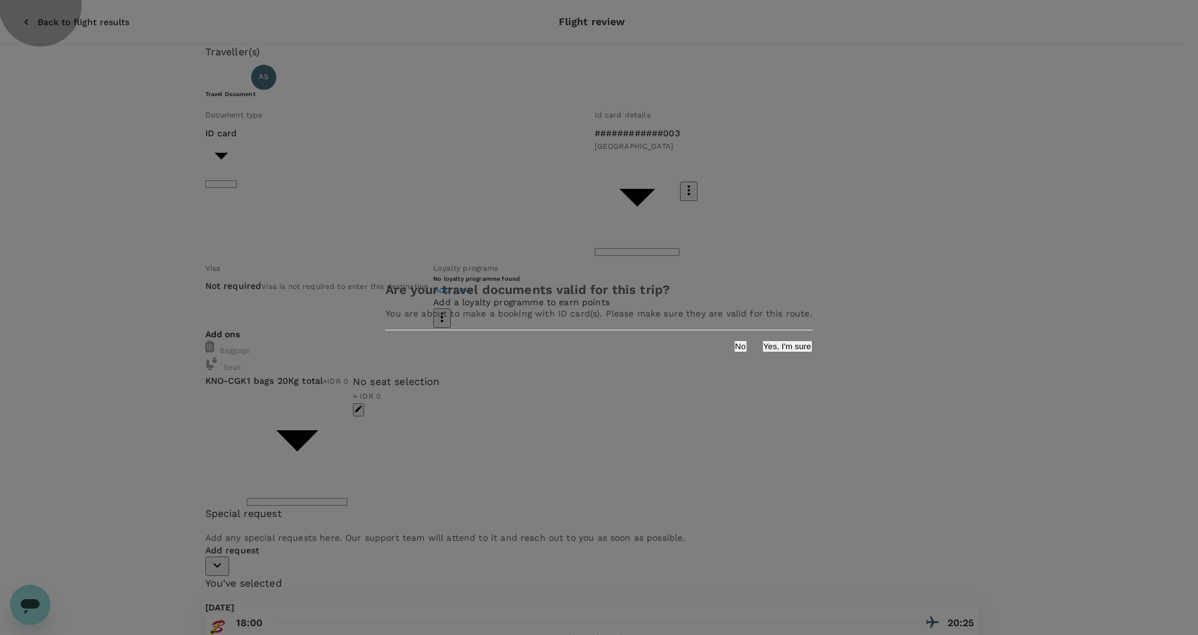
click at [762, 352] on button "Yes, I'm sure" at bounding box center [787, 346] width 50 height 12
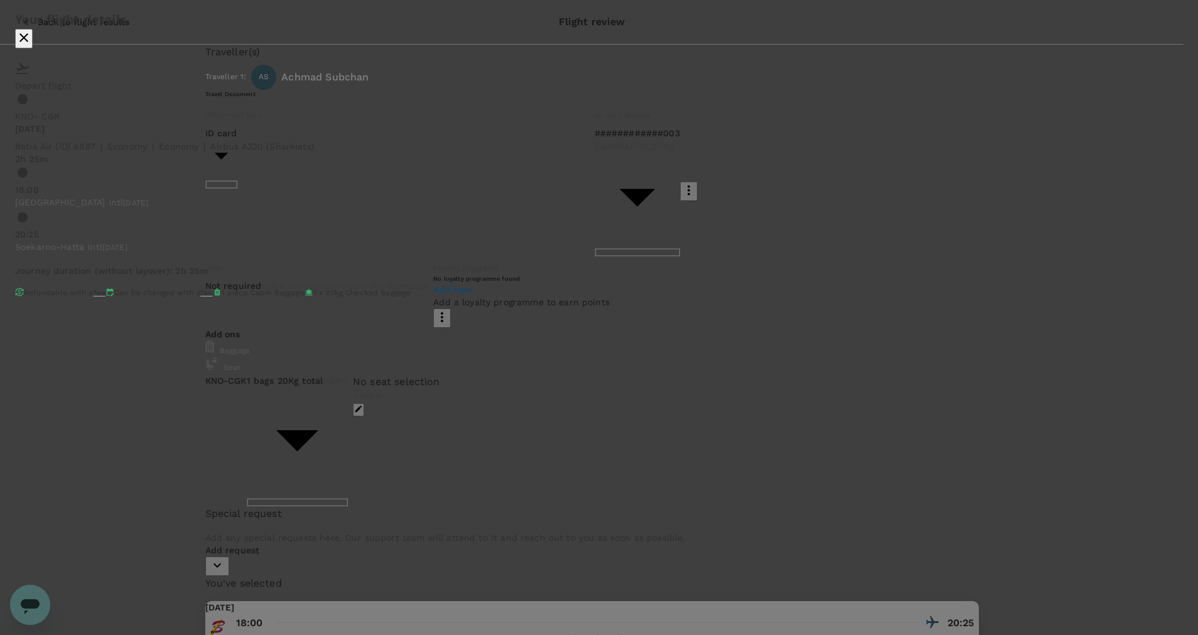
click at [31, 45] on icon "close" at bounding box center [23, 37] width 15 height 15
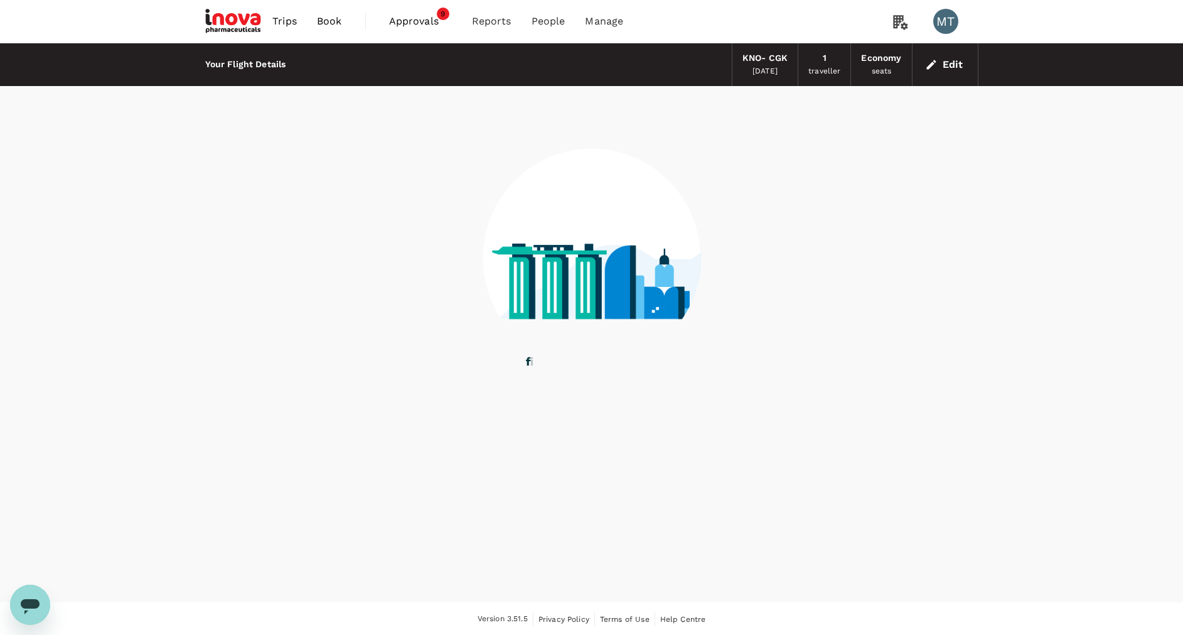
scroll to position [1, 0]
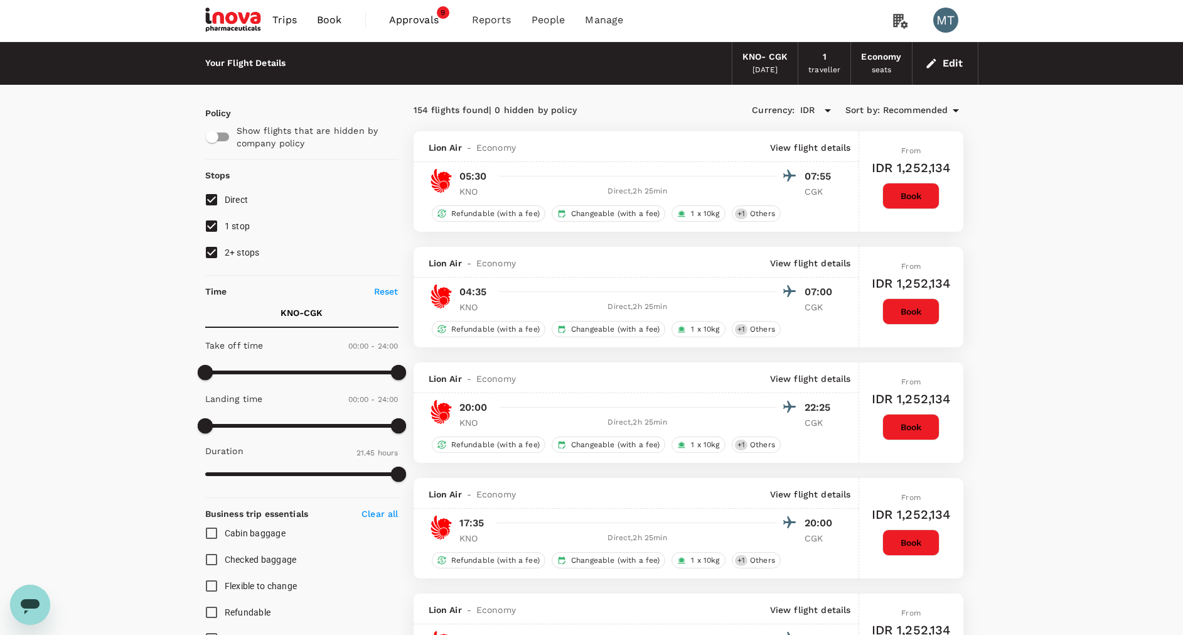
click at [335, 26] on span "Book" at bounding box center [329, 20] width 25 height 15
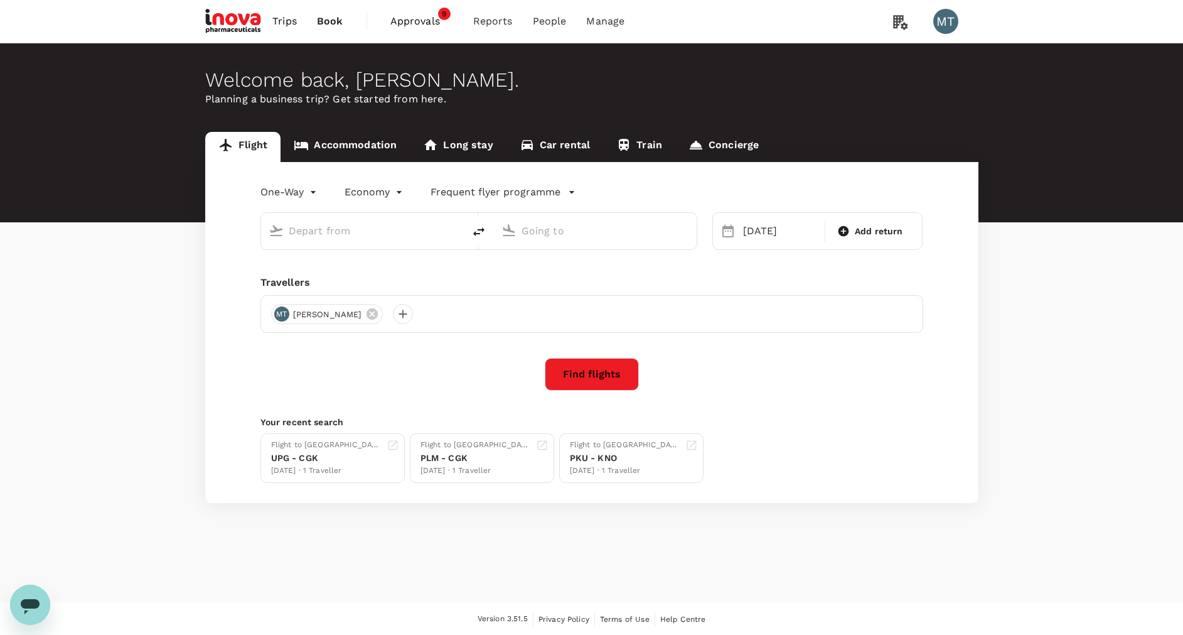
type input "Kuala Namu Intl (KNO)"
type input "Soekarno-Hatta Intl (CGK)"
type input "Kuala Namu Intl (KNO)"
type input "Soekarno-Hatta Intl (CGK)"
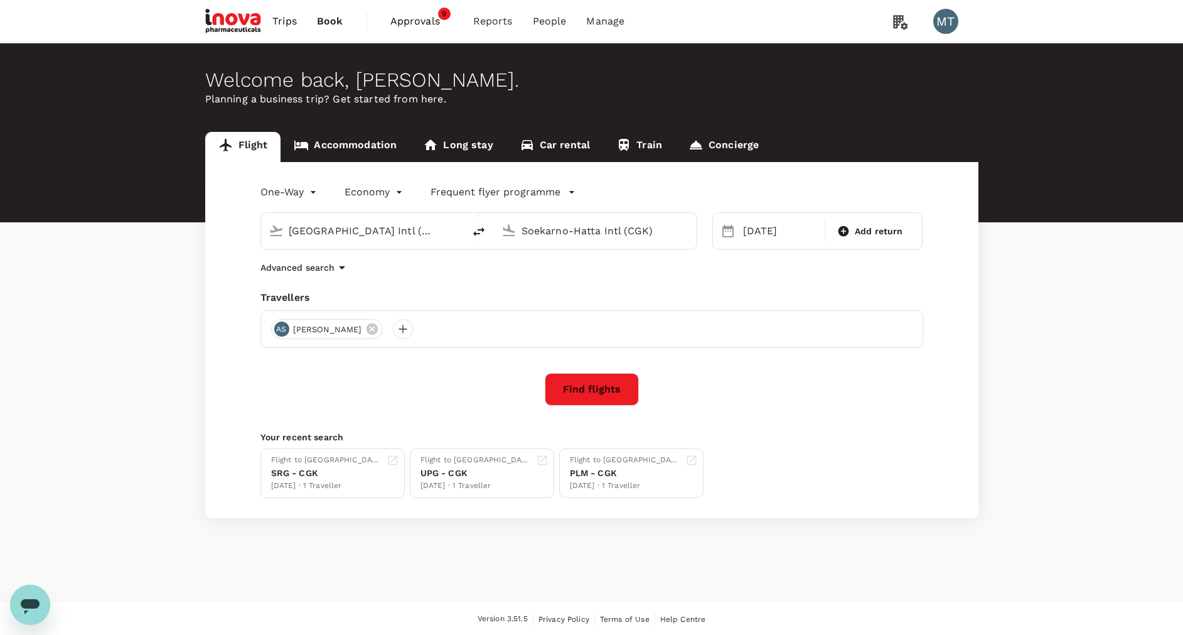
click at [601, 389] on button "Find flights" at bounding box center [592, 389] width 94 height 33
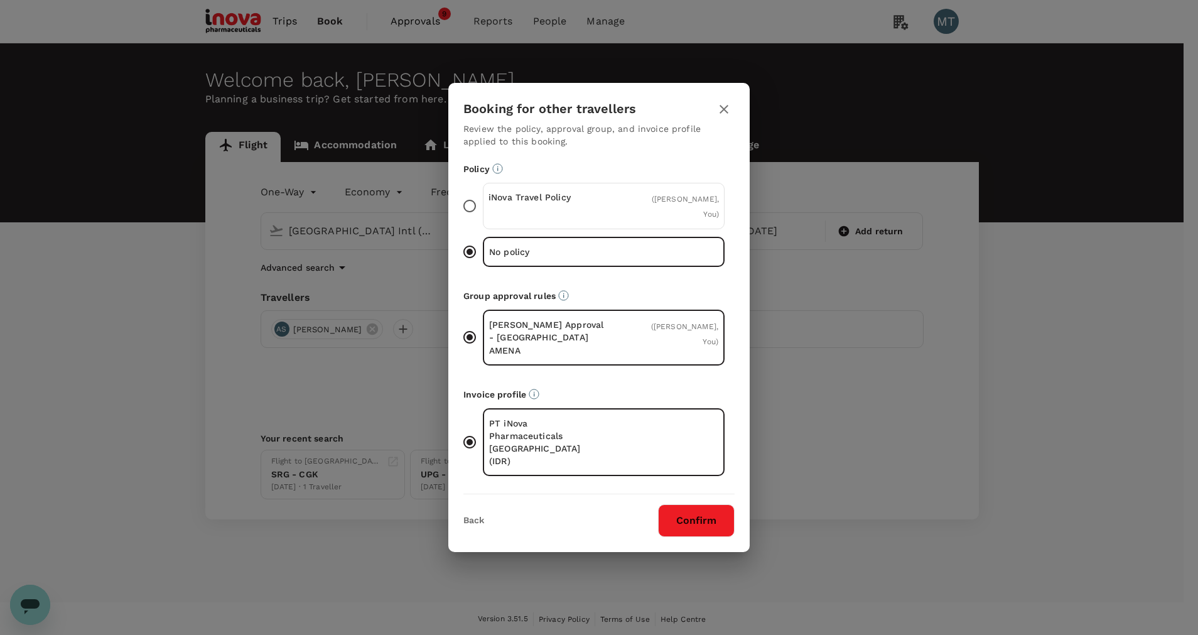
click at [577, 221] on div "iNova Travel Policy" at bounding box center [545, 206] width 115 height 30
click at [483, 219] on input "iNova Travel Policy ( Achmad Subchan, You )" at bounding box center [469, 206] width 26 height 26
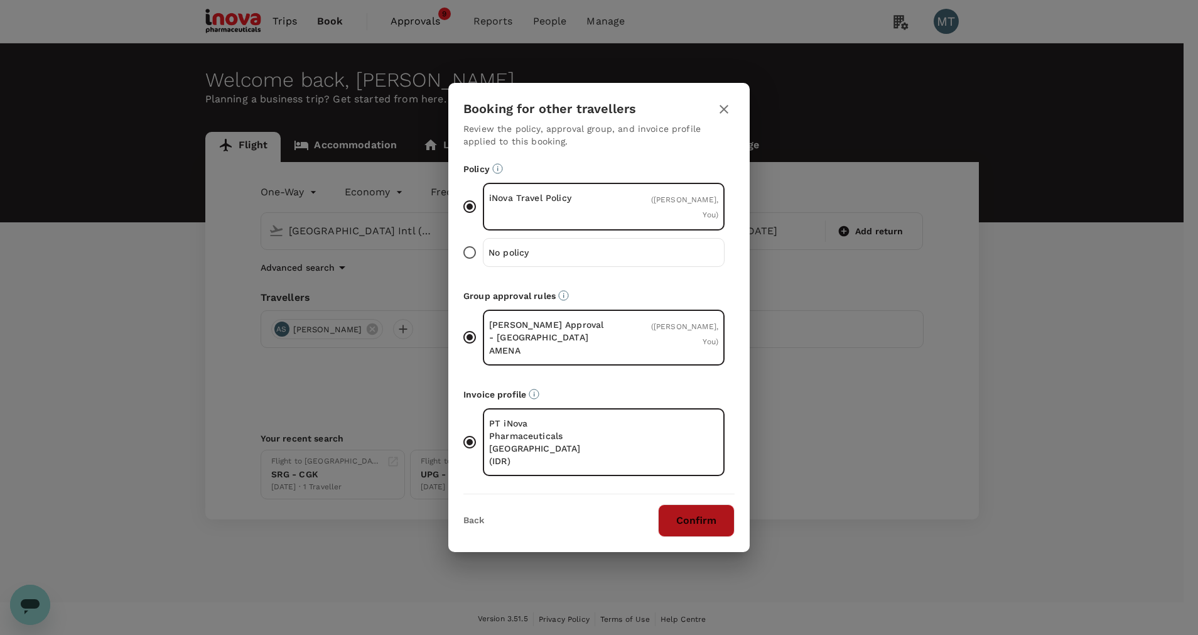
click at [702, 504] on button "Confirm" at bounding box center [696, 520] width 77 height 33
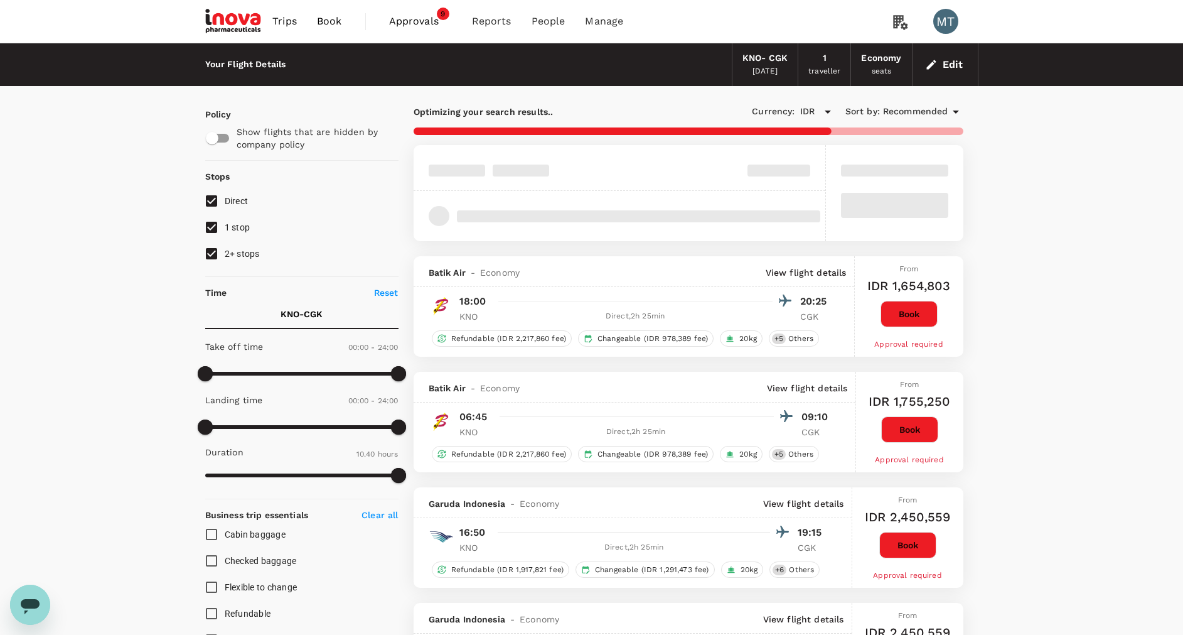
type input "1305"
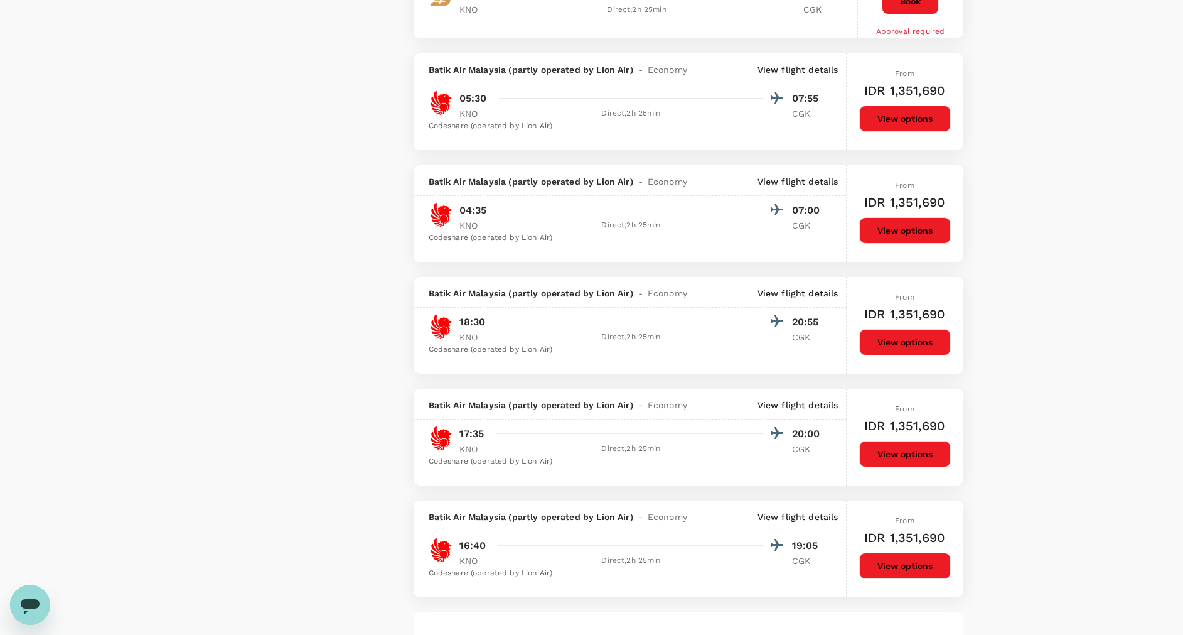
scroll to position [1977, 0]
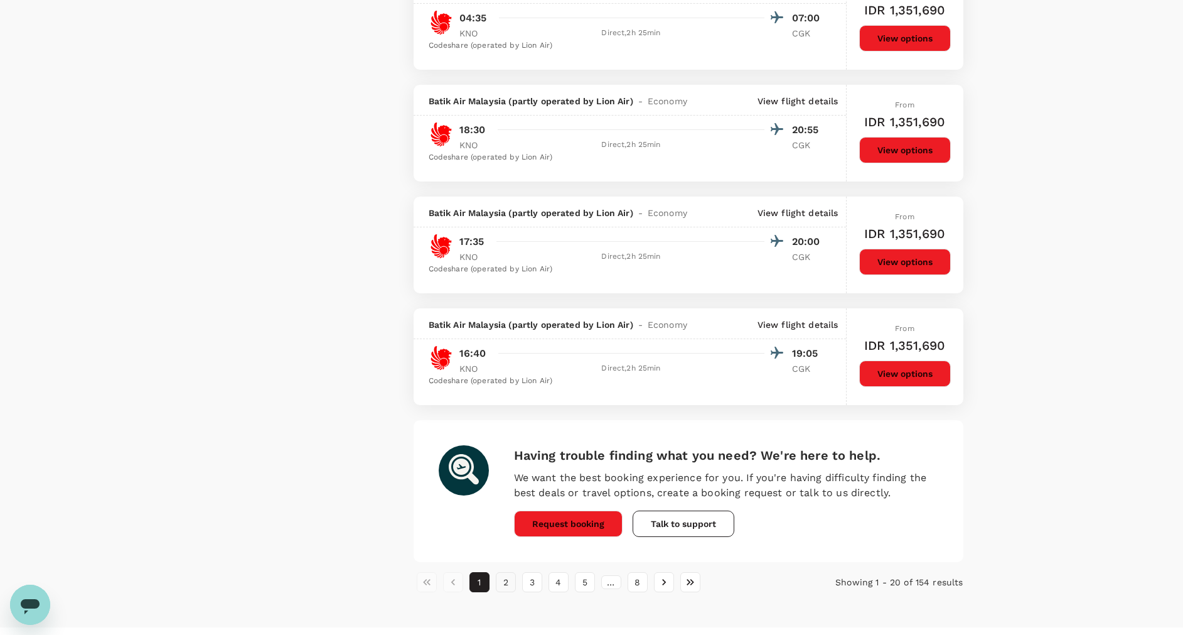
click at [507, 587] on button "2" at bounding box center [506, 582] width 20 height 20
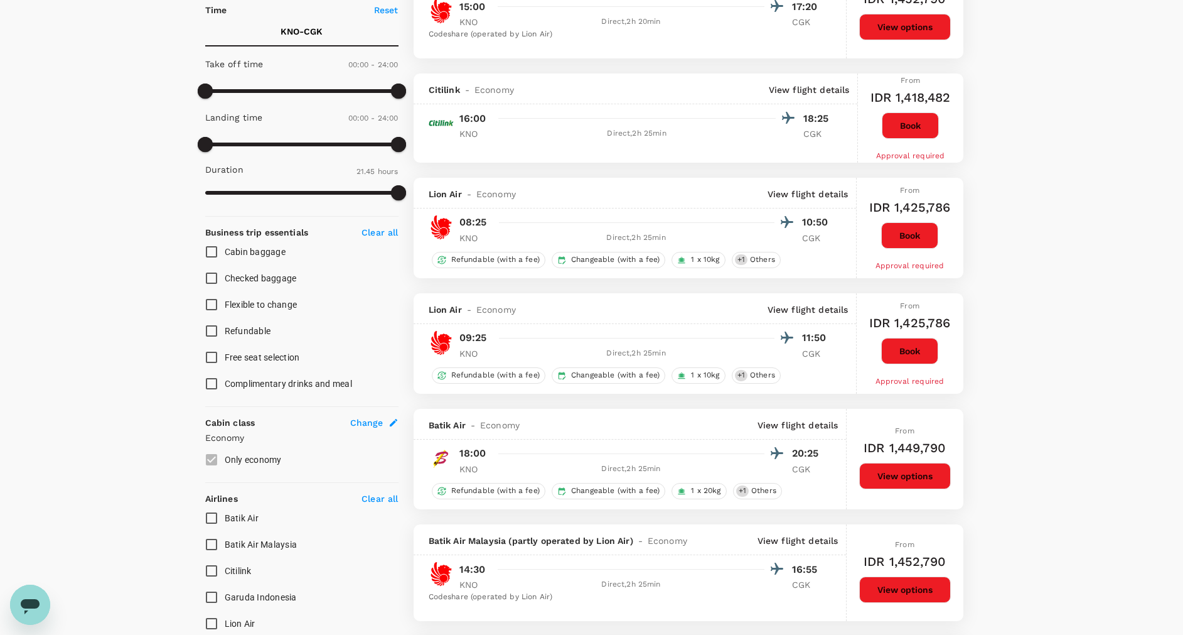
scroll to position [0, 0]
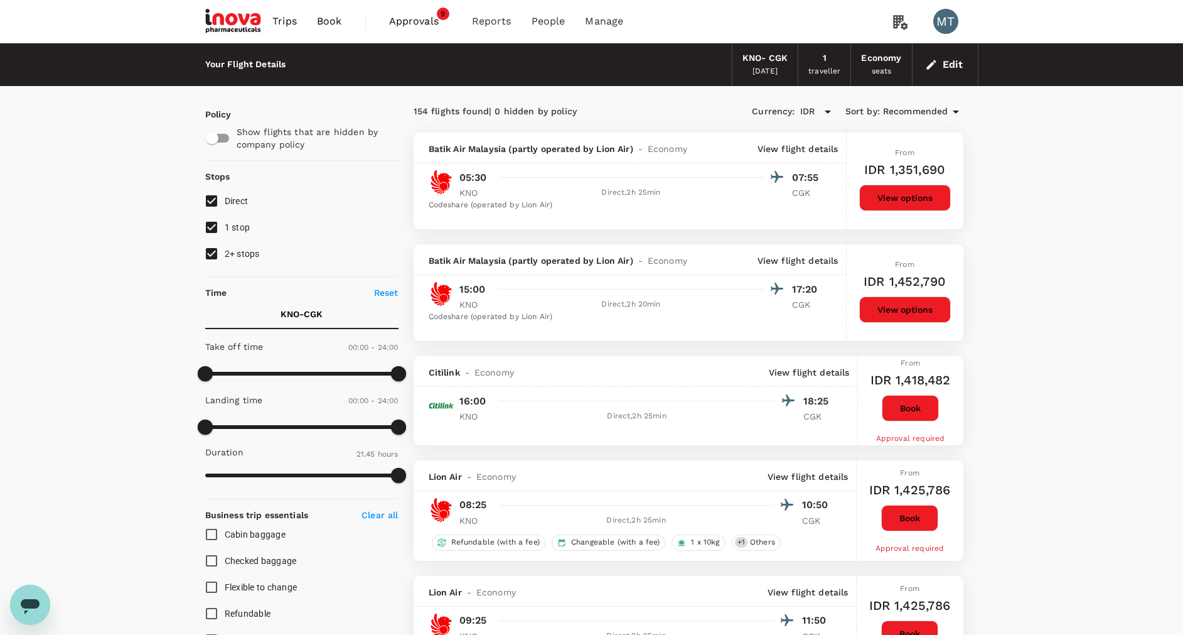
click at [331, 21] on span "Book" at bounding box center [329, 21] width 25 height 15
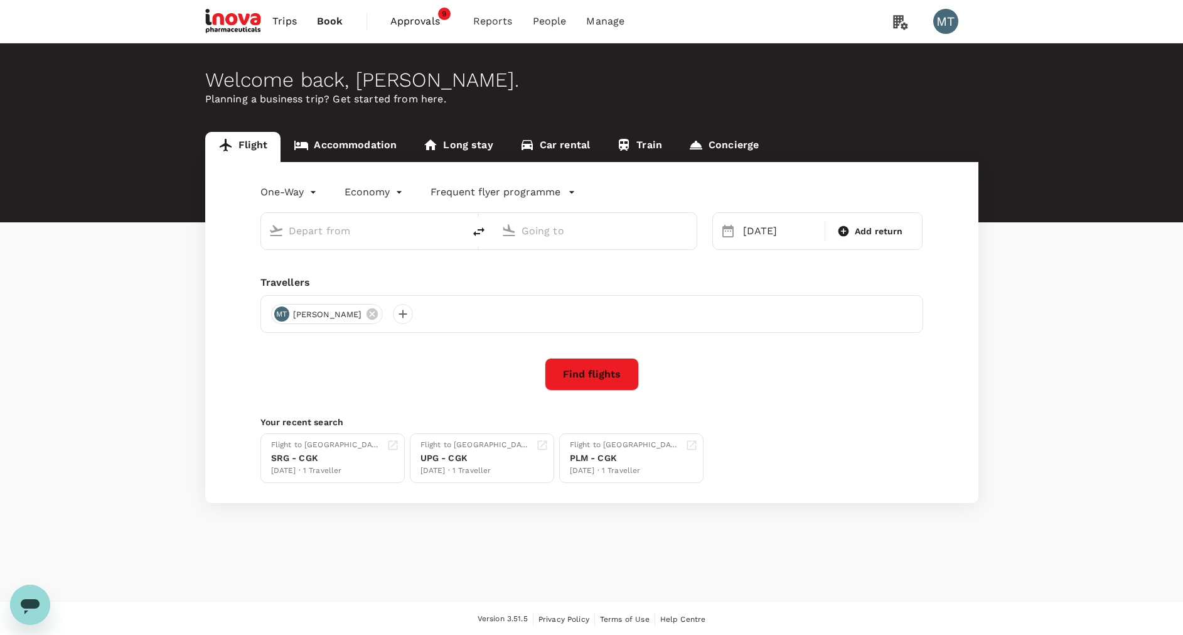
type input "Kuala Namu Intl (KNO)"
type input "Soekarno-Hatta Intl (CGK)"
type input "Kuala Namu Intl (KNO)"
type input "Soekarno-Hatta Intl (CGK)"
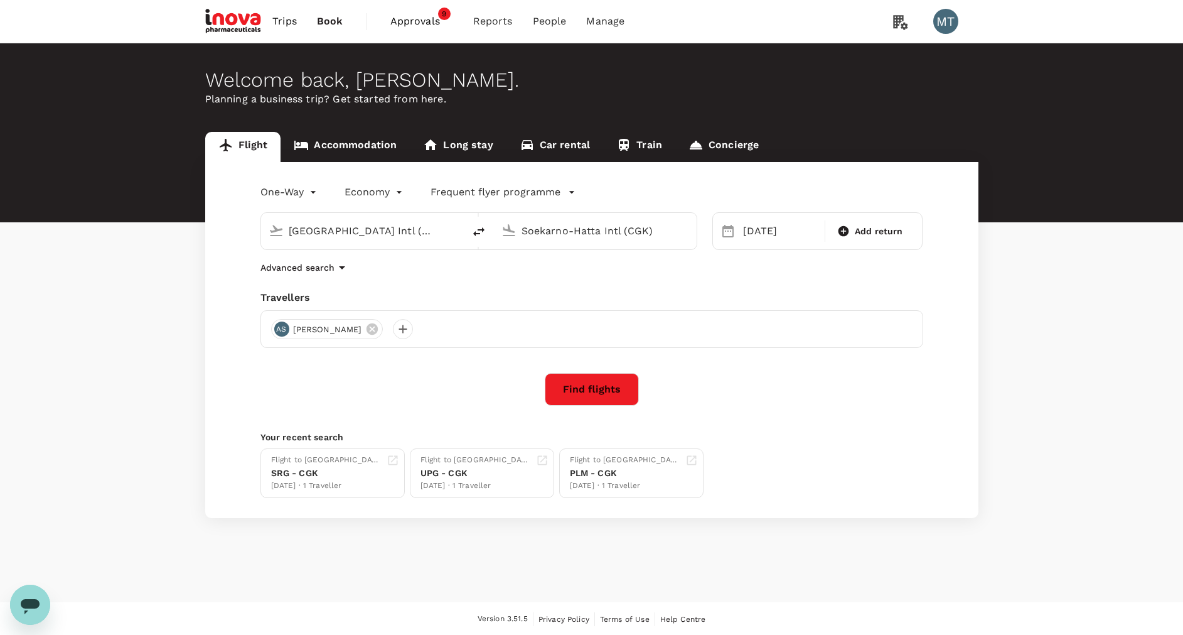
click at [404, 227] on input "Kuala Namu Intl (KNO)" at bounding box center [363, 230] width 149 height 19
click at [360, 274] on p "Sultan Hasanuddin Intl" at bounding box center [381, 280] width 220 height 13
type input "Sultan Hasanuddin Intl (UPG)"
click at [579, 384] on button "Find flights" at bounding box center [592, 389] width 94 height 33
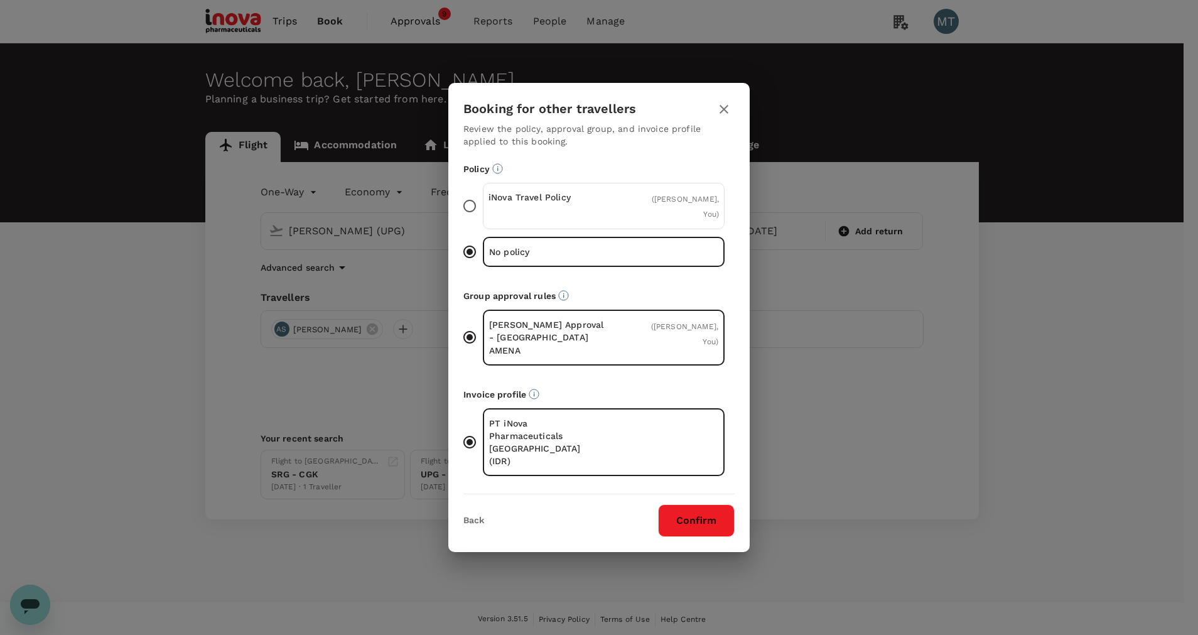
click at [565, 203] on p "iNova Travel Policy" at bounding box center [545, 197] width 115 height 13
click at [483, 215] on input "iNova Travel Policy ( Achmad Subchan, You )" at bounding box center [469, 206] width 26 height 26
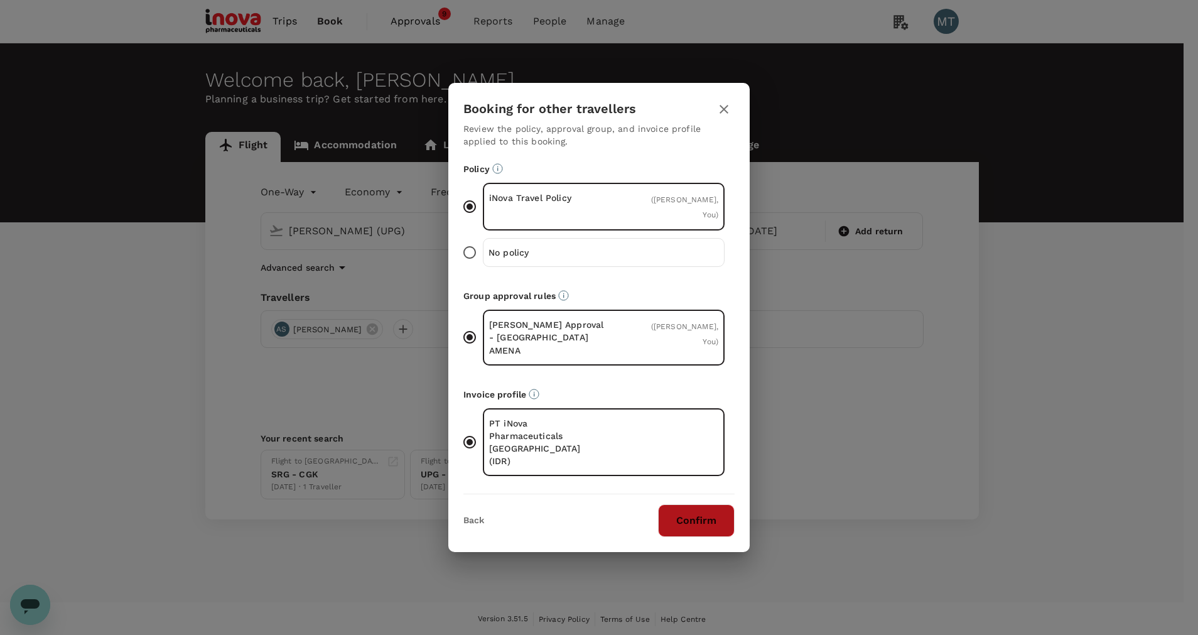
click at [695, 510] on button "Confirm" at bounding box center [696, 520] width 77 height 33
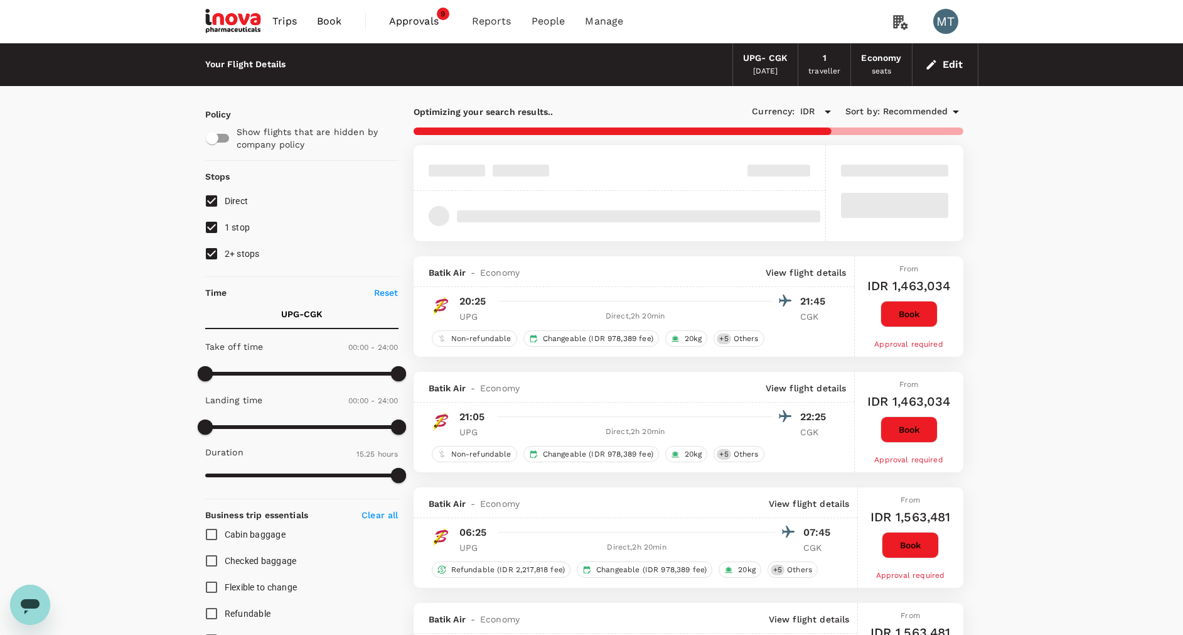
type input "1260"
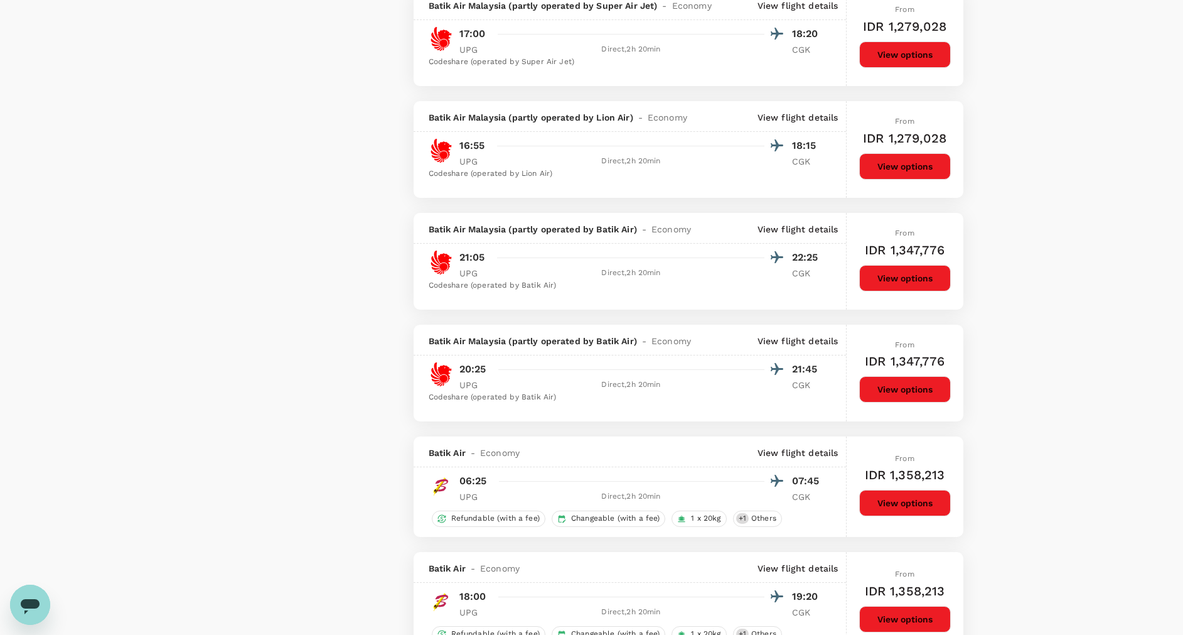
scroll to position [1789, 0]
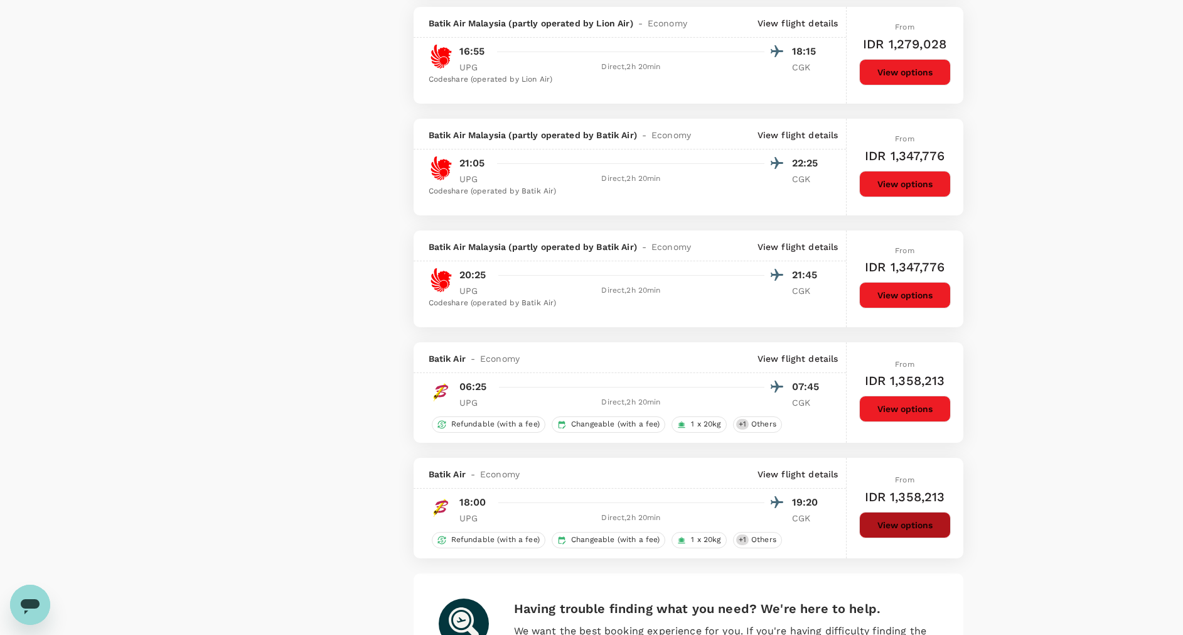
click at [899, 525] on button "View options" at bounding box center [905, 525] width 92 height 26
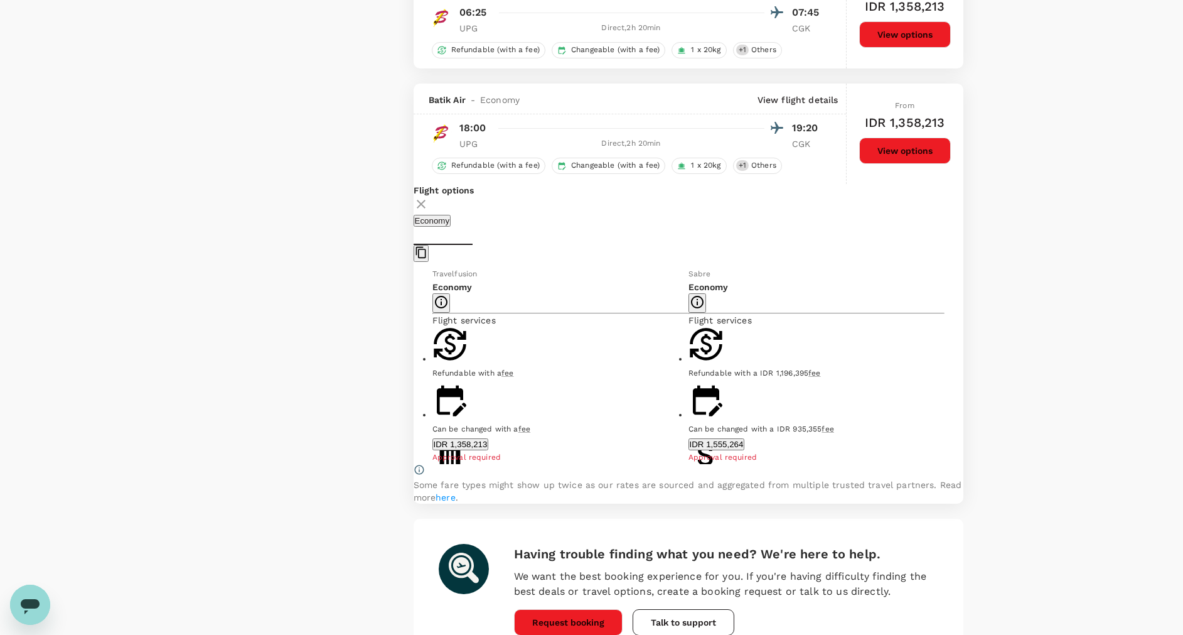
scroll to position [2247, 0]
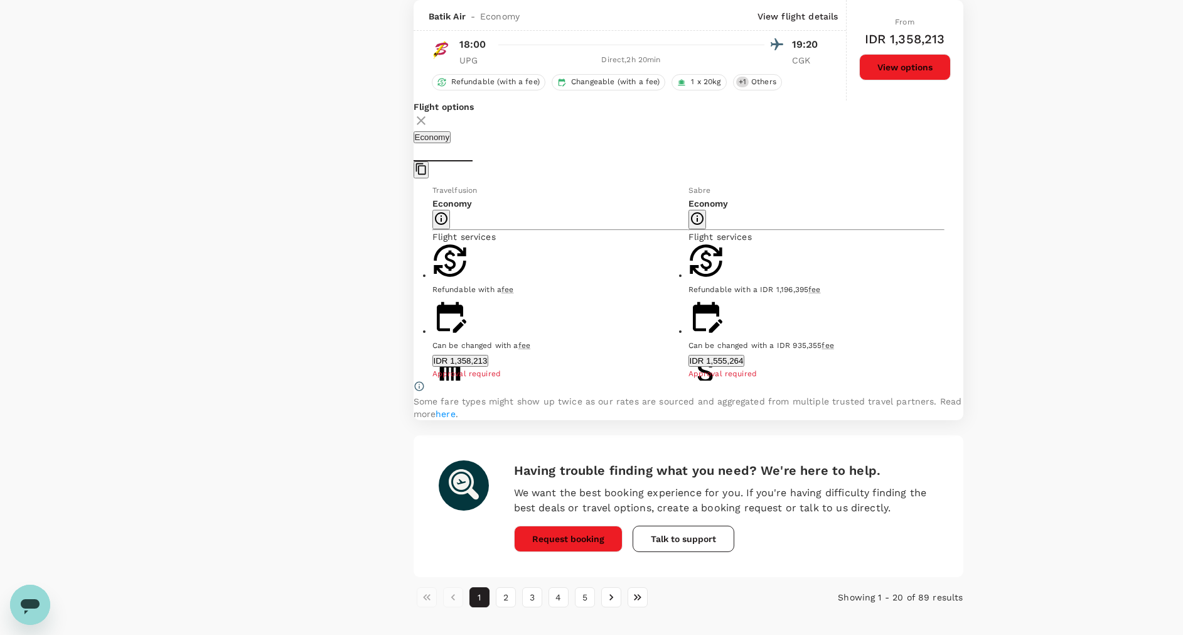
click at [489, 367] on button "IDR 1,358,213" at bounding box center [460, 361] width 56 height 12
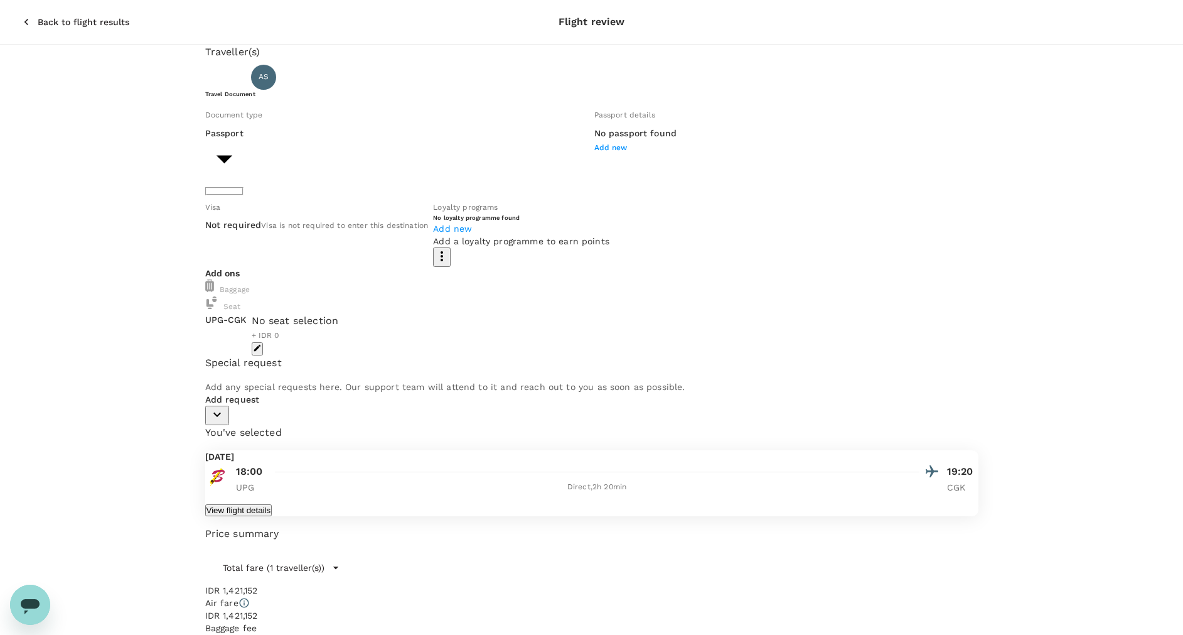
click at [362, 181] on body "Back to flight results Flight review Traveller(s) Traveller 1 : AS Achmad Subch…" at bounding box center [591, 405] width 1183 height 811
click at [366, 228] on li "ID card" at bounding box center [320, 234] width 201 height 20
type input "Id card"
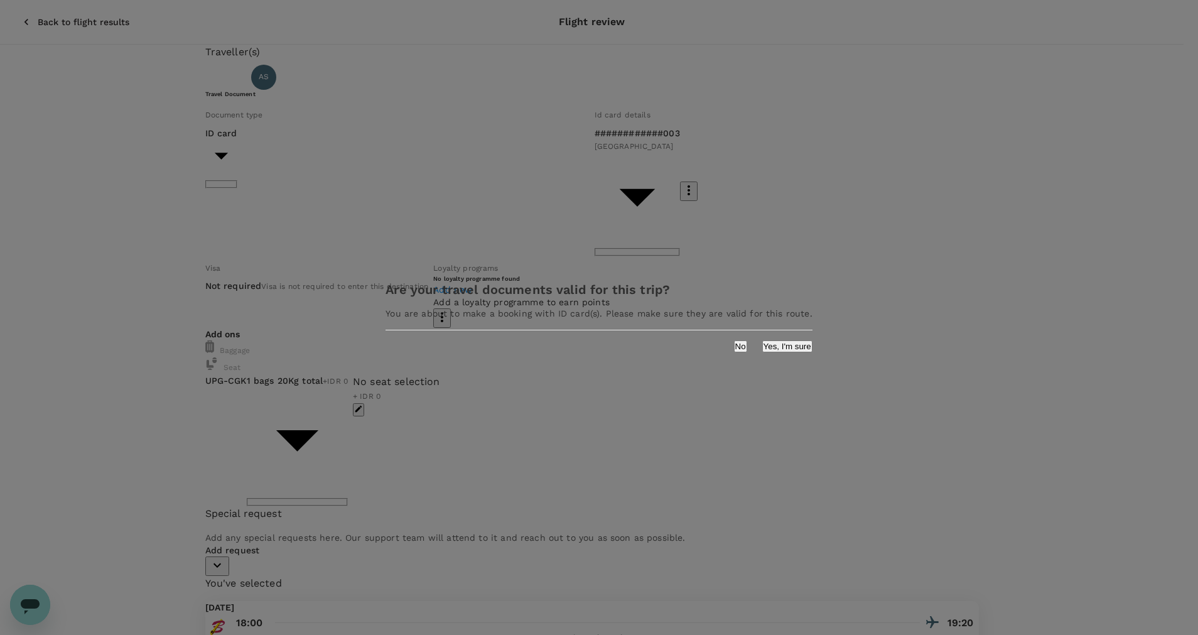
click at [762, 350] on button "Yes, I'm sure" at bounding box center [787, 346] width 50 height 12
